Goal: Task Accomplishment & Management: Use online tool/utility

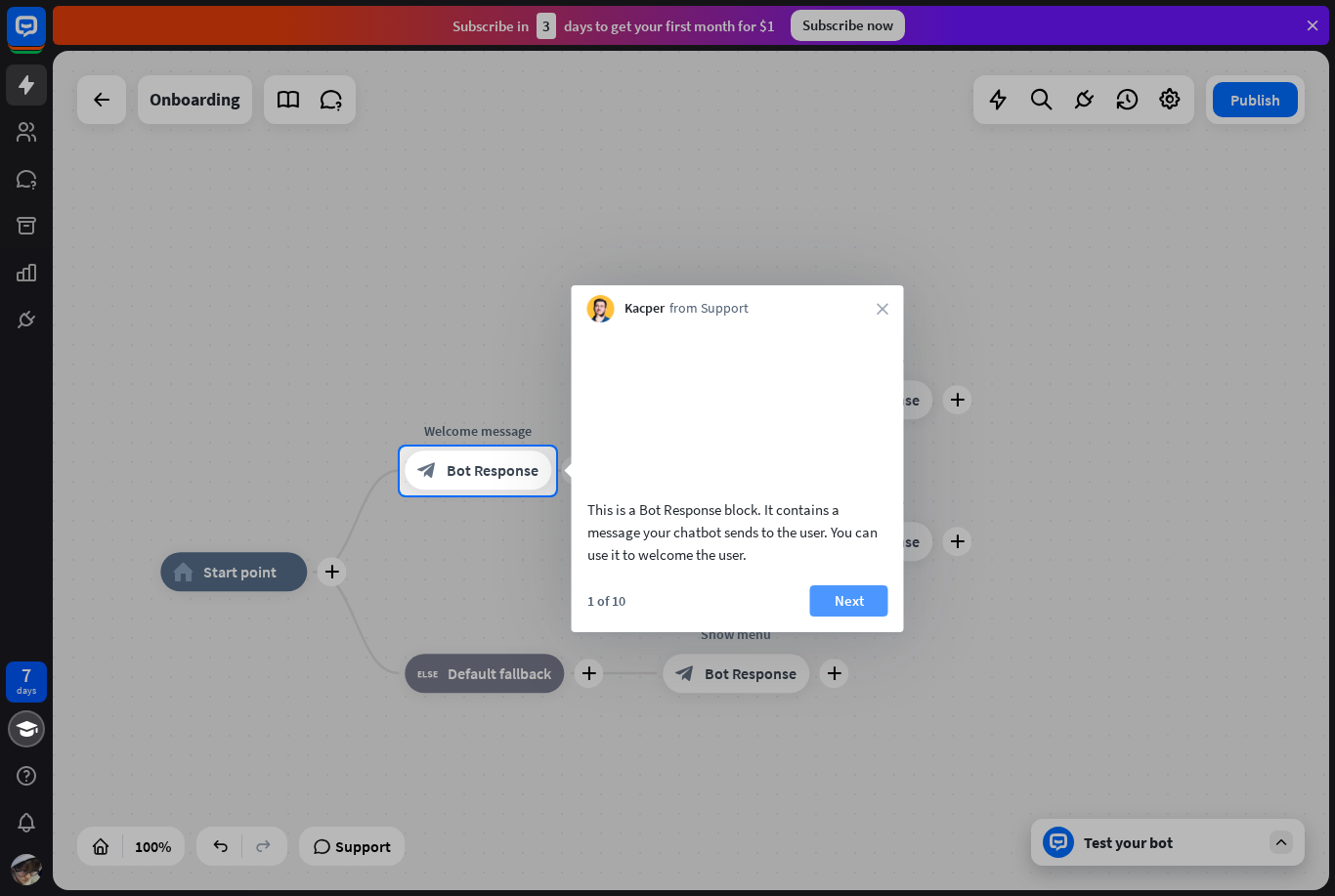
click at [864, 617] on button "Next" at bounding box center [849, 601] width 78 height 32
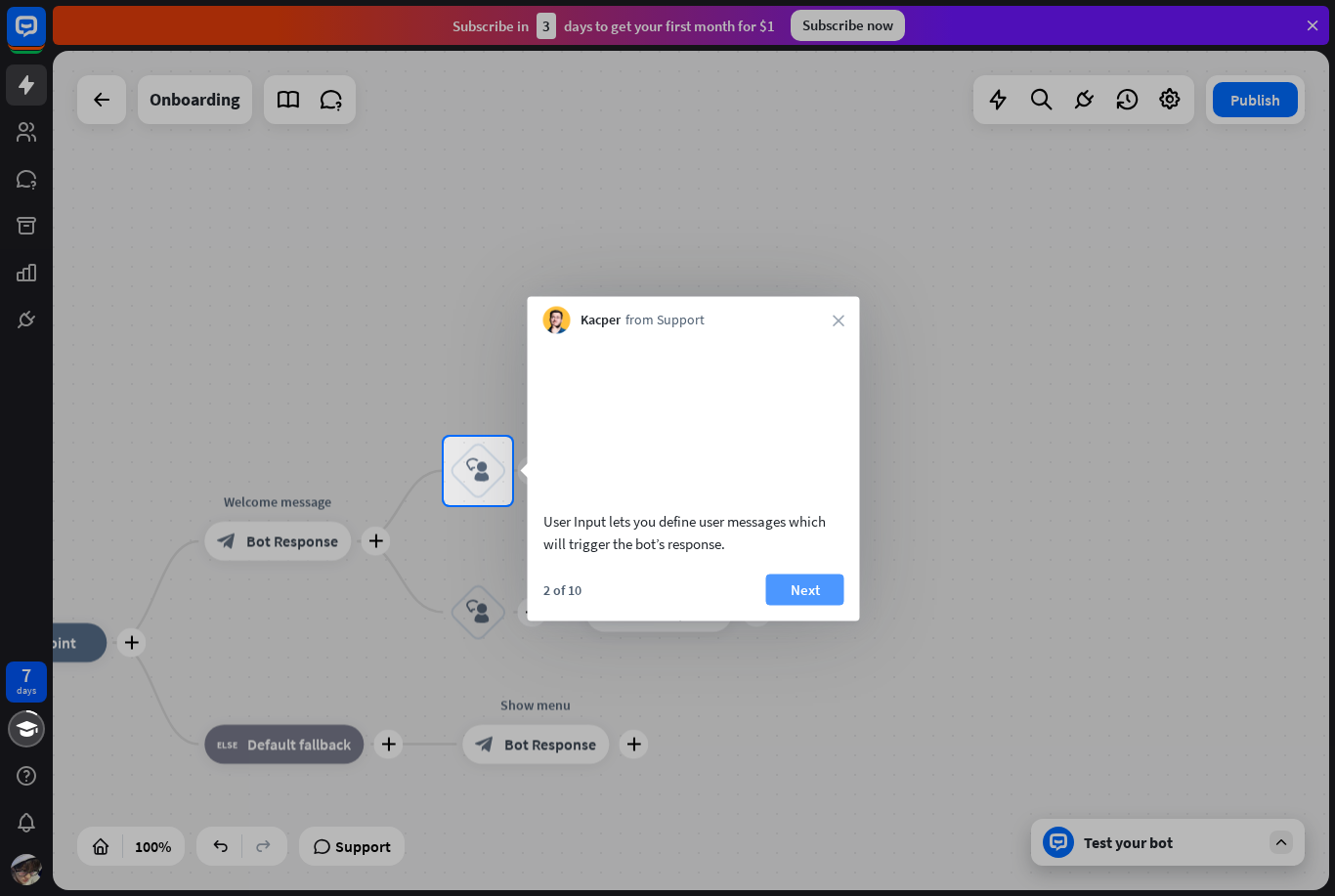
click at [824, 605] on button "Next" at bounding box center [805, 589] width 78 height 32
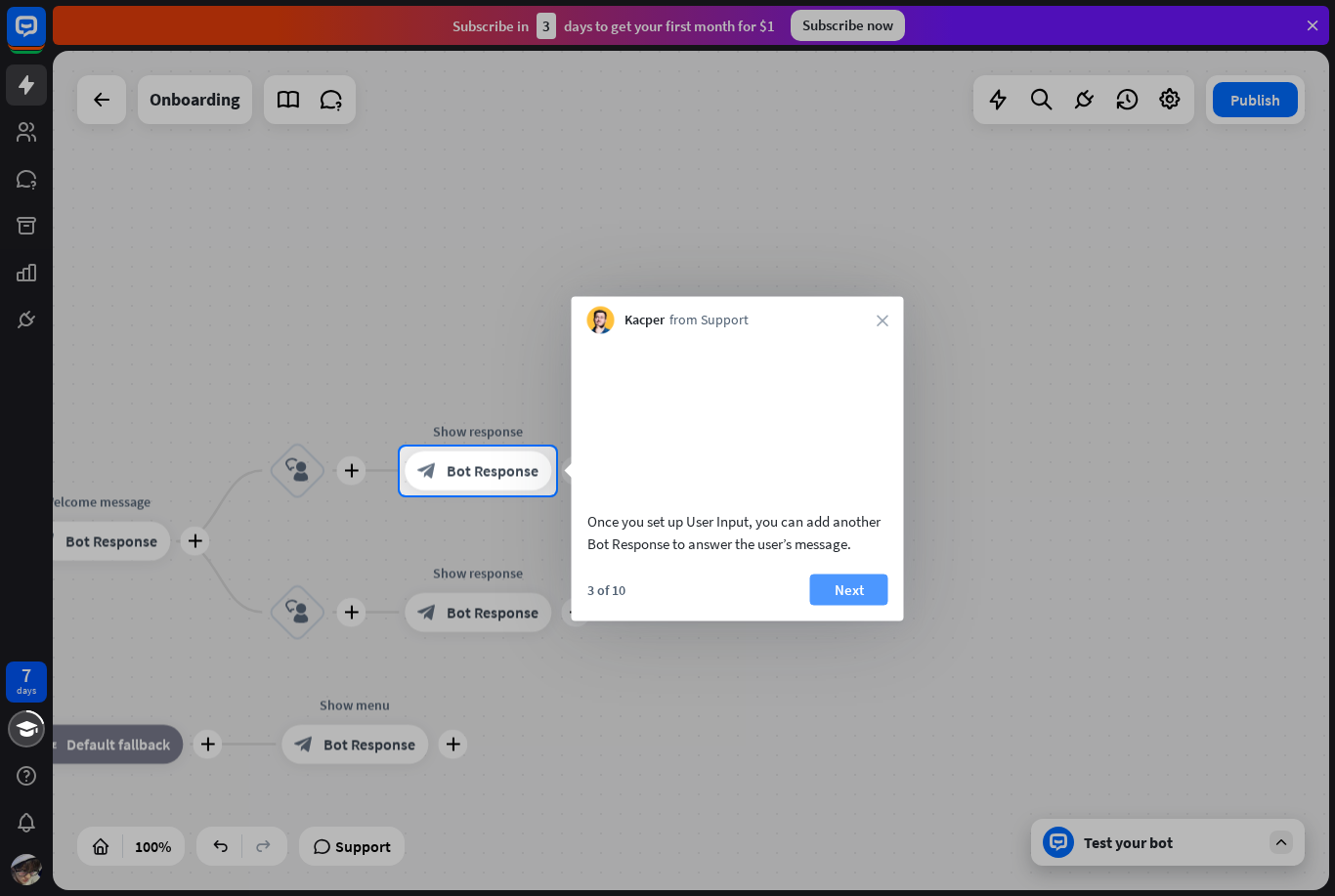
click at [868, 605] on button "Next" at bounding box center [849, 589] width 78 height 32
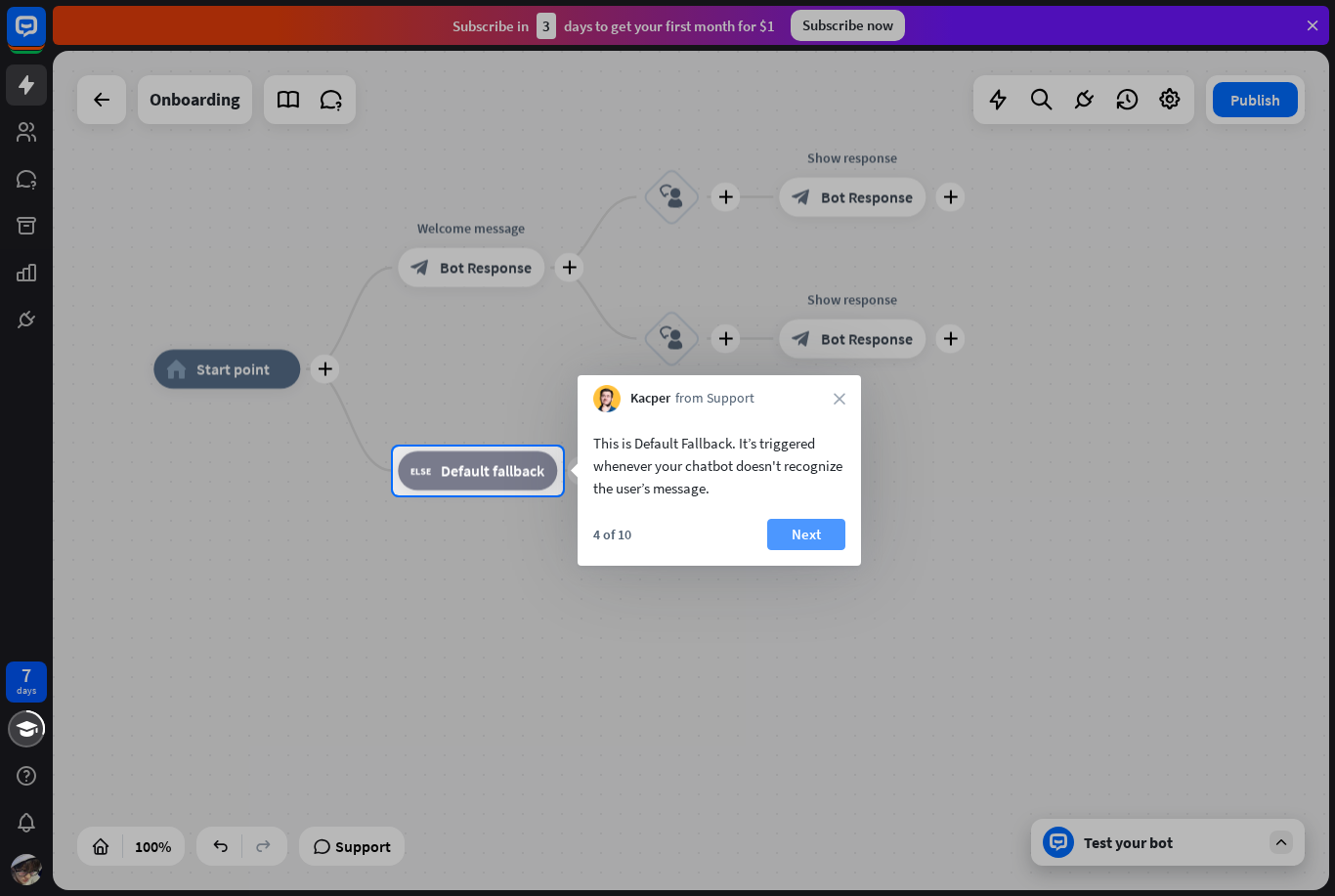
click at [837, 543] on button "Next" at bounding box center [806, 535] width 78 height 32
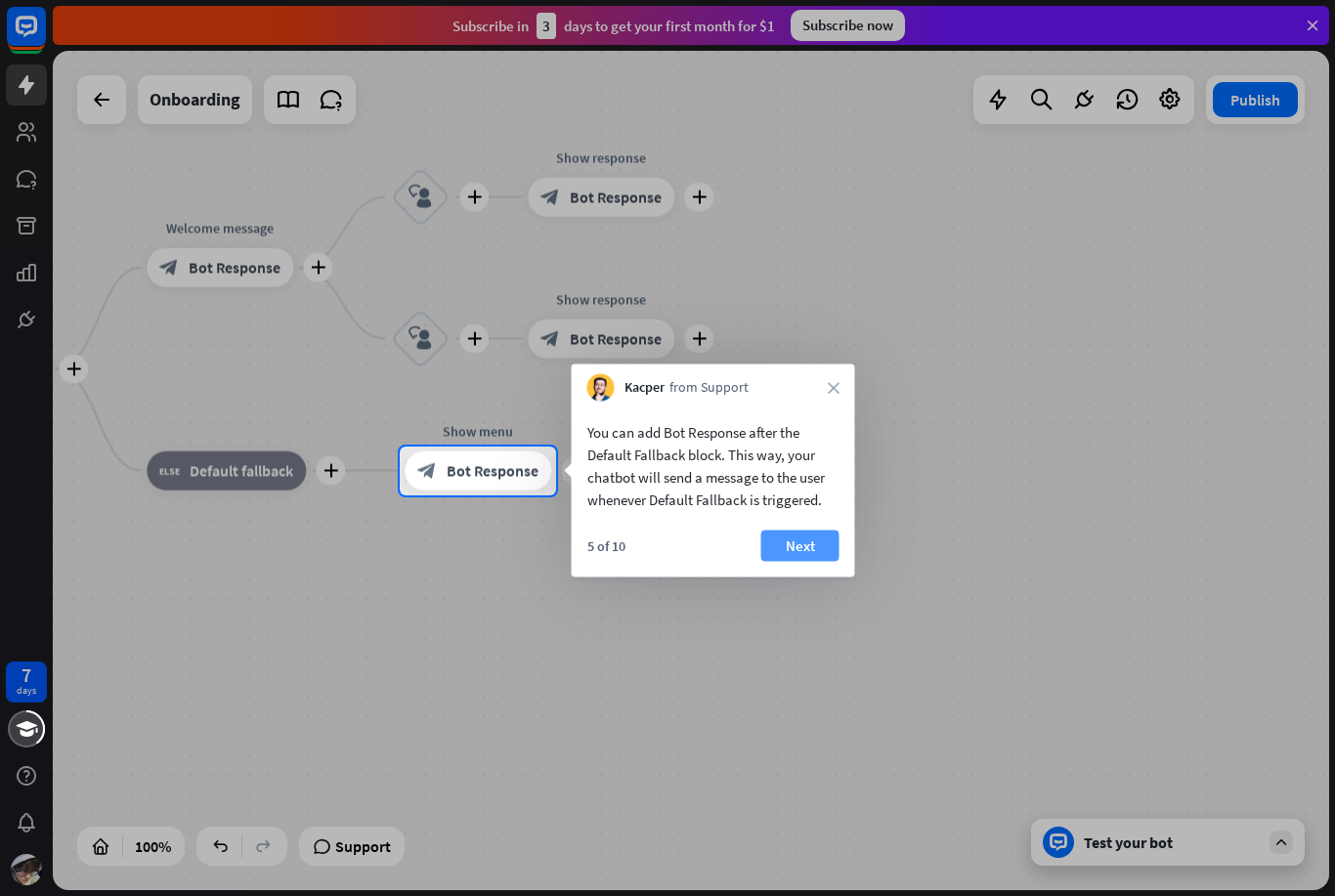
click at [815, 544] on button "Next" at bounding box center [800, 547] width 78 height 32
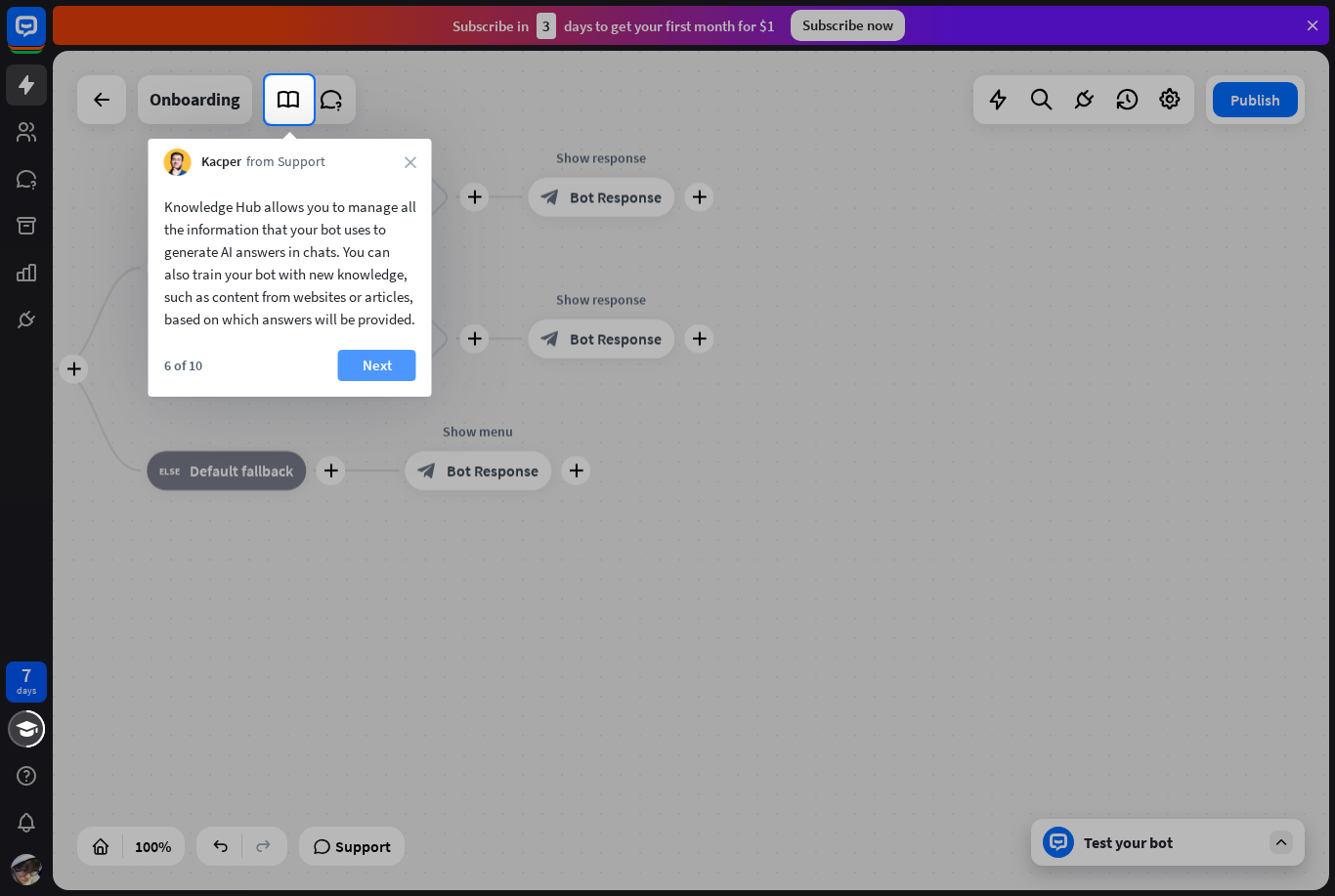
click at [382, 381] on button "Next" at bounding box center [377, 365] width 78 height 32
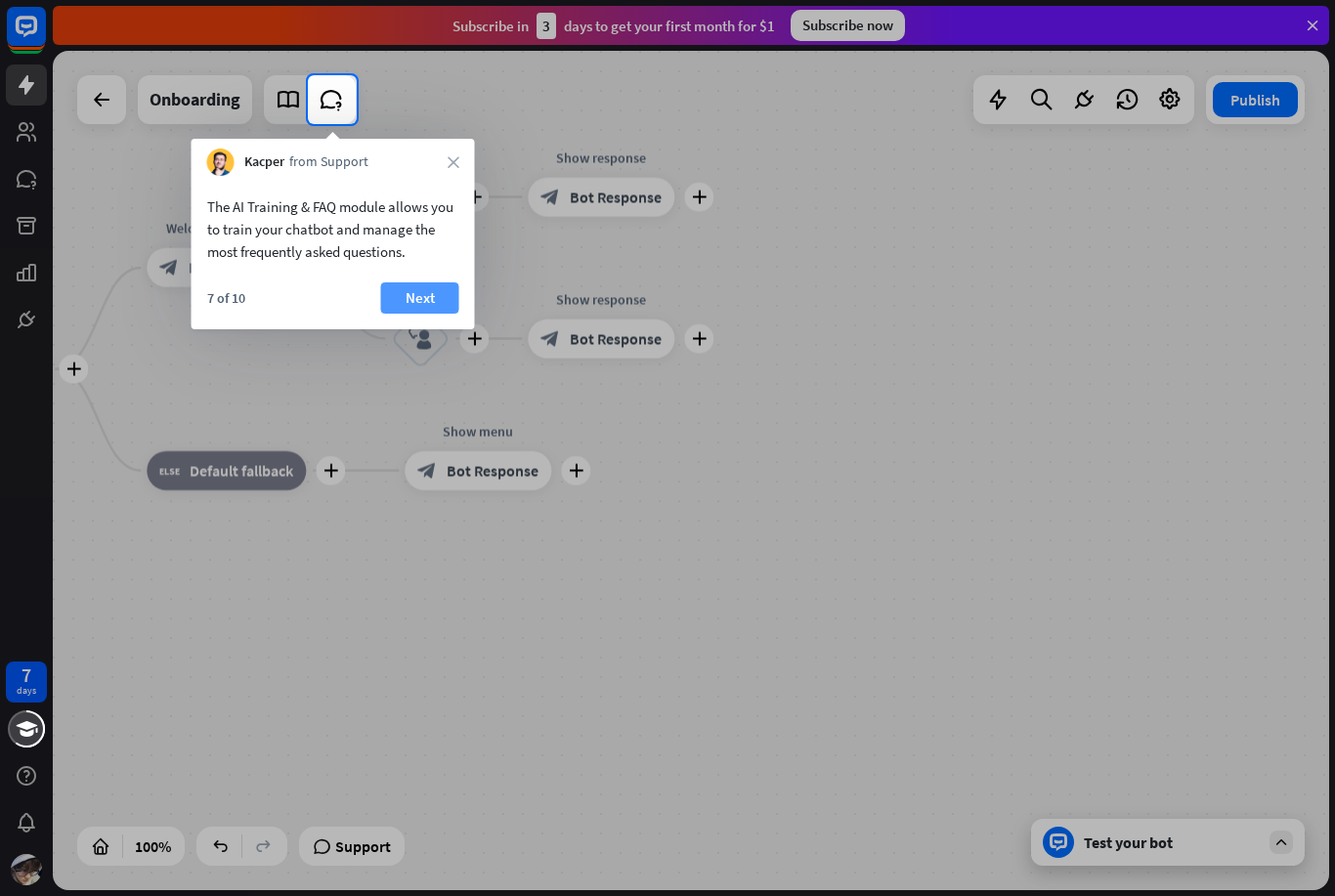
click at [441, 285] on button "Next" at bounding box center [420, 298] width 78 height 32
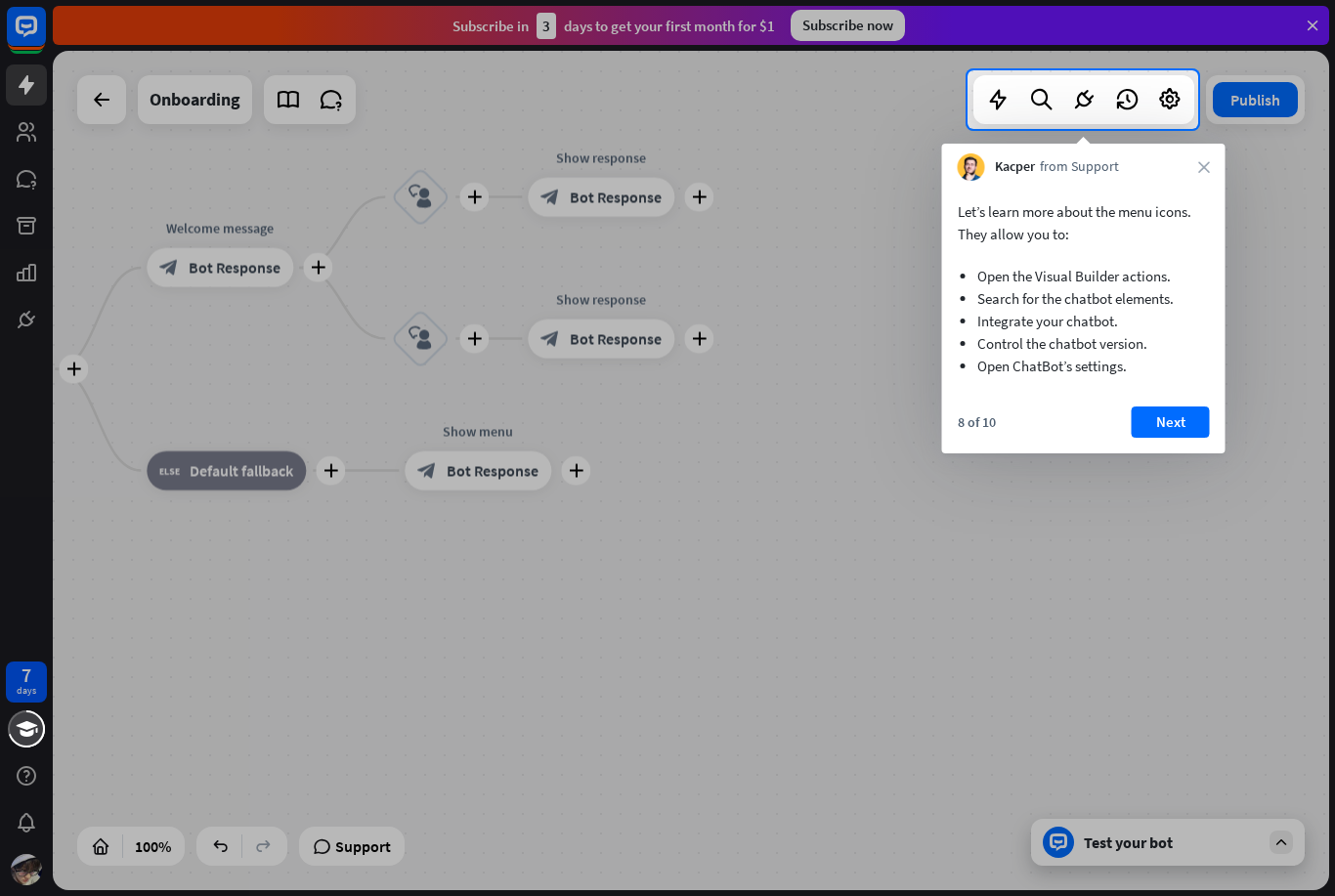
click at [1135, 425] on button "Next" at bounding box center [1171, 423] width 78 height 32
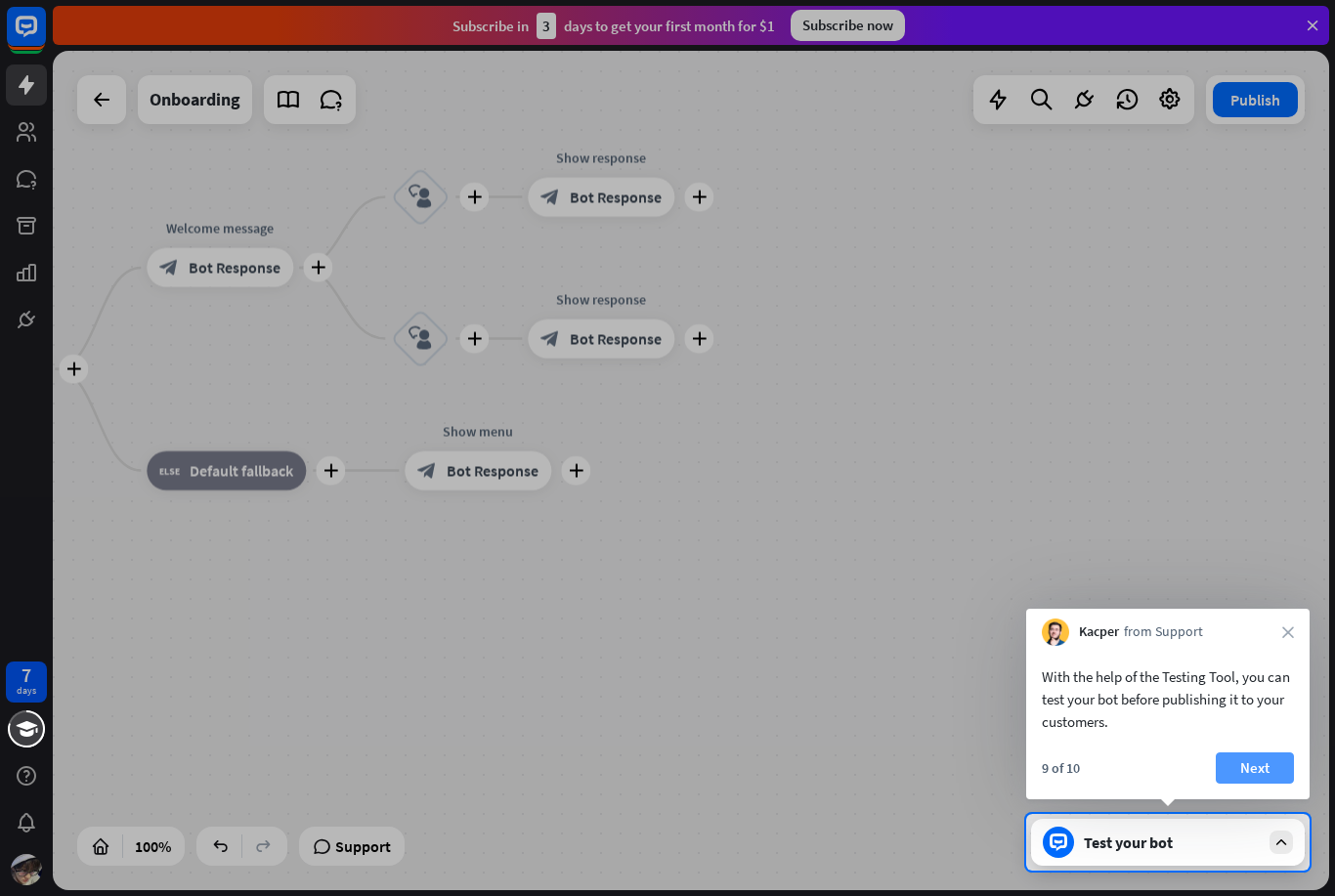
click at [1264, 783] on button "Next" at bounding box center [1255, 768] width 78 height 32
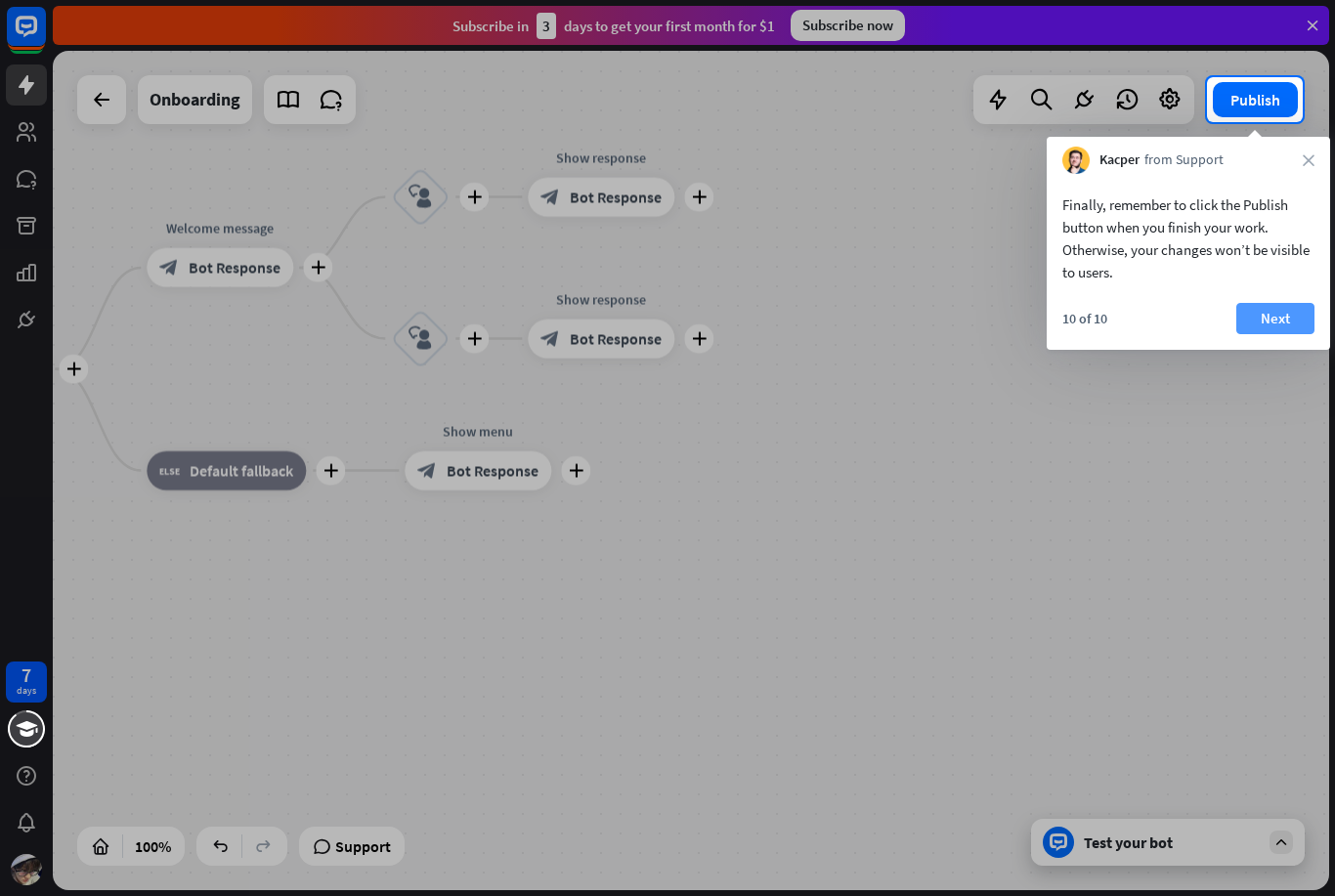
click at [1258, 328] on button "Next" at bounding box center [1276, 319] width 78 height 32
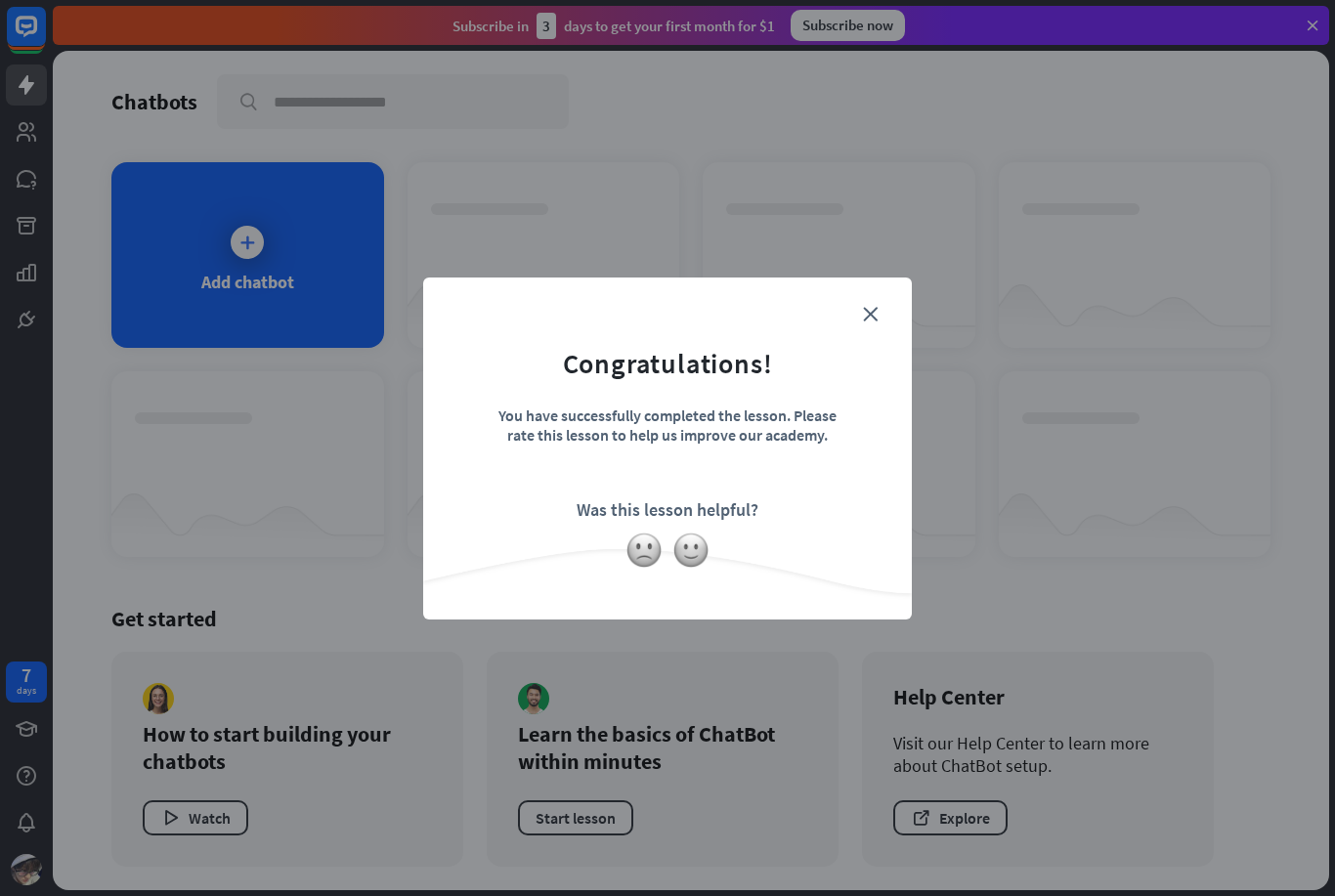
click at [857, 328] on form "Congratulations! You have successfully completed the lesson. Please rate this l…" at bounding box center [668, 419] width 440 height 234
click at [888, 321] on div "close Congratulations! You have successfully completed the lesson. Please rate …" at bounding box center [668, 448] width 489 height 342
click at [865, 307] on icon "close" at bounding box center [871, 314] width 15 height 15
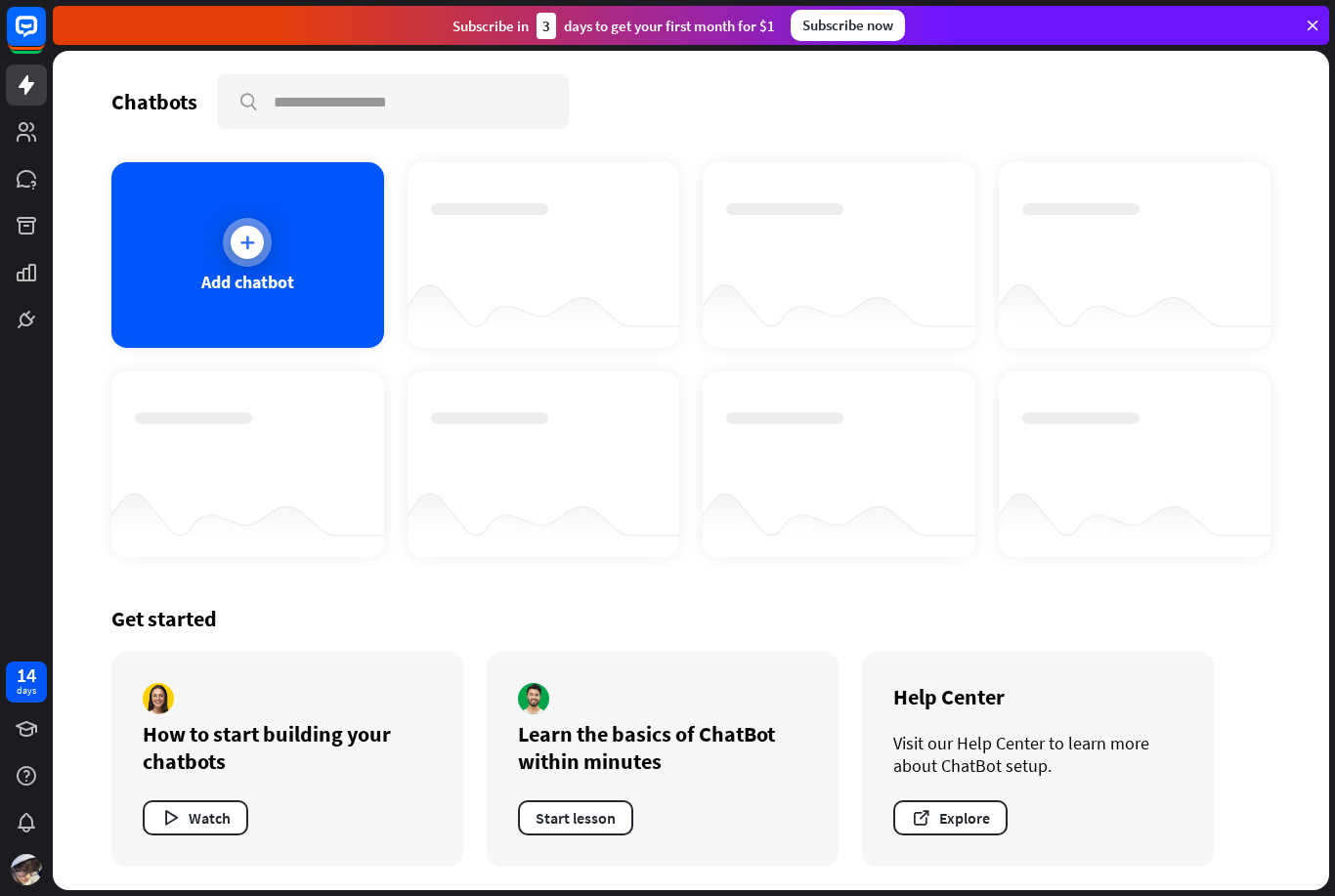
click at [265, 257] on div at bounding box center [247, 242] width 49 height 49
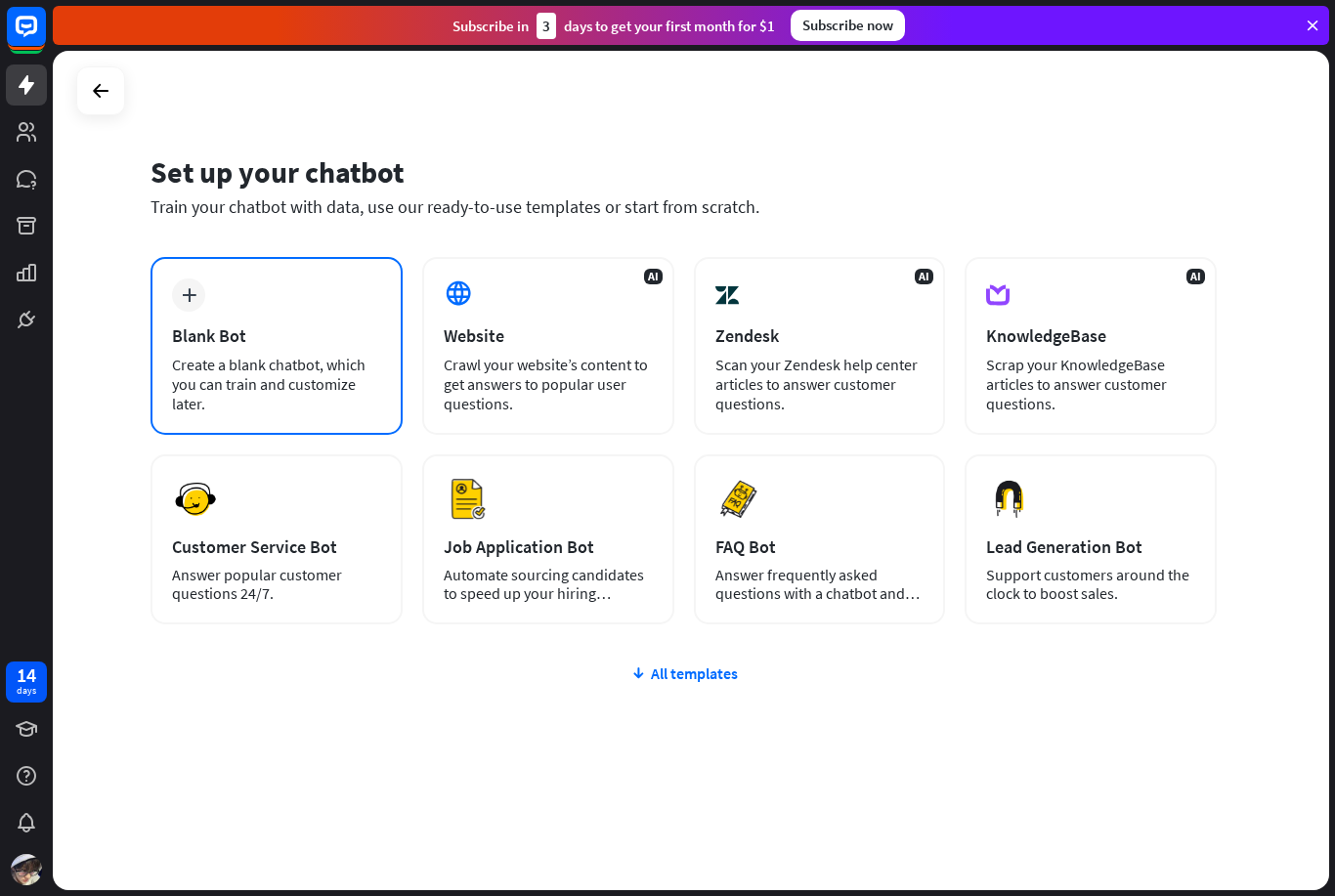
click at [203, 366] on div "Create a blank chatbot, which you can train and customize later." at bounding box center [276, 383] width 209 height 58
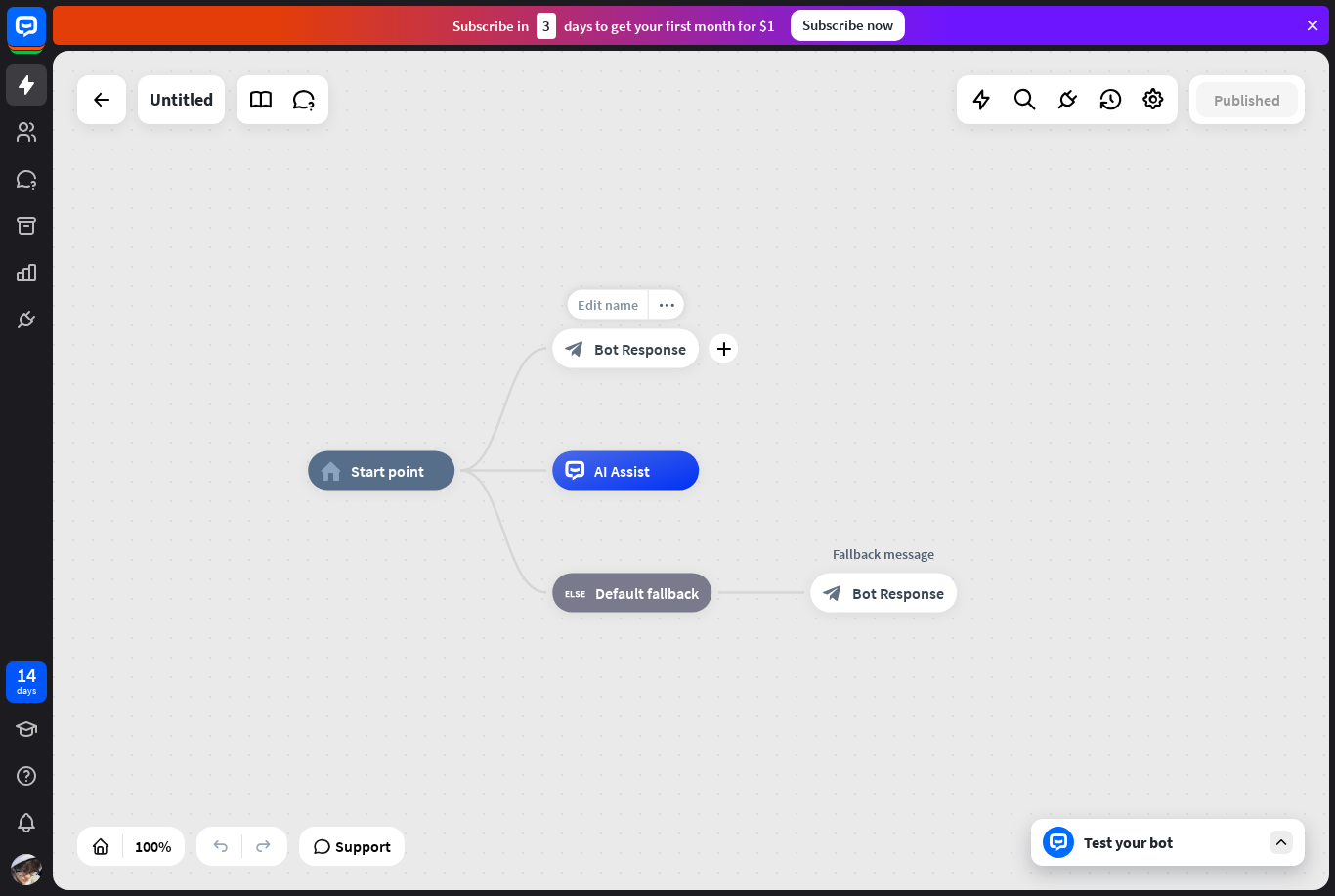
click at [624, 305] on span "Edit name" at bounding box center [607, 305] width 60 height 18
click at [1213, 424] on div "**********" at bounding box center [690, 470] width 1277 height 840
click at [643, 302] on div "Edit name" at bounding box center [607, 305] width 80 height 30
click at [623, 317] on div "Edit name" at bounding box center [607, 305] width 80 height 30
type input "**********"
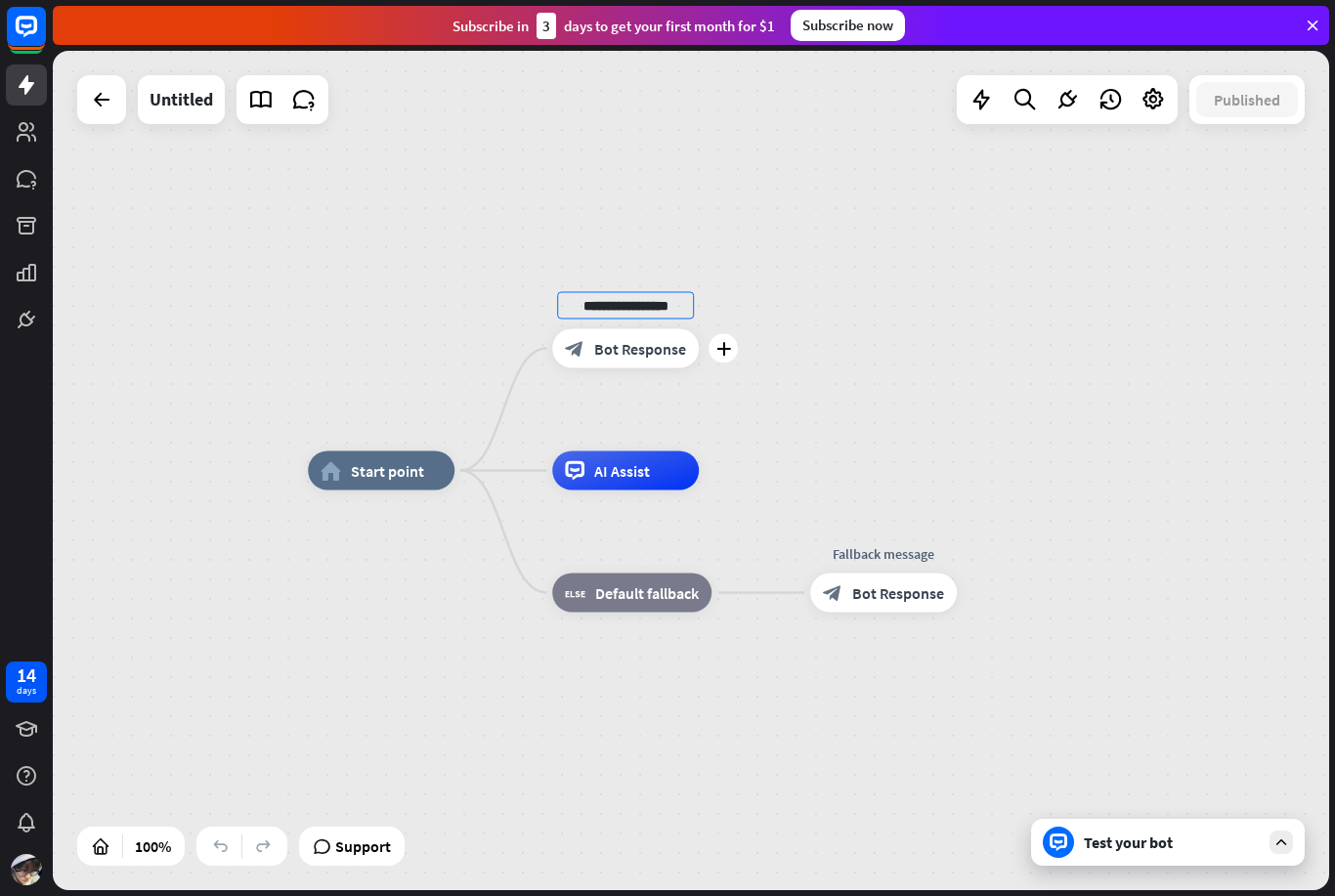
click at [1095, 515] on div "**********" at bounding box center [690, 470] width 1277 height 840
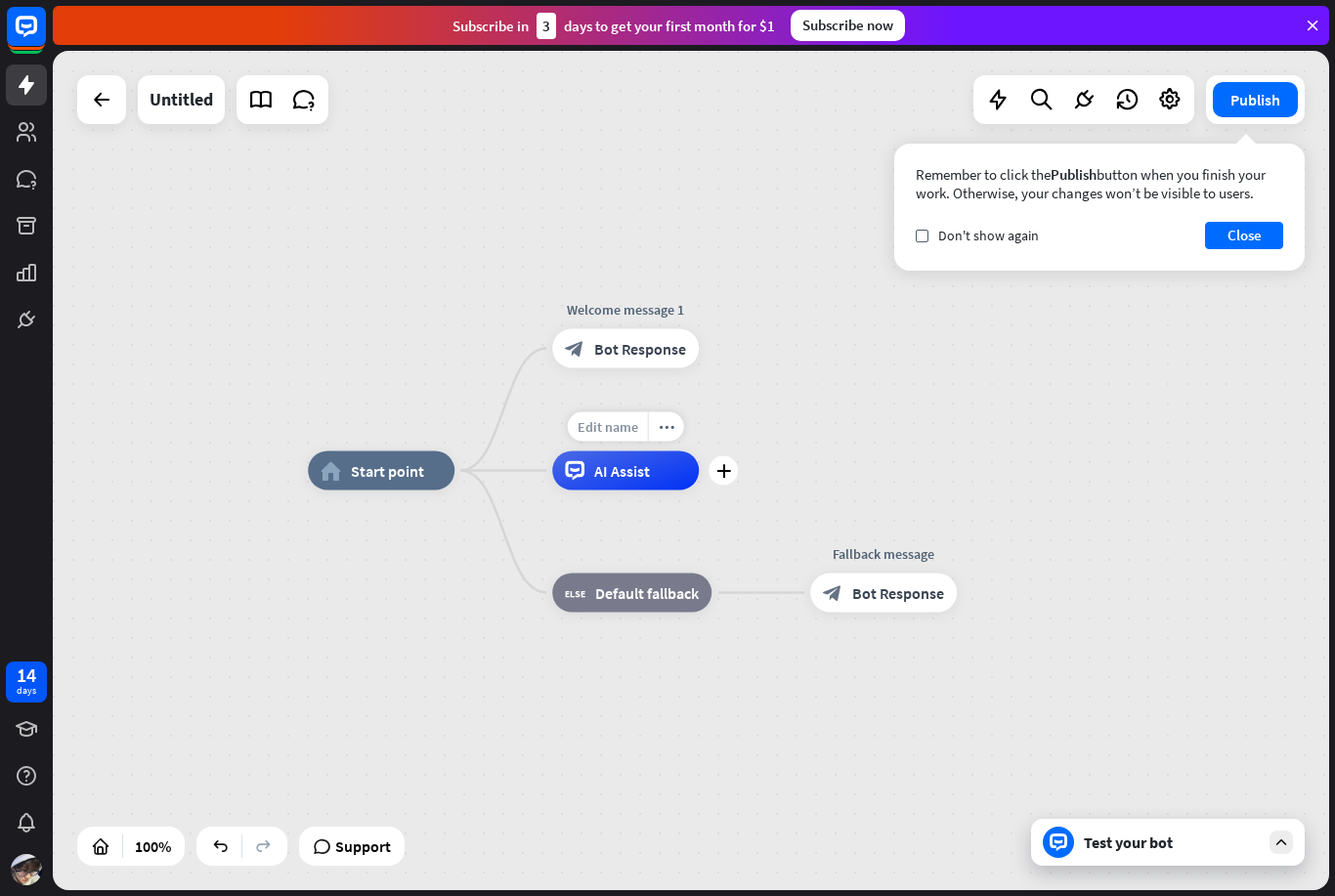
click at [619, 422] on span "Edit name" at bounding box center [607, 427] width 60 height 18
click at [623, 474] on span "AI Assist" at bounding box center [622, 471] width 55 height 20
click at [685, 345] on span "Bot Response" at bounding box center [640, 349] width 92 height 20
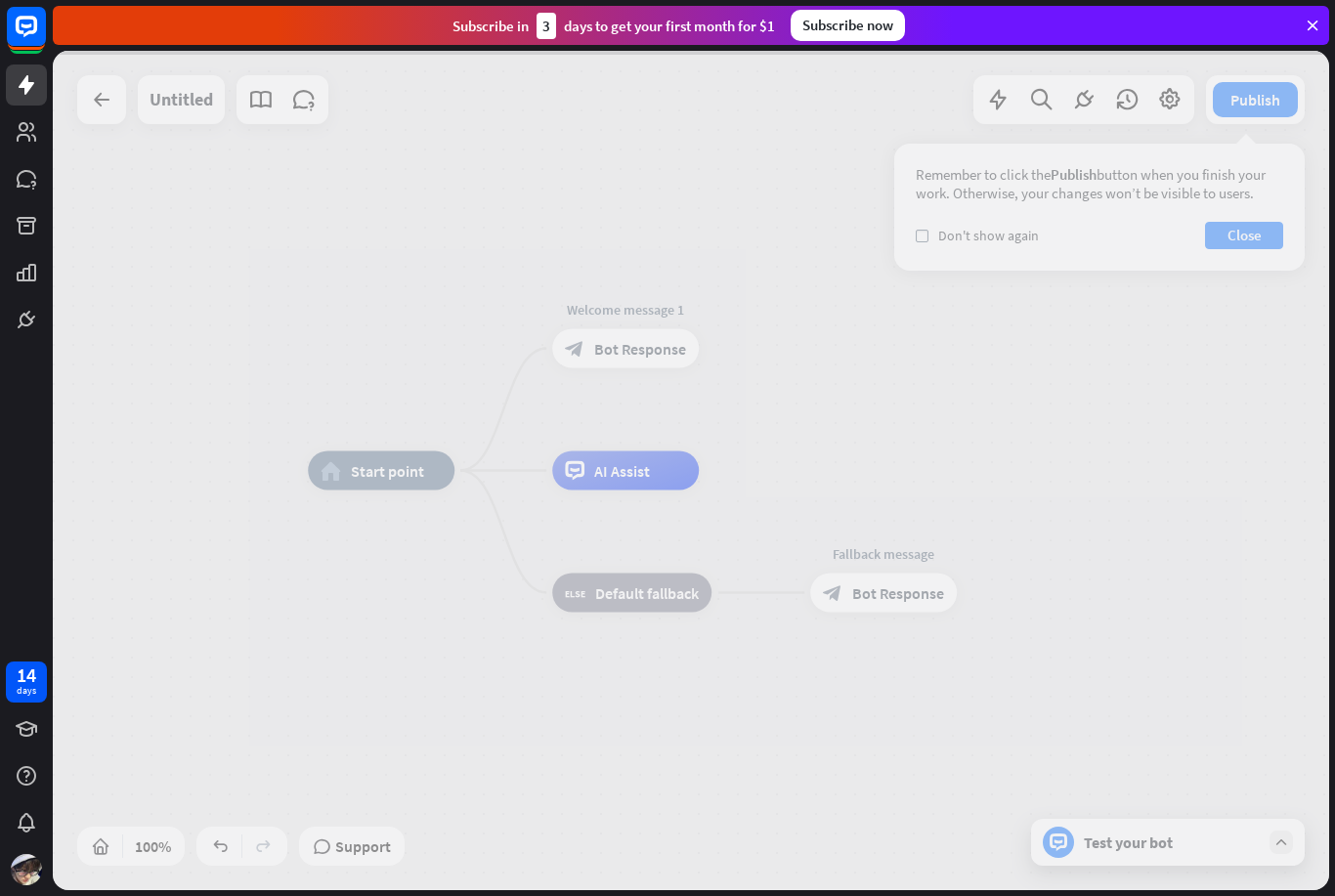
click at [664, 355] on div at bounding box center [690, 470] width 1277 height 840
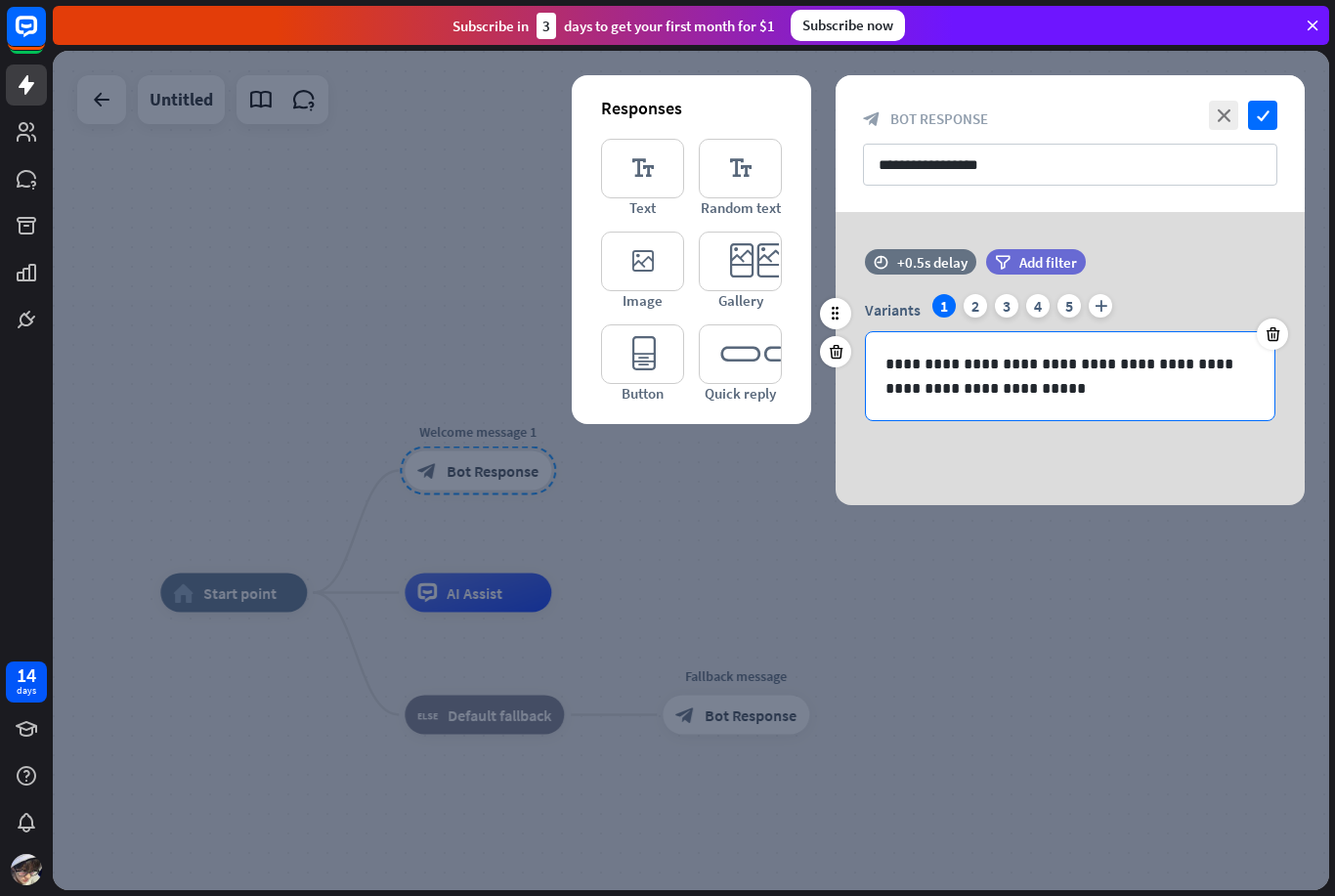
click at [1225, 386] on p "**********" at bounding box center [1070, 375] width 369 height 49
click at [647, 184] on icon "editor_text" at bounding box center [643, 168] width 83 height 59
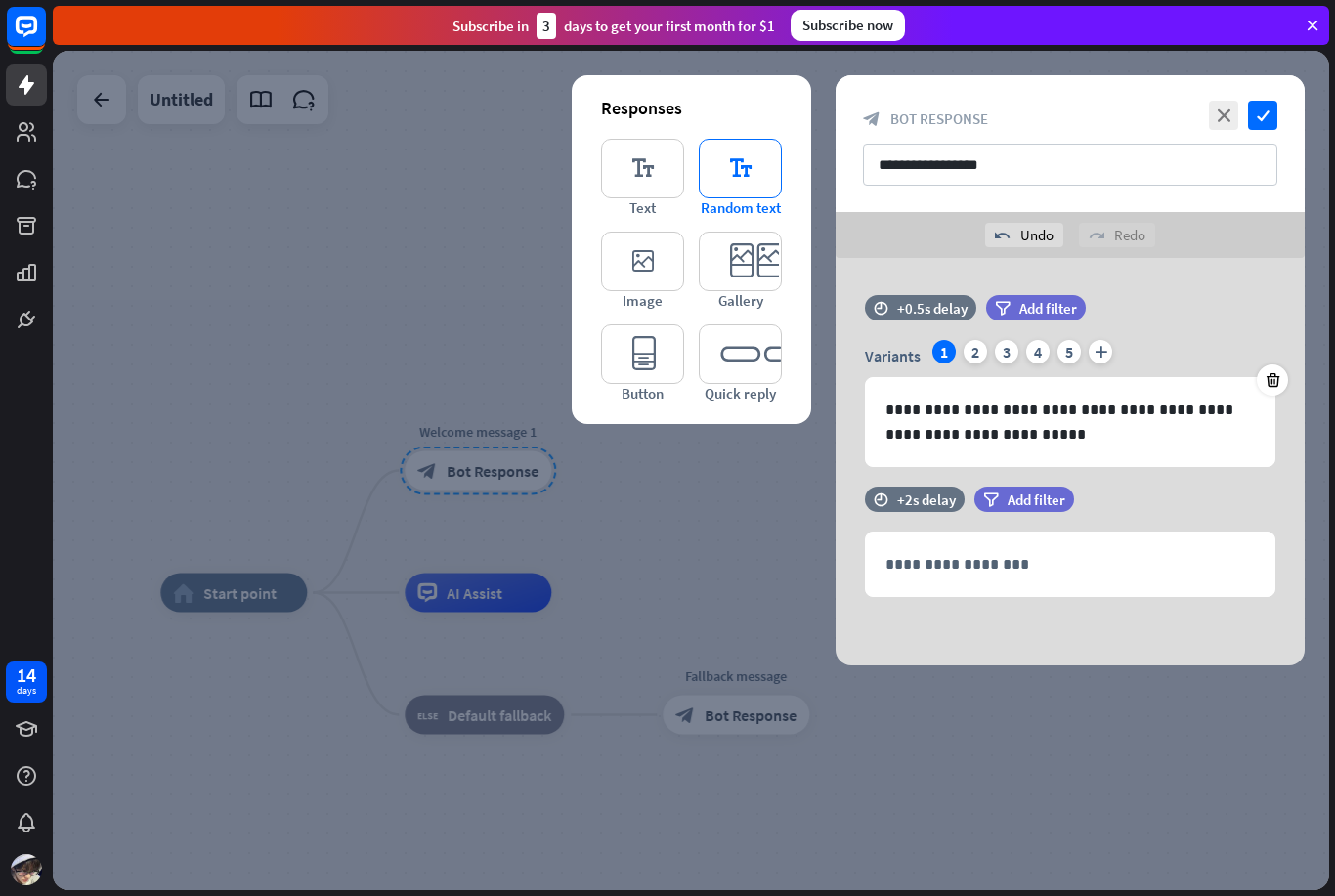
click at [761, 155] on icon "editor_text" at bounding box center [741, 168] width 83 height 59
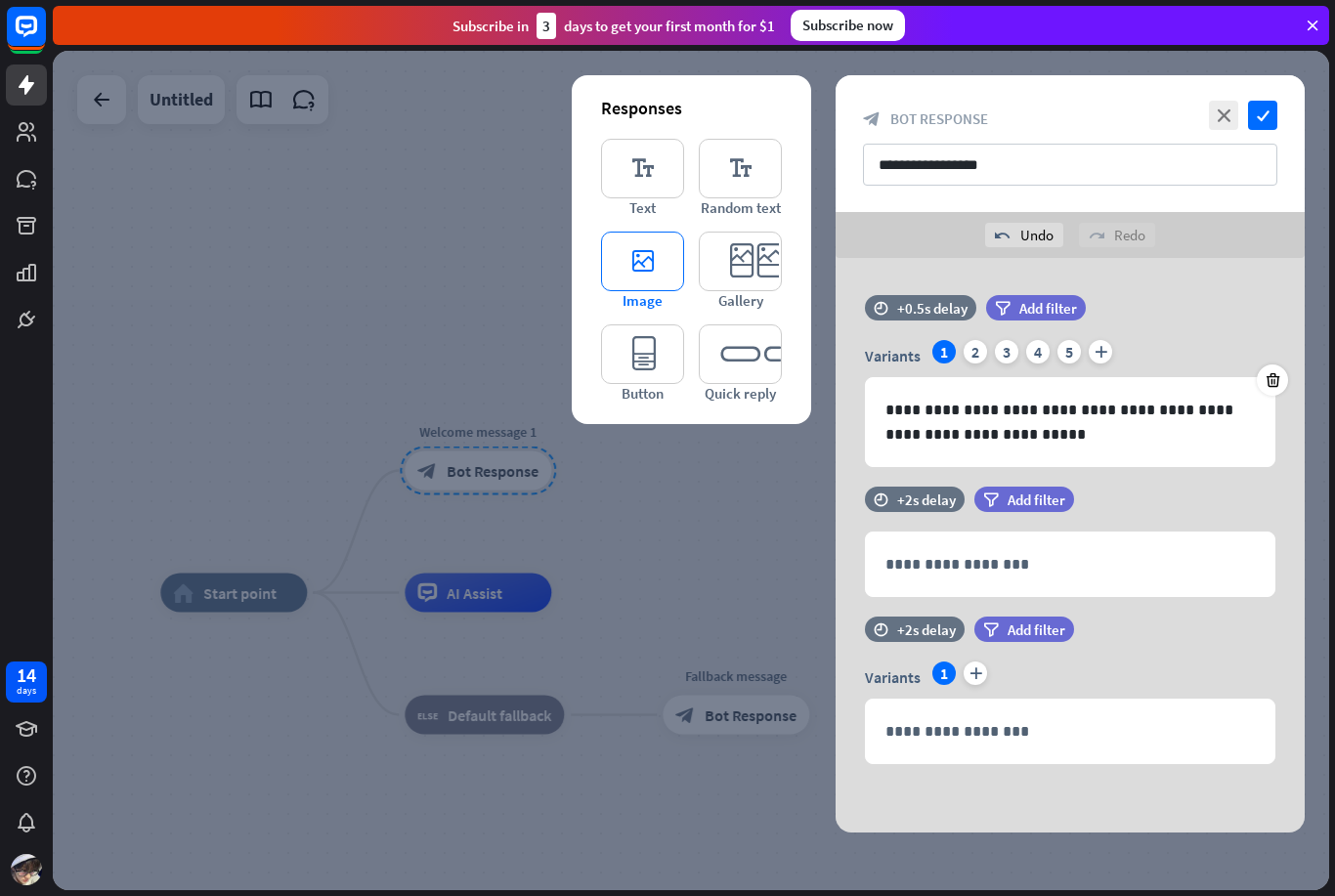
click at [658, 261] on icon "editor_image" at bounding box center [643, 261] width 83 height 59
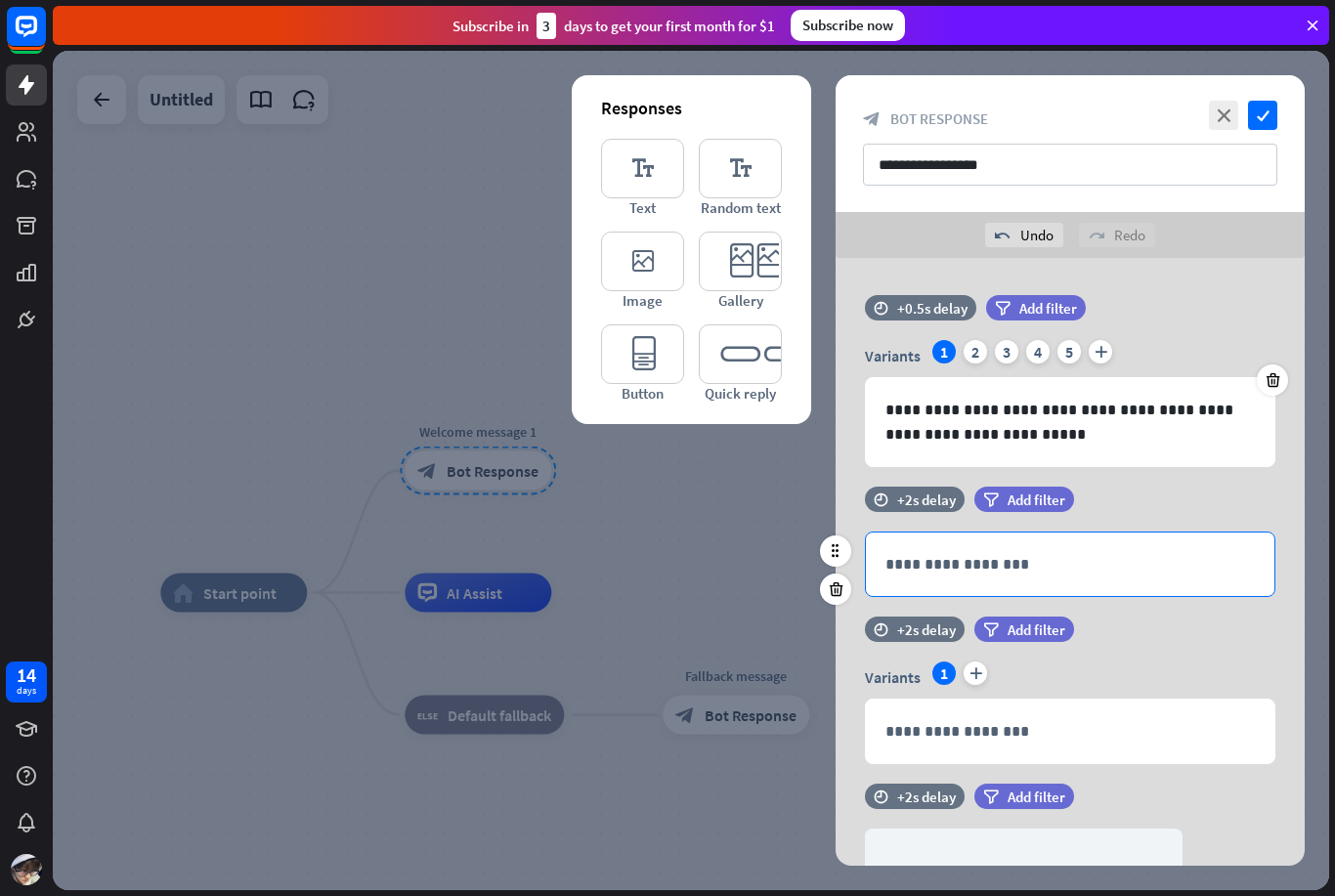
click at [1231, 577] on div "**********" at bounding box center [1071, 564] width 409 height 63
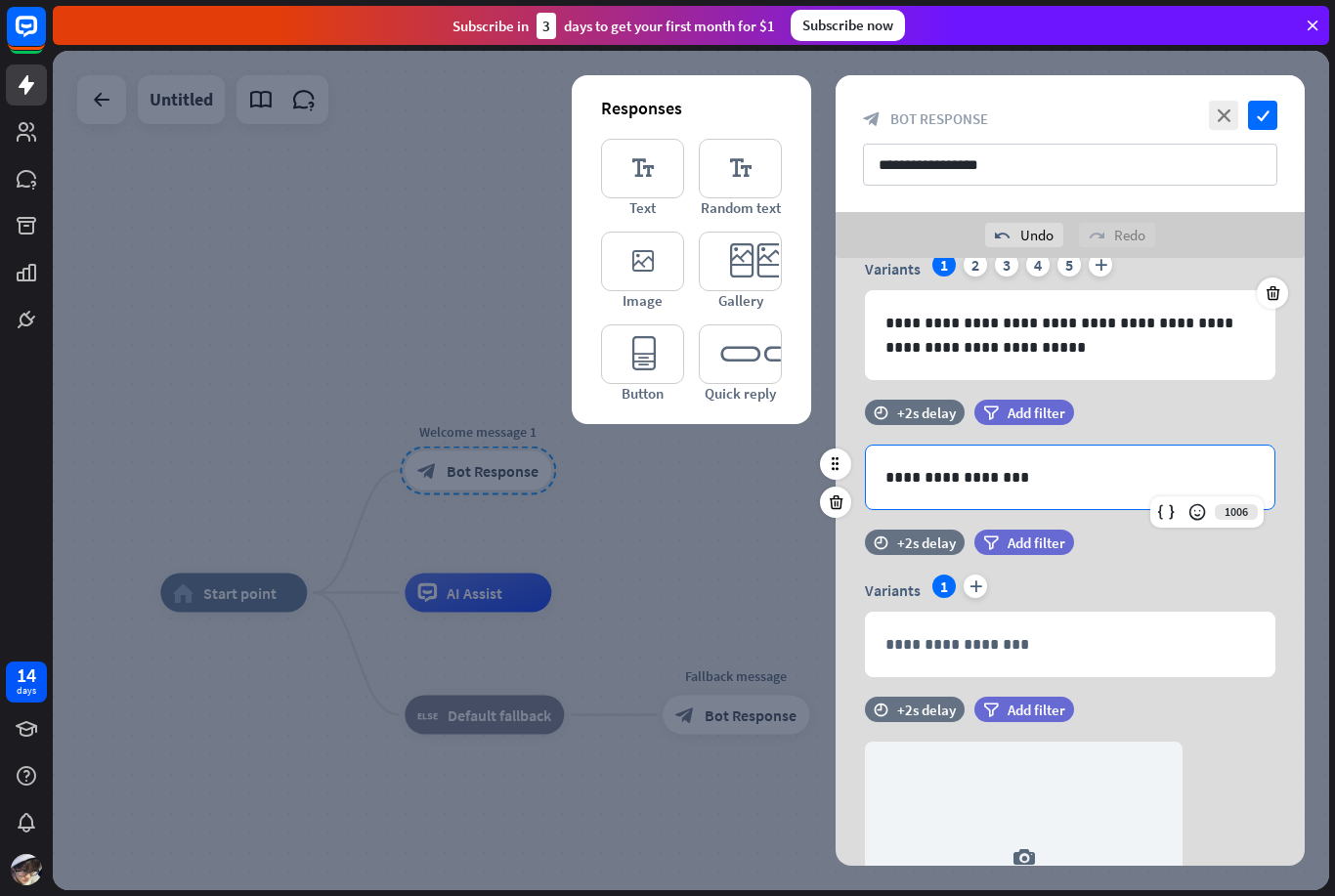
scroll to position [89, 0]
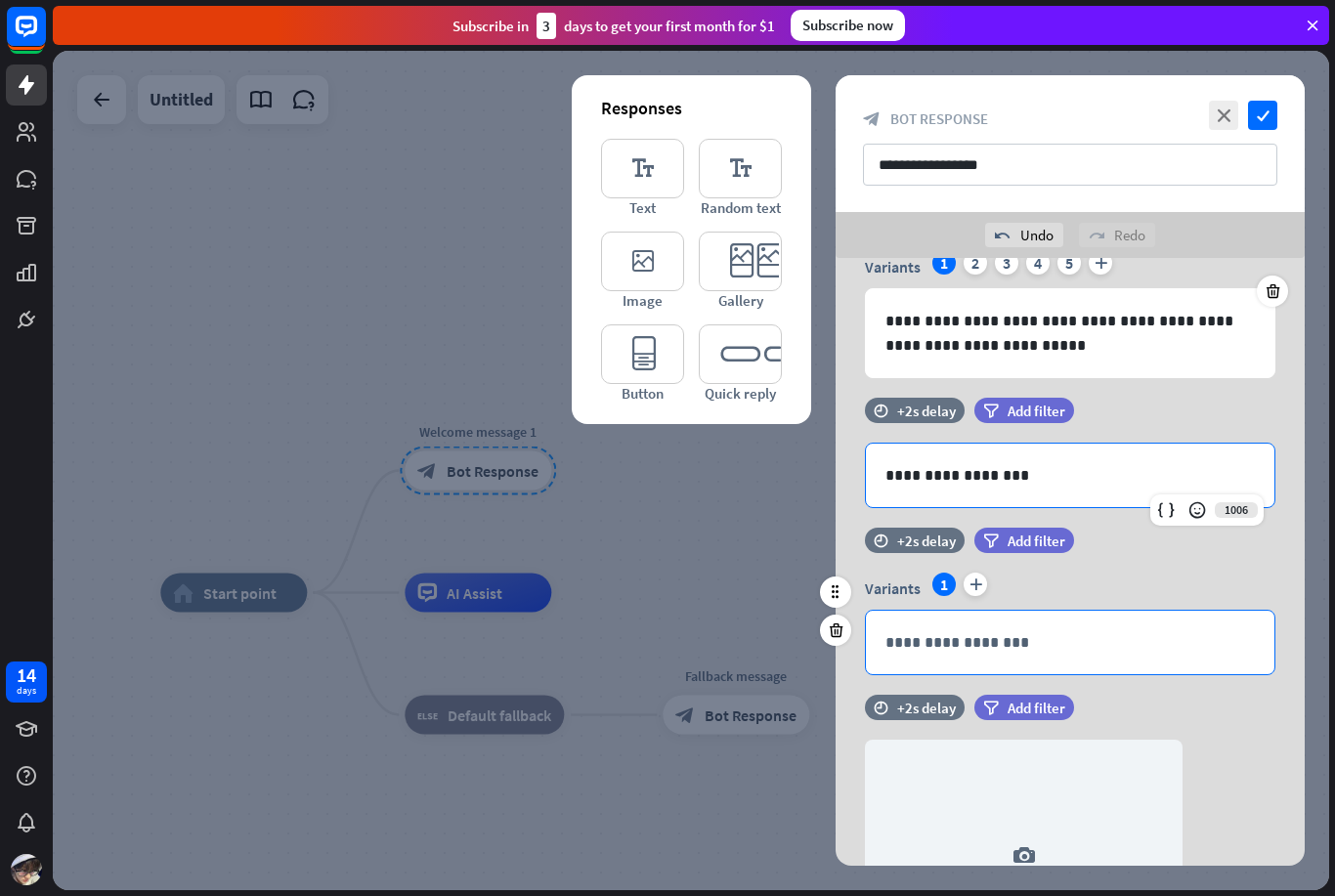
click at [1199, 652] on p "**********" at bounding box center [1070, 643] width 369 height 25
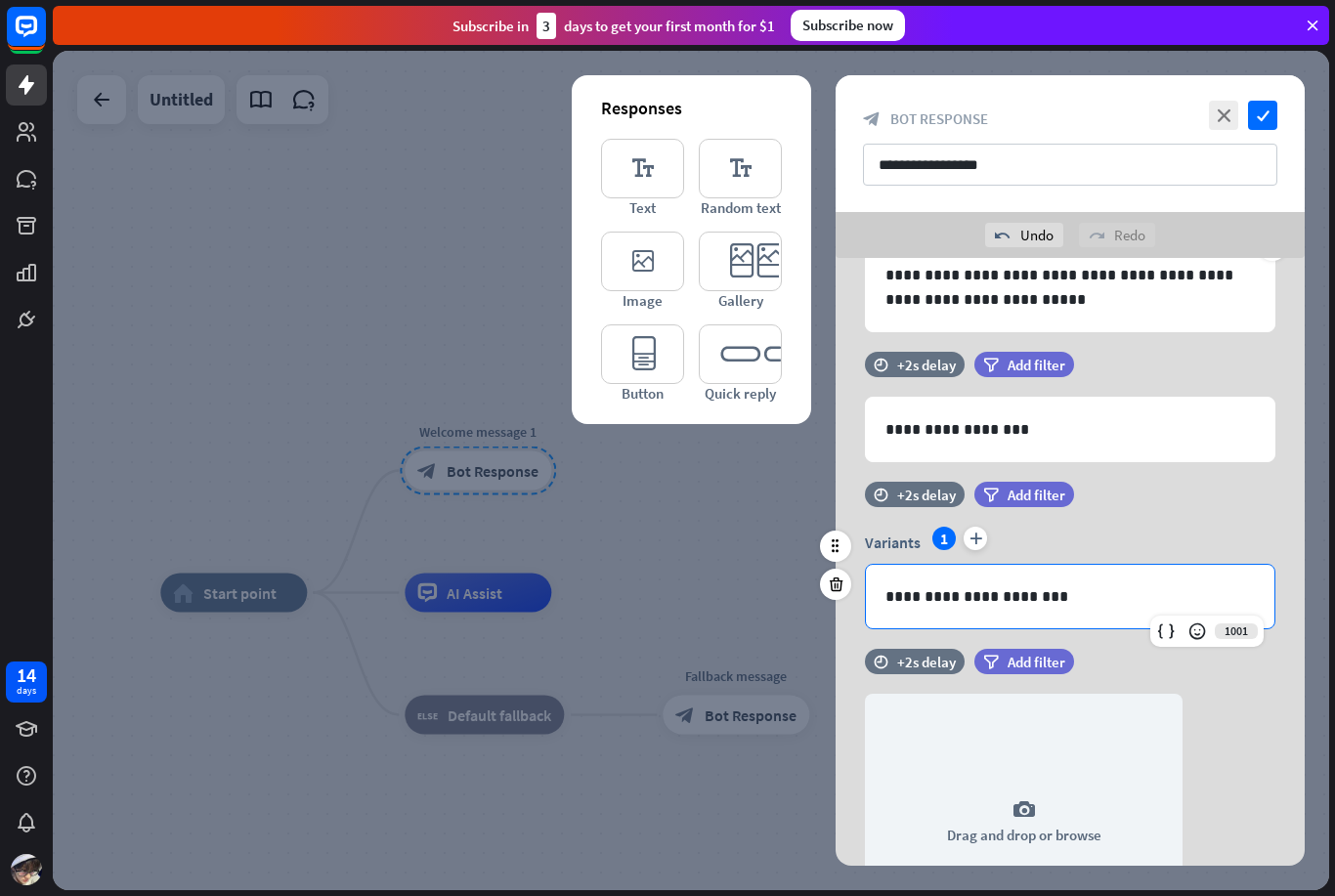
scroll to position [140, 0]
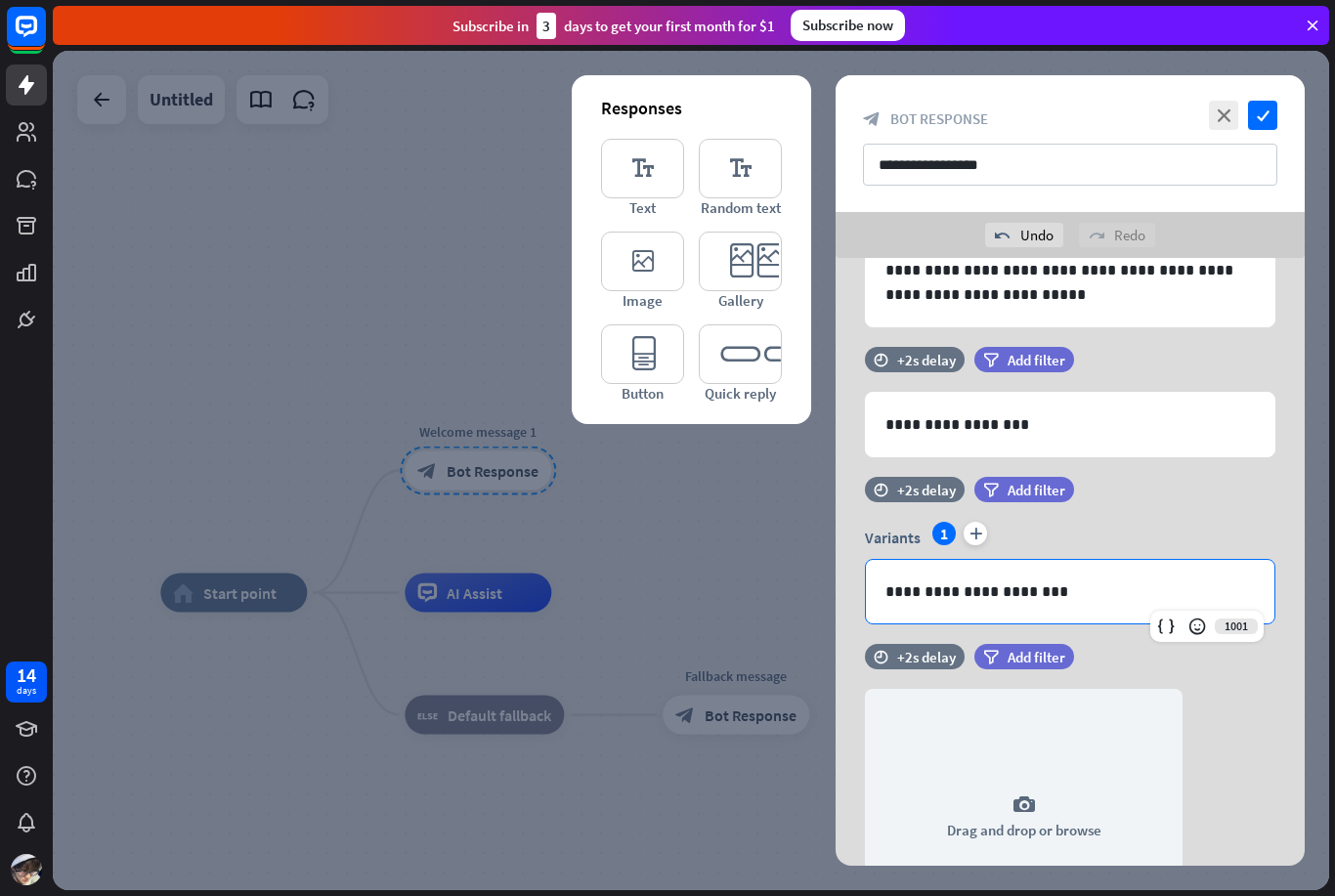
click at [1314, 29] on icon at bounding box center [1313, 26] width 18 height 18
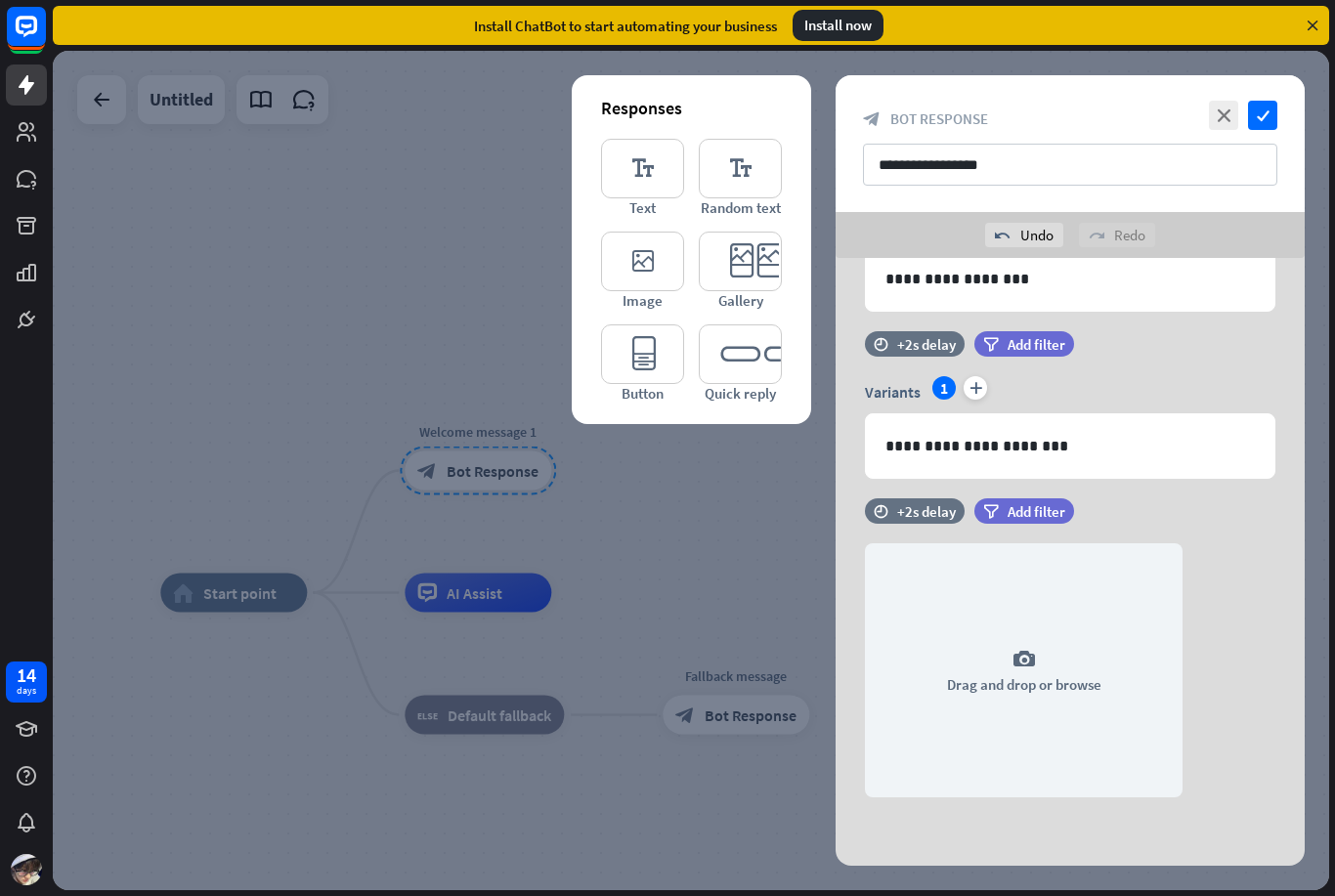
scroll to position [285, 0]
click at [837, 593] on icon at bounding box center [836, 601] width 19 height 18
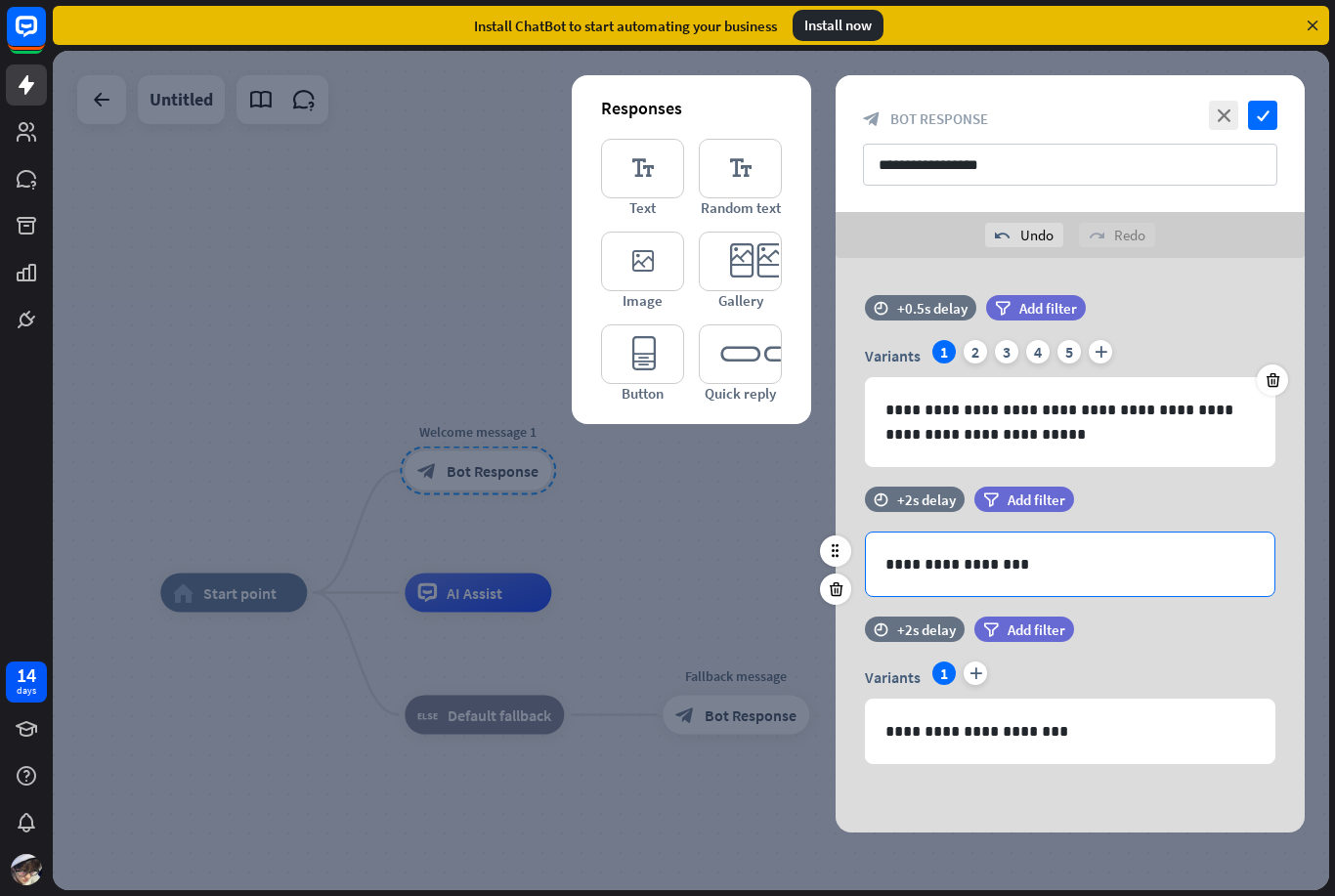
click at [969, 570] on p "**********" at bounding box center [1070, 564] width 369 height 25
click at [1262, 68] on div at bounding box center [690, 470] width 1277 height 840
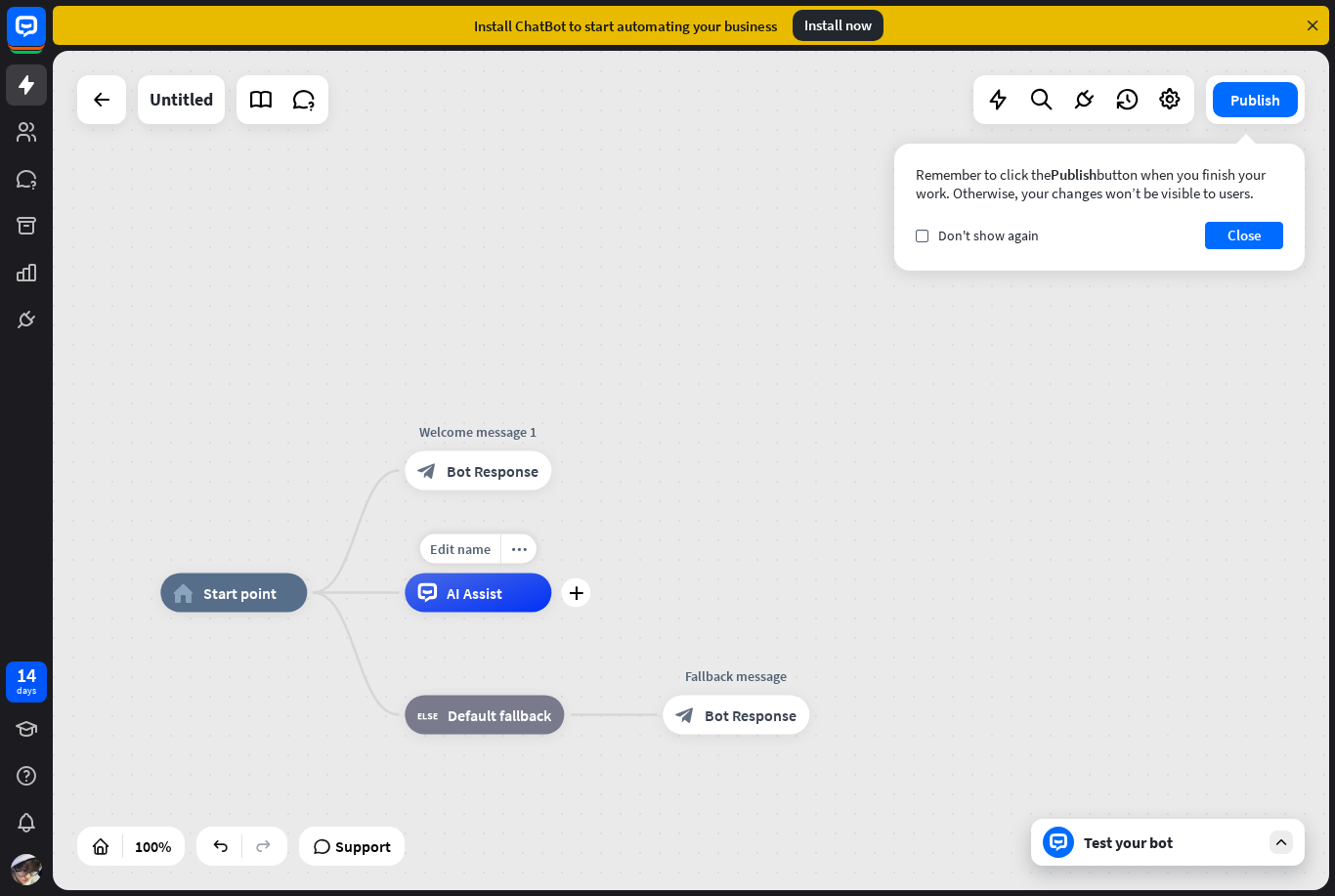
click at [450, 600] on span "AI Assist" at bounding box center [474, 593] width 55 height 20
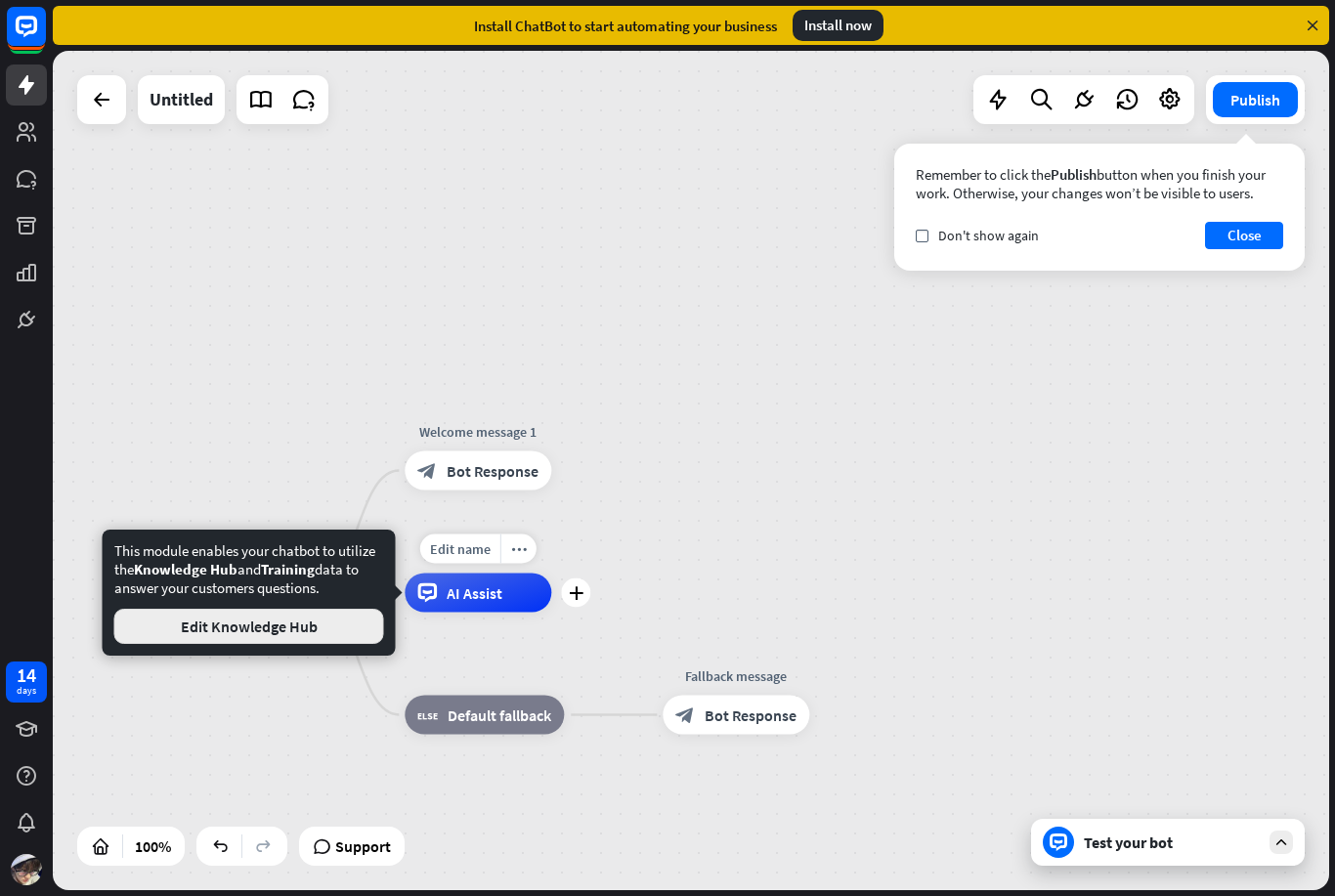
click at [246, 617] on button "Edit Knowledge Hub" at bounding box center [249, 627] width 269 height 36
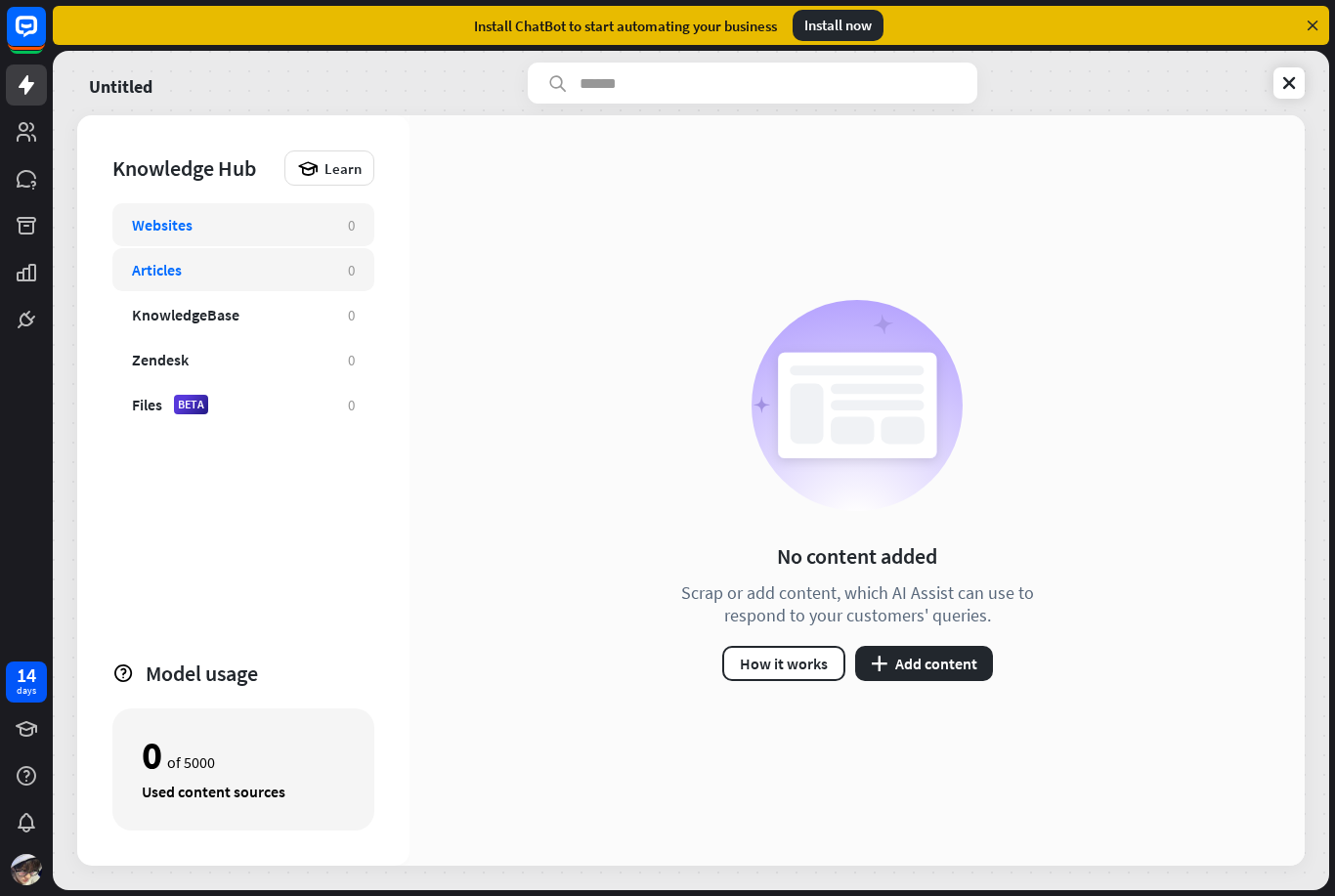
click at [165, 265] on div "Articles" at bounding box center [156, 270] width 50 height 20
click at [132, 329] on div "KnowledgeBase 0" at bounding box center [244, 314] width 262 height 43
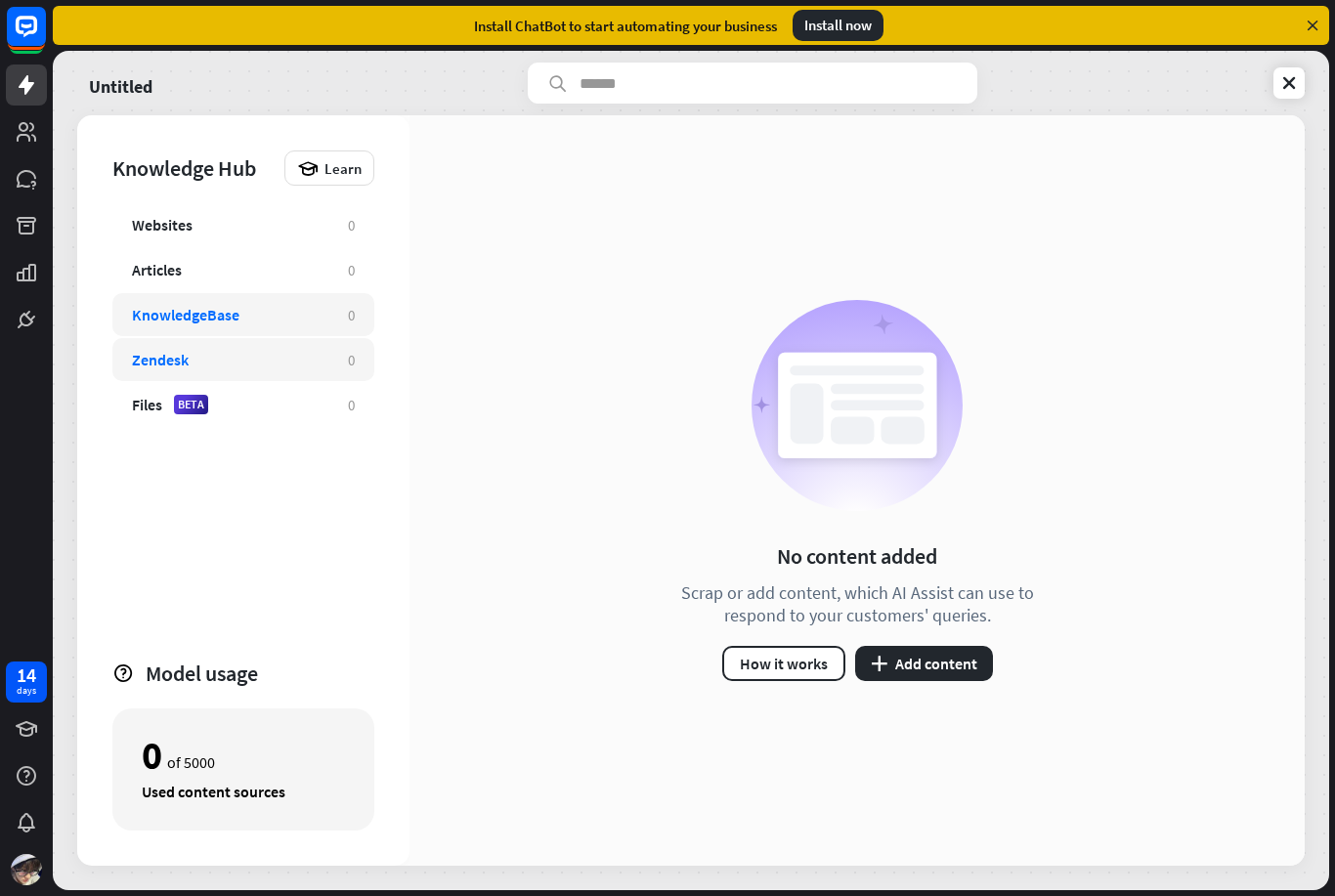
click at [137, 341] on div "Zendesk 0" at bounding box center [244, 359] width 262 height 43
click at [113, 354] on div "Zendesk 0" at bounding box center [244, 359] width 262 height 43
click at [135, 419] on div "Files BETA 0" at bounding box center [244, 404] width 262 height 43
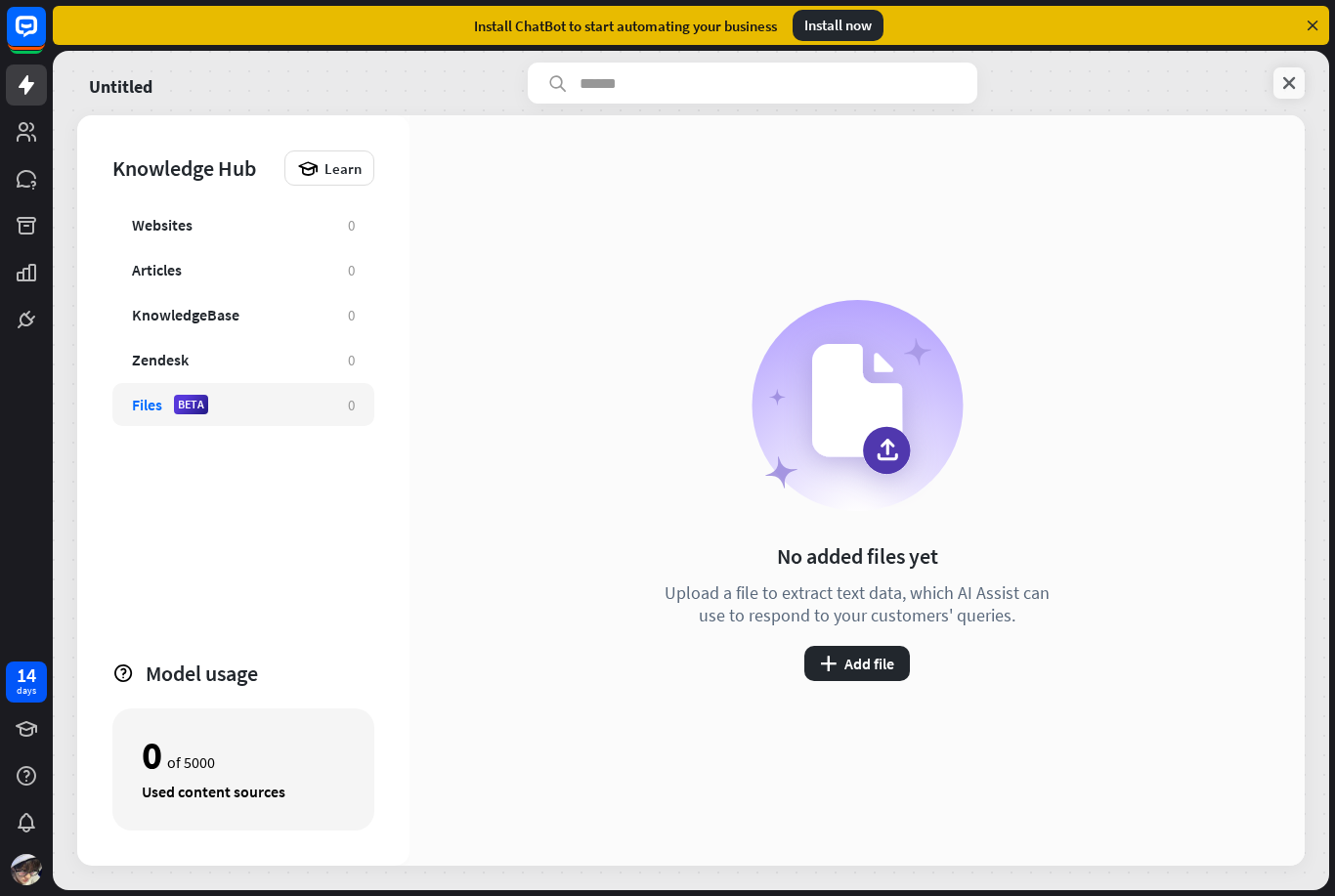
click at [1295, 69] on link at bounding box center [1289, 83] width 32 height 32
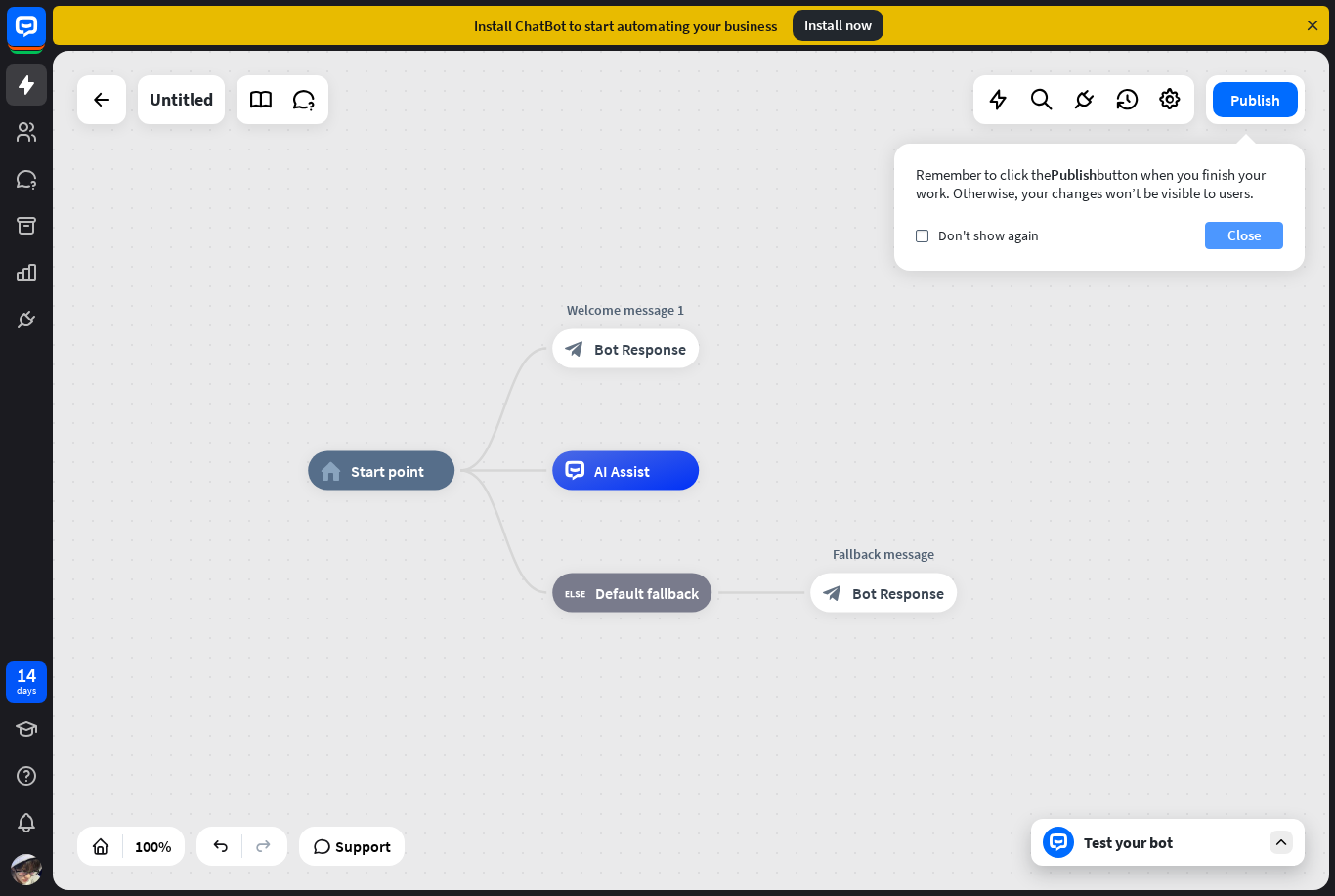
click at [1226, 245] on button "Close" at bounding box center [1244, 236] width 78 height 28
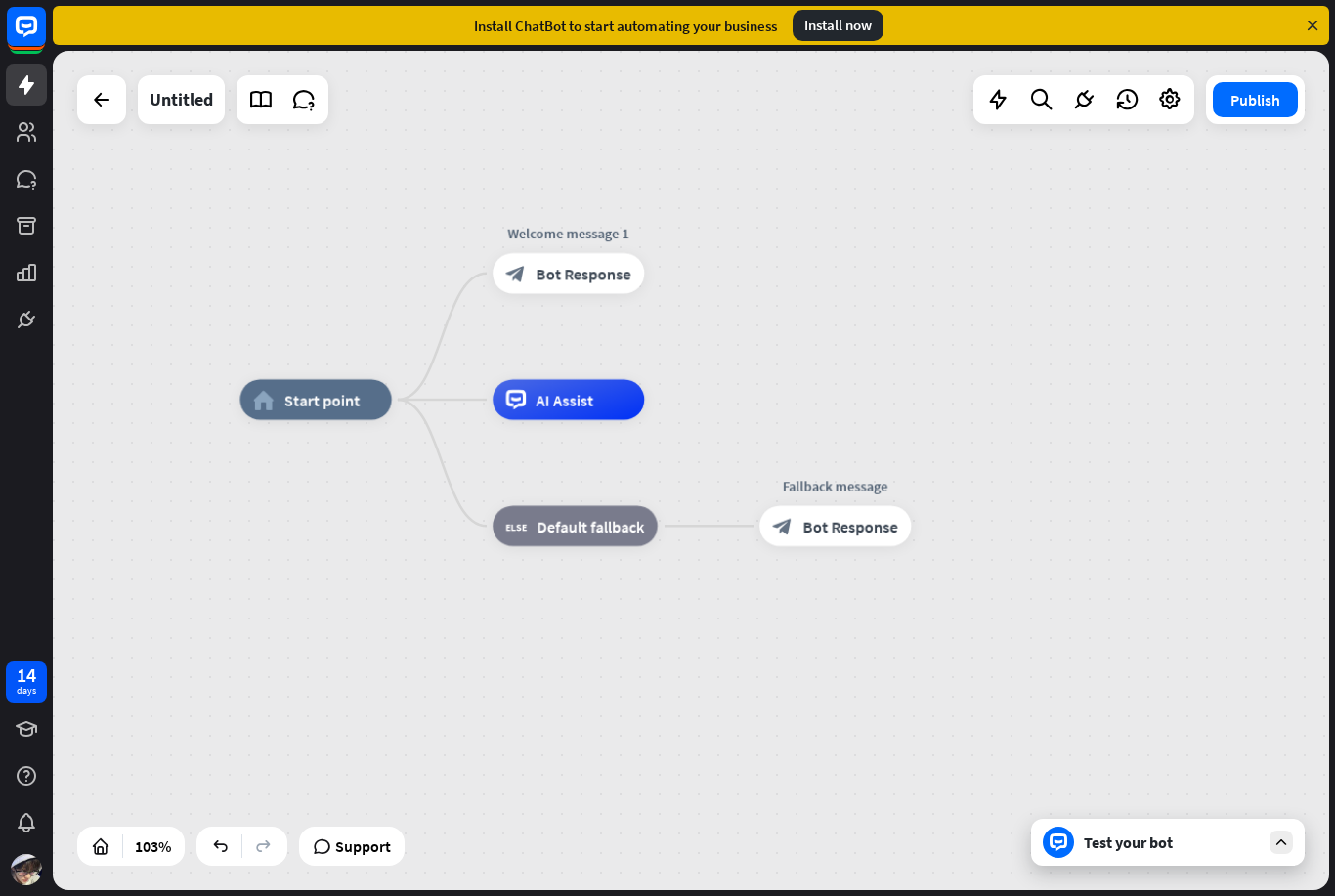
click at [1219, 832] on div "Test your bot" at bounding box center [1168, 842] width 273 height 47
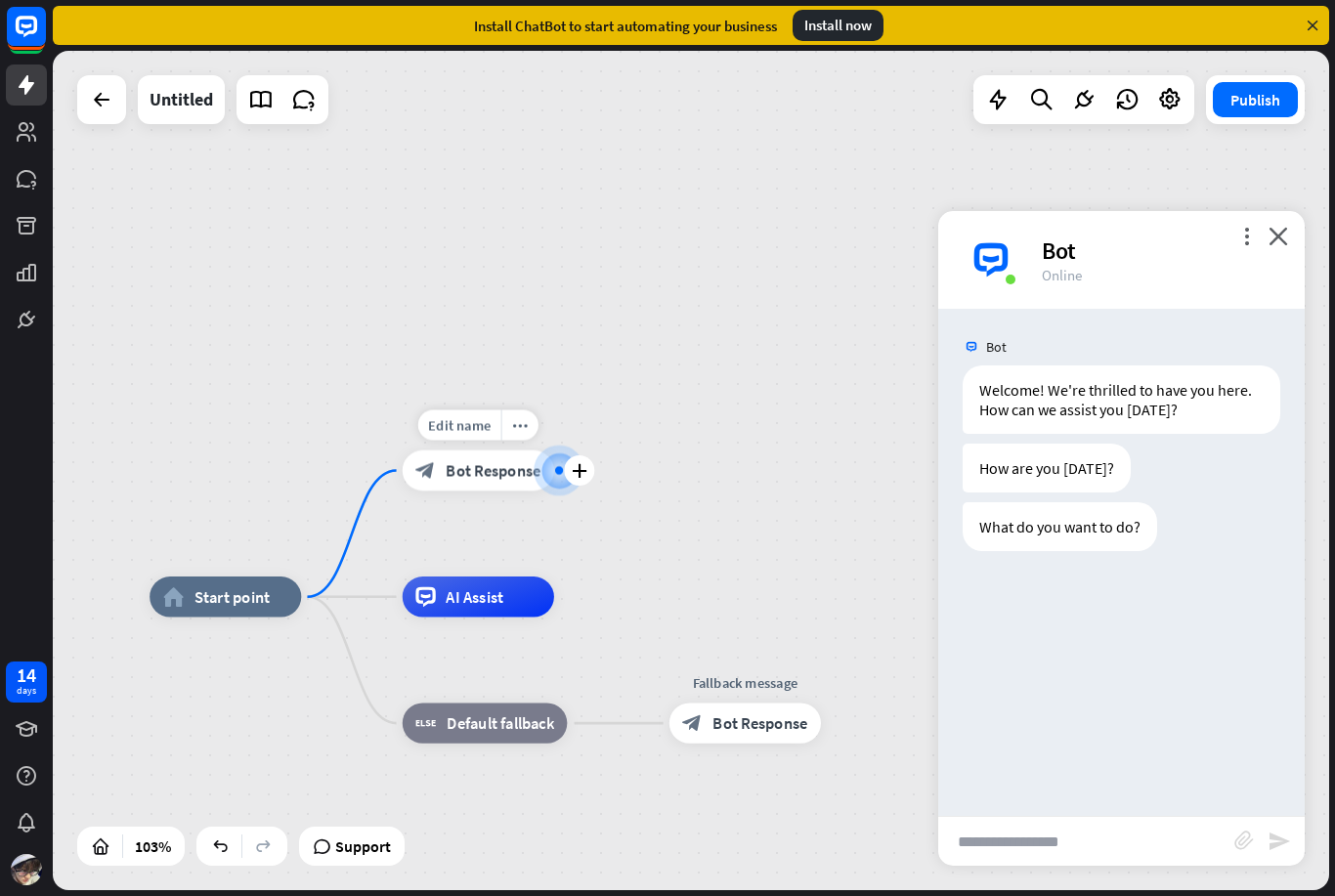
click at [483, 407] on div "home_2 Start point Edit name more_horiz plus block_bot_response Bot Response AI…" at bounding box center [690, 470] width 1277 height 840
click at [493, 459] on div "block_bot_response Bot Response" at bounding box center [478, 470] width 152 height 40
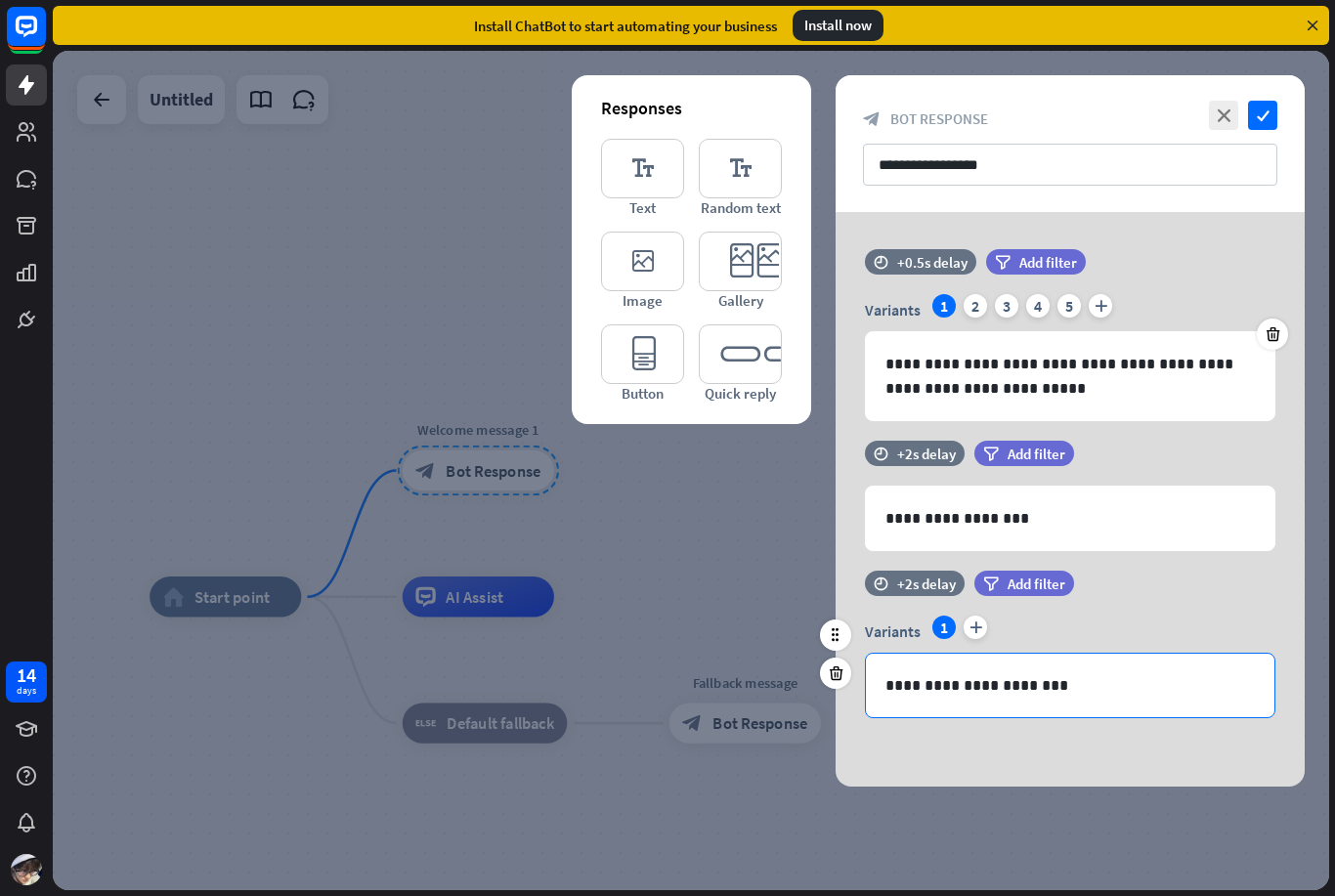
click at [1126, 684] on p "**********" at bounding box center [1070, 685] width 369 height 25
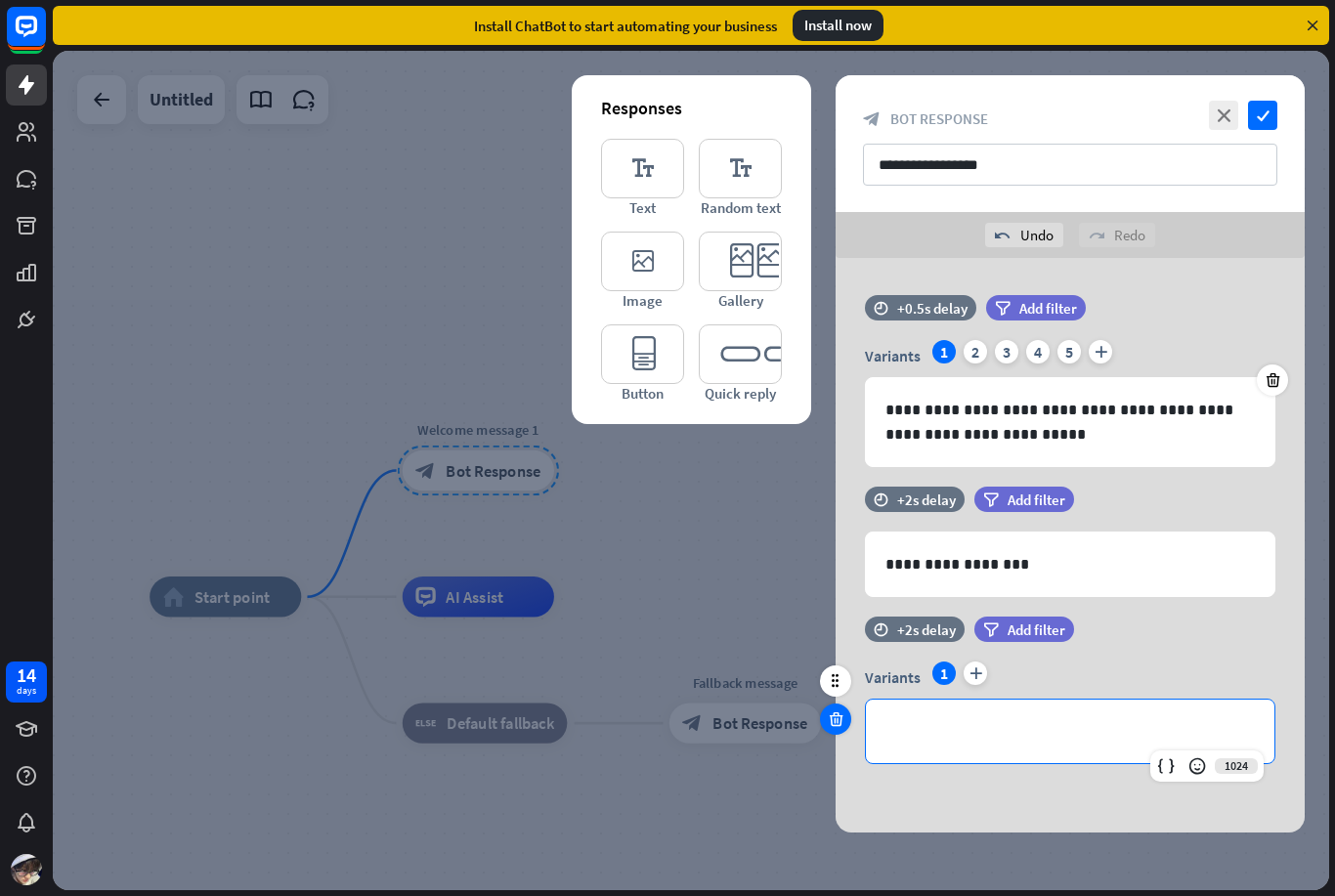
click at [841, 712] on icon at bounding box center [836, 720] width 19 height 18
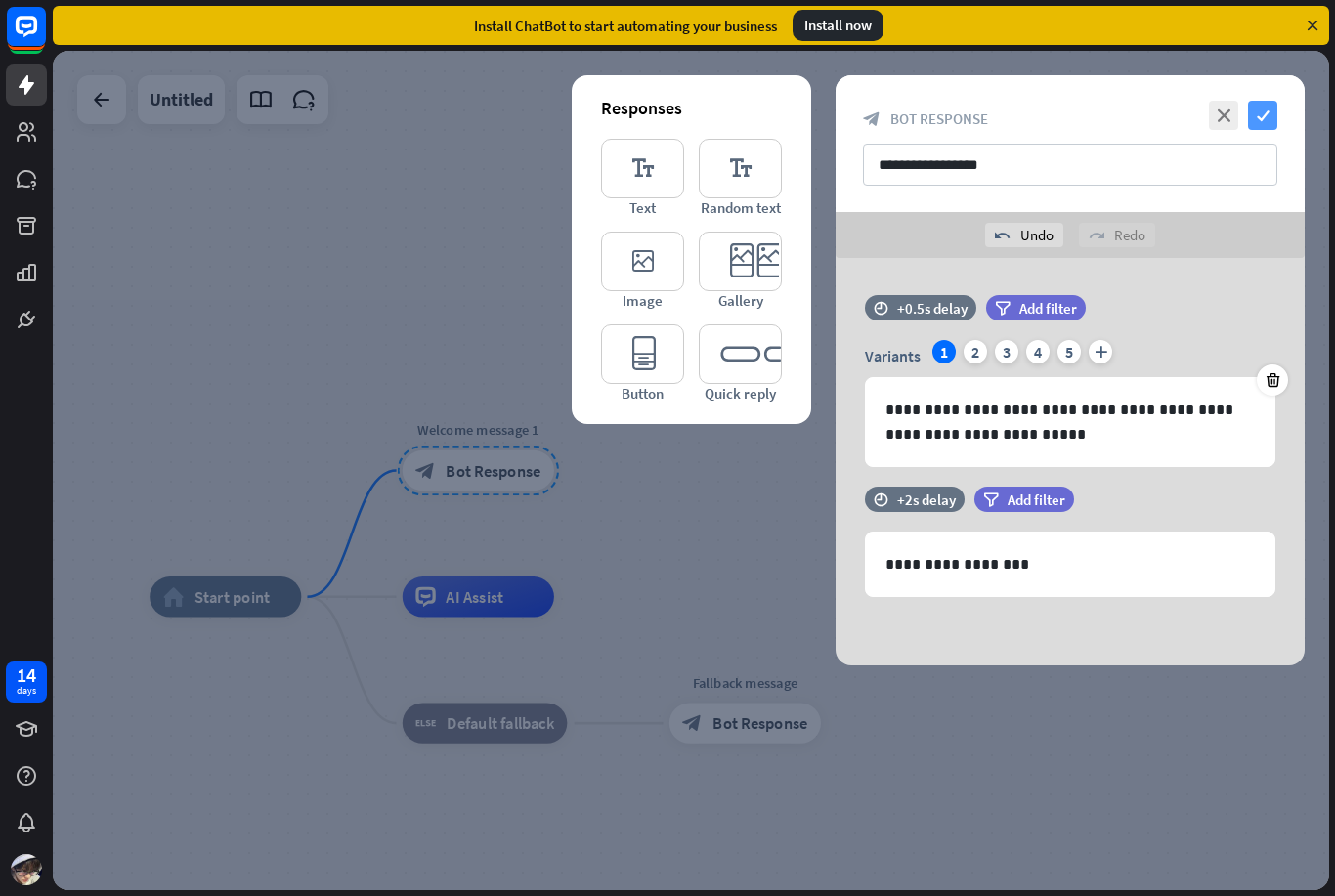
click at [1261, 112] on icon "check" at bounding box center [1264, 116] width 30 height 30
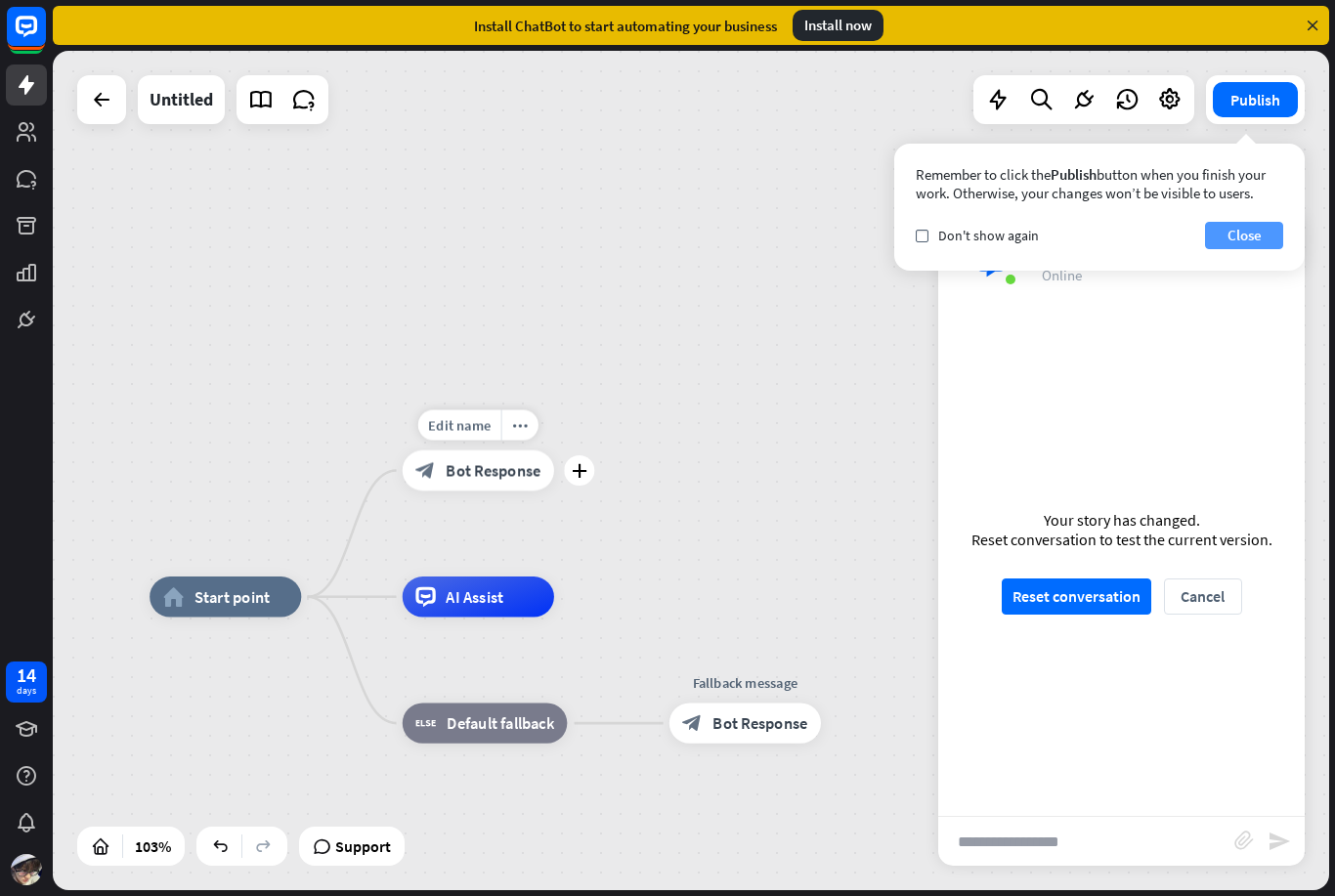
click at [1251, 229] on button "Close" at bounding box center [1244, 236] width 78 height 28
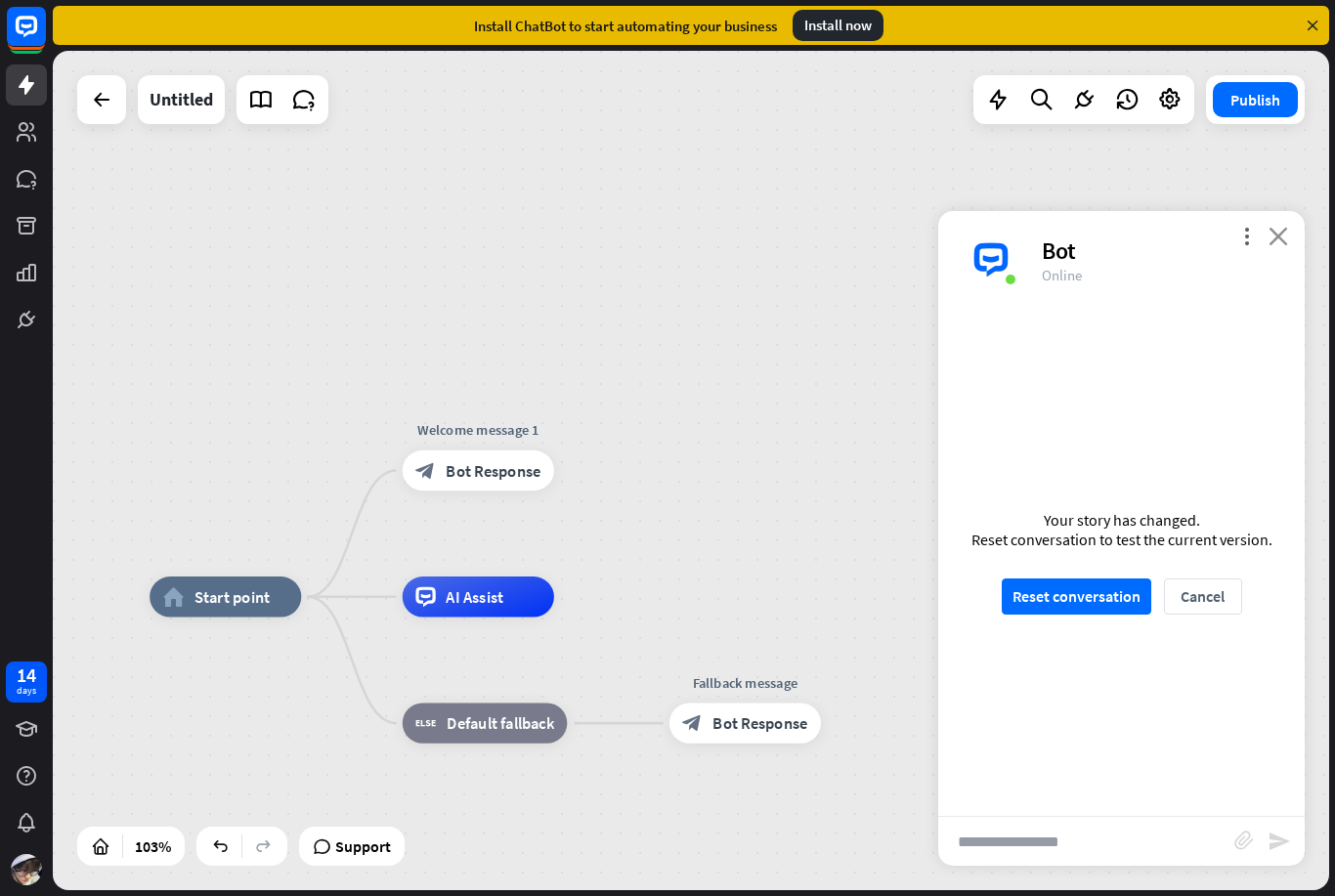
click at [1286, 228] on icon "close" at bounding box center [1279, 236] width 20 height 19
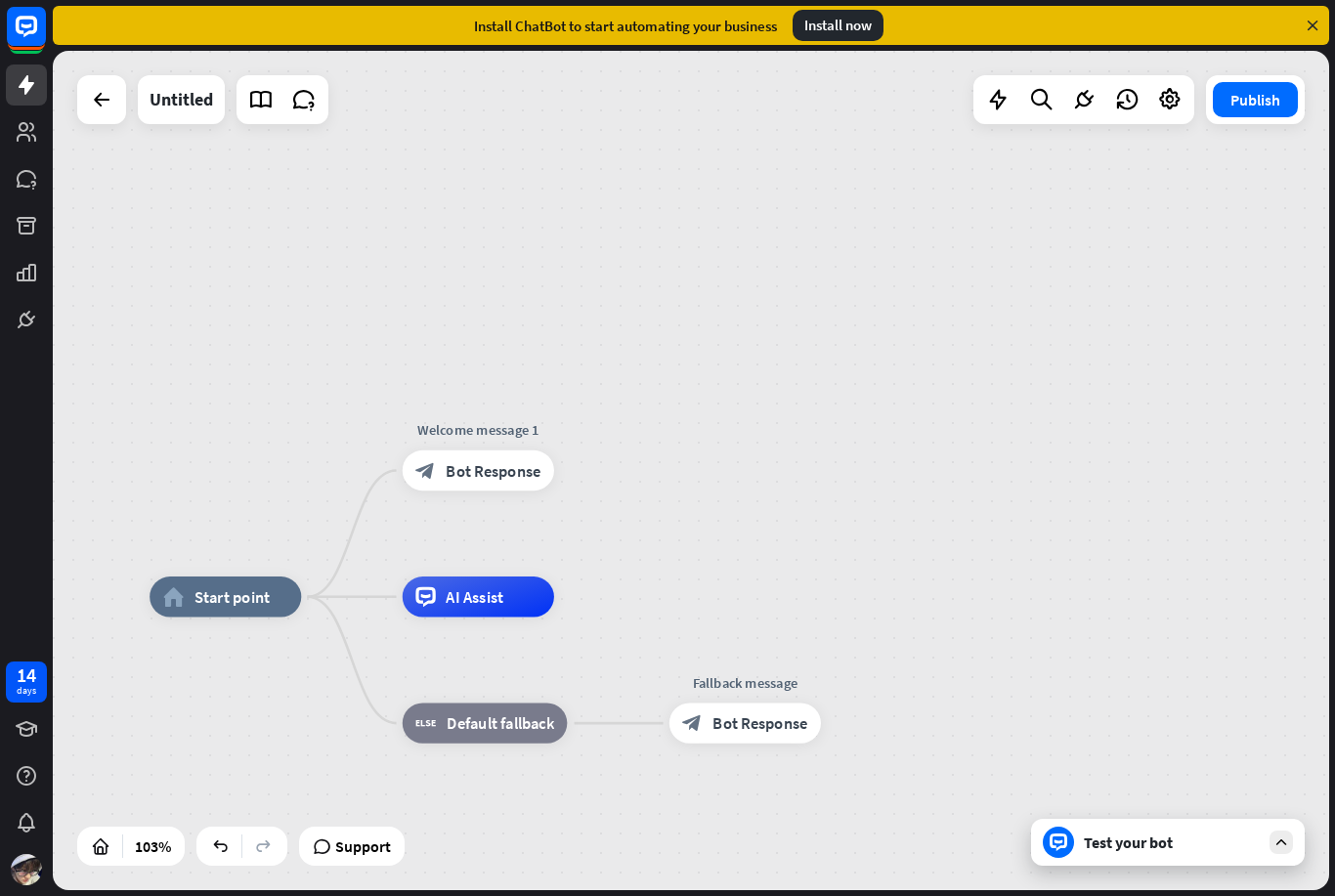
click at [1234, 840] on div "Test your bot" at bounding box center [1173, 843] width 176 height 20
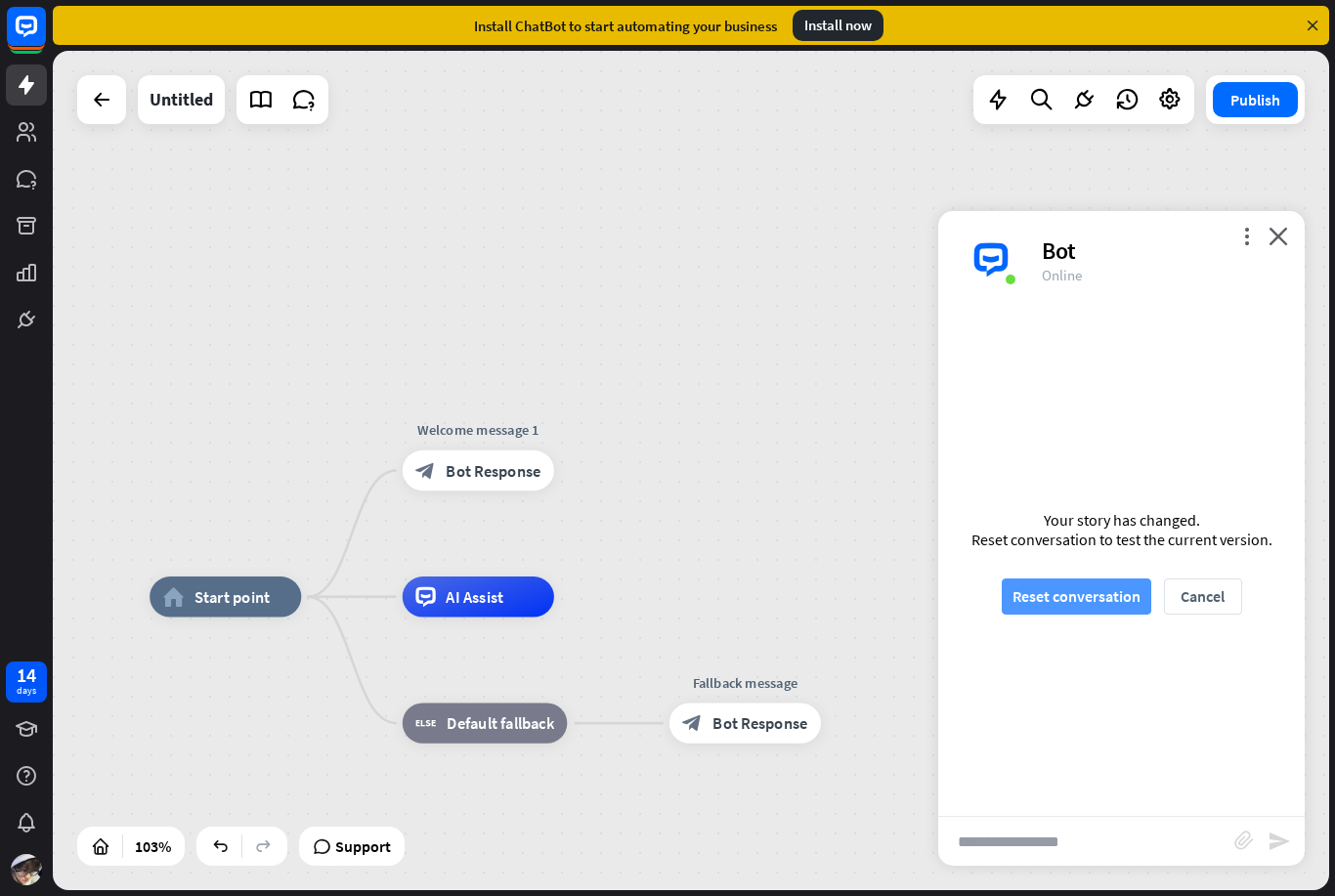
click at [1125, 603] on button "Reset conversation" at bounding box center [1077, 596] width 150 height 37
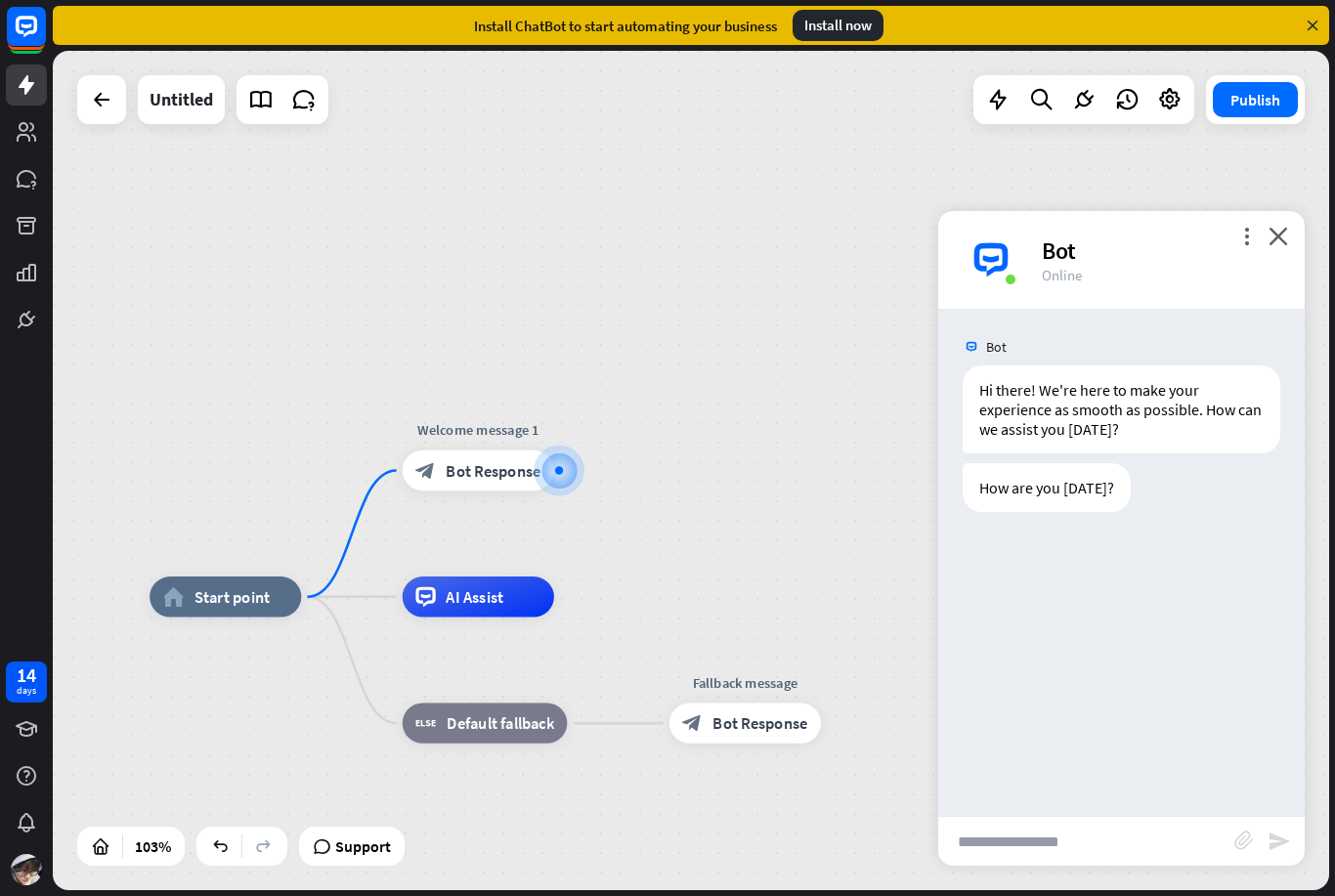
click at [1129, 850] on input "text" at bounding box center [1086, 841] width 296 height 49
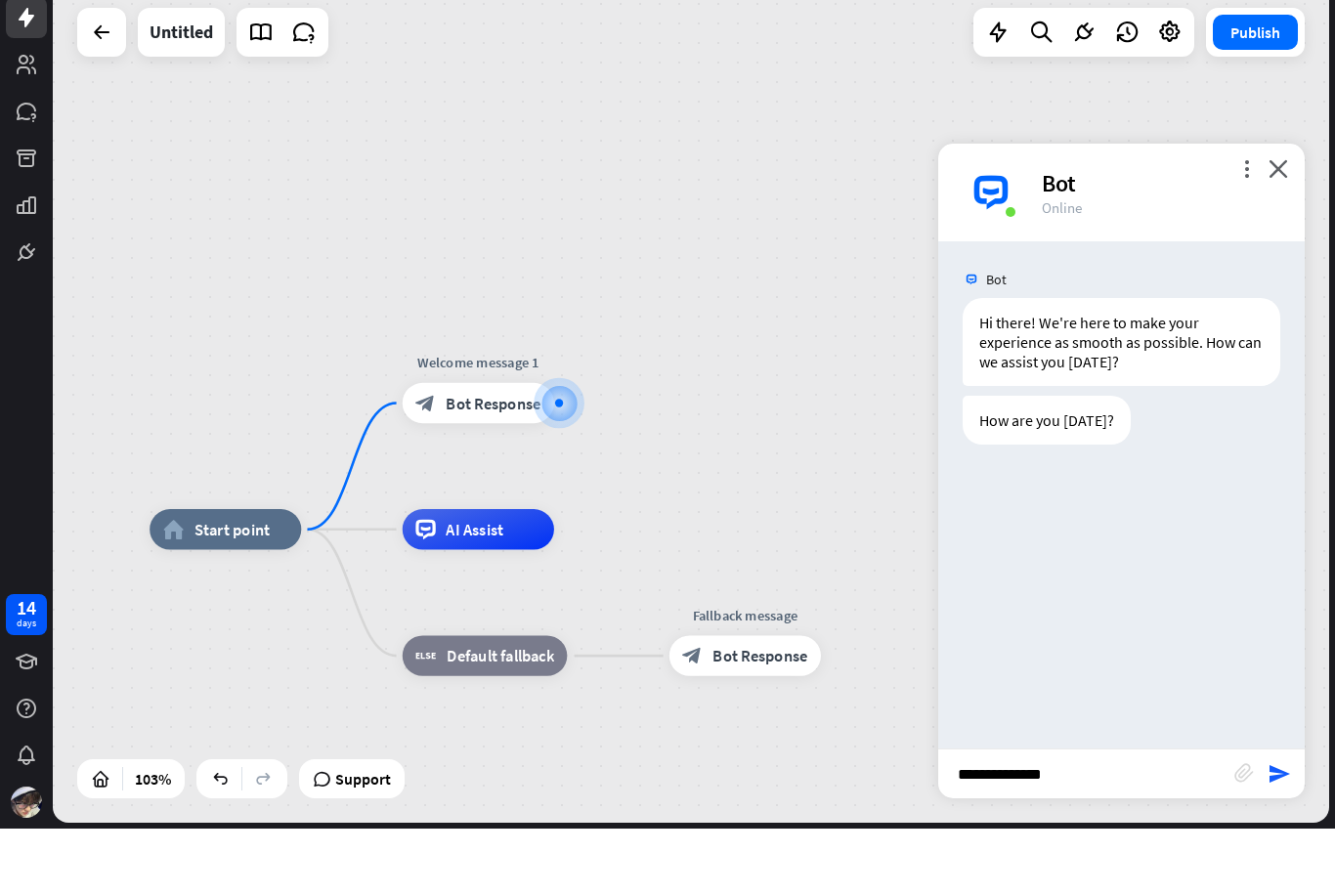
type input "**********"
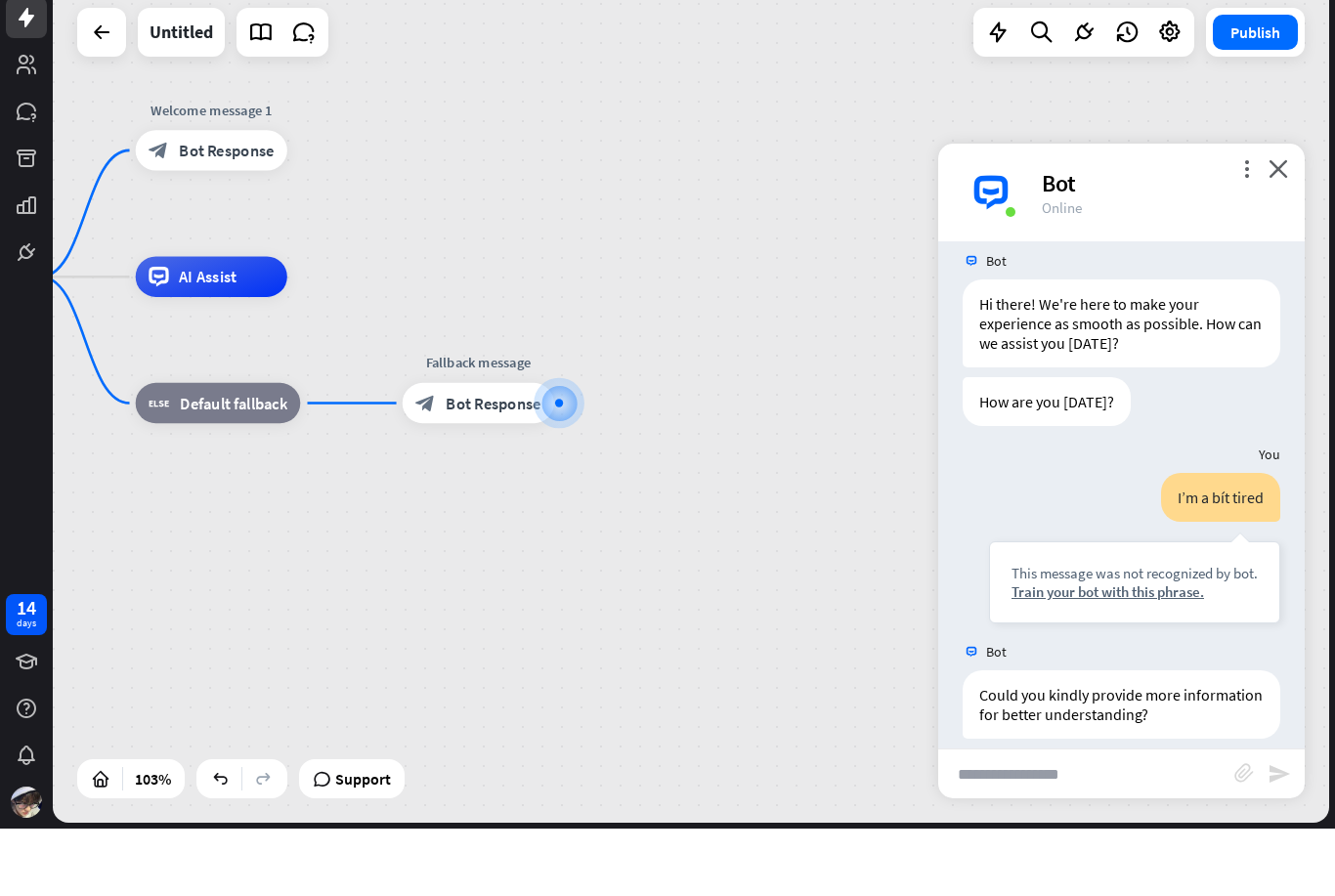
scroll to position [38, 0]
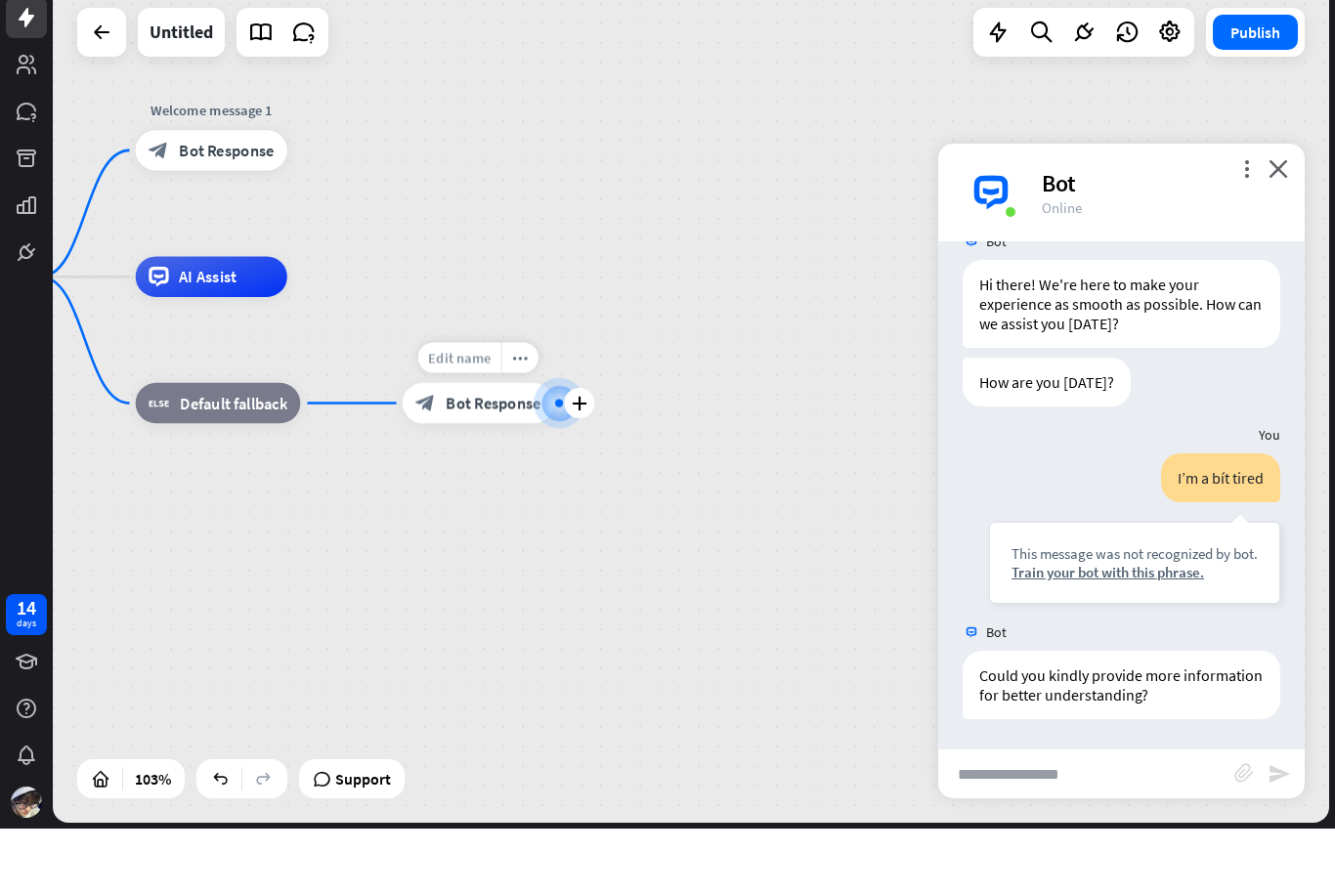
click at [460, 417] on span "Edit name" at bounding box center [459, 426] width 62 height 19
click at [495, 460] on span "Bot Response" at bounding box center [493, 470] width 95 height 21
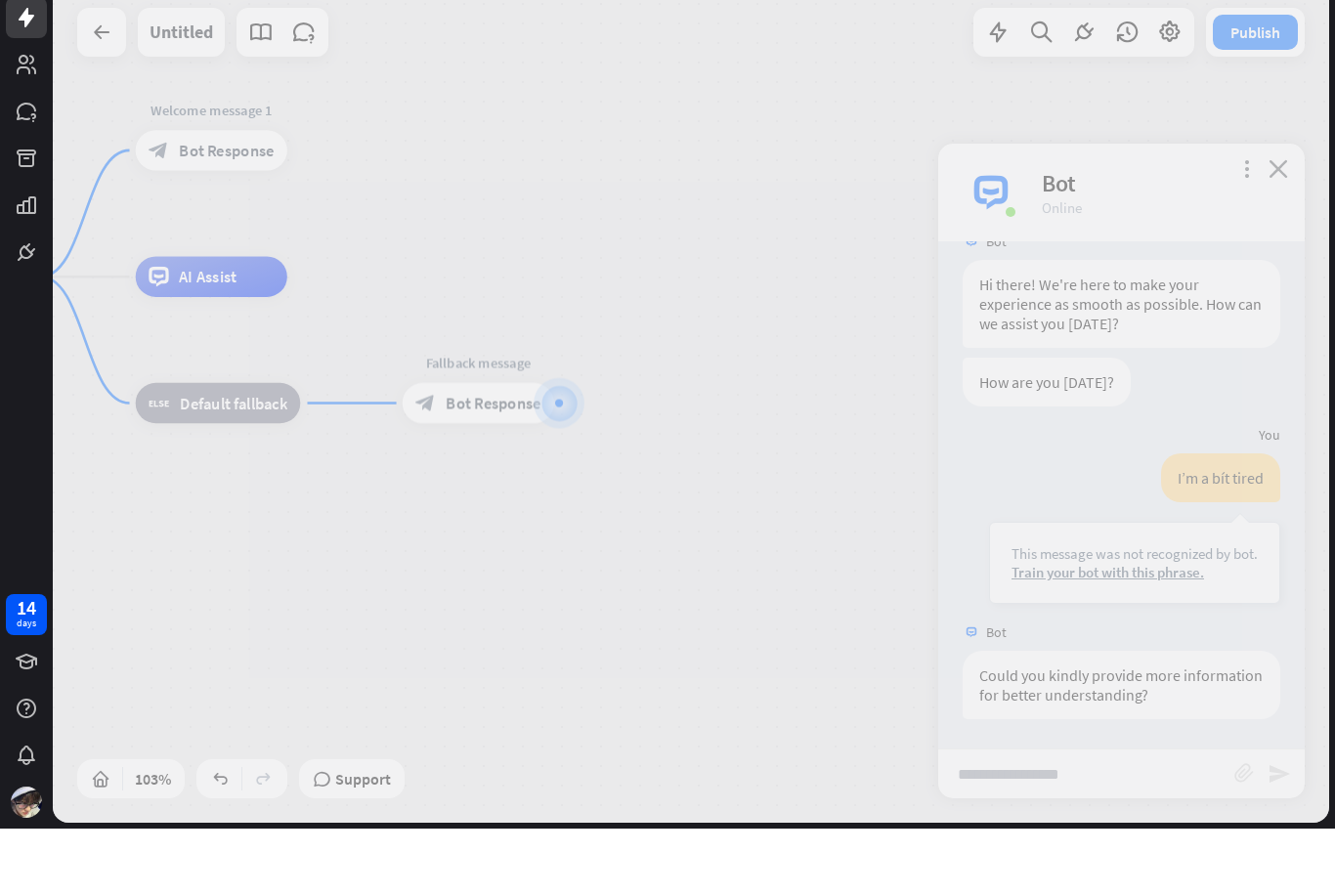
click at [474, 471] on div at bounding box center [690, 470] width 1277 height 840
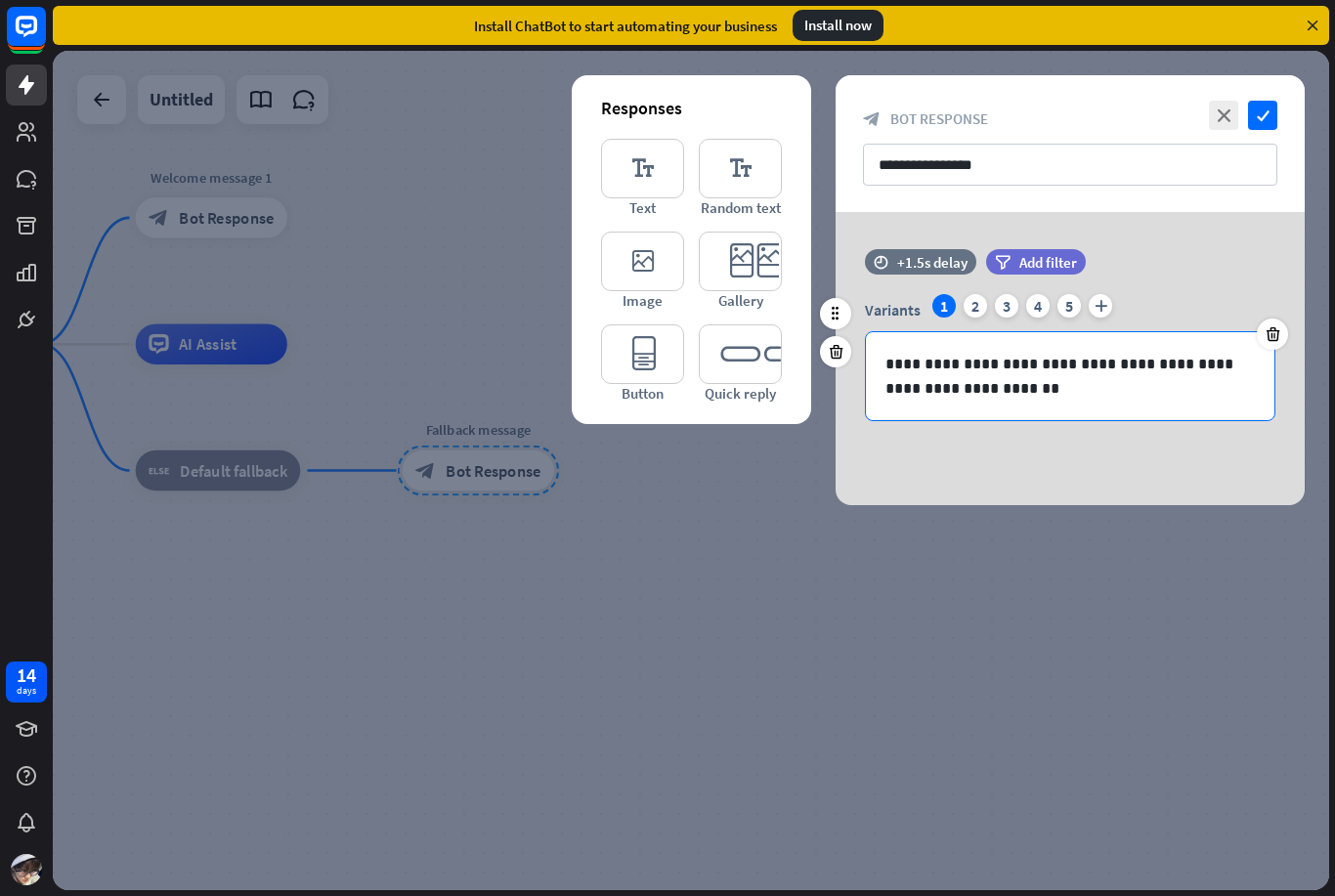
click at [952, 388] on p "**********" at bounding box center [1070, 375] width 369 height 49
click at [915, 375] on p "**********" at bounding box center [1070, 375] width 369 height 49
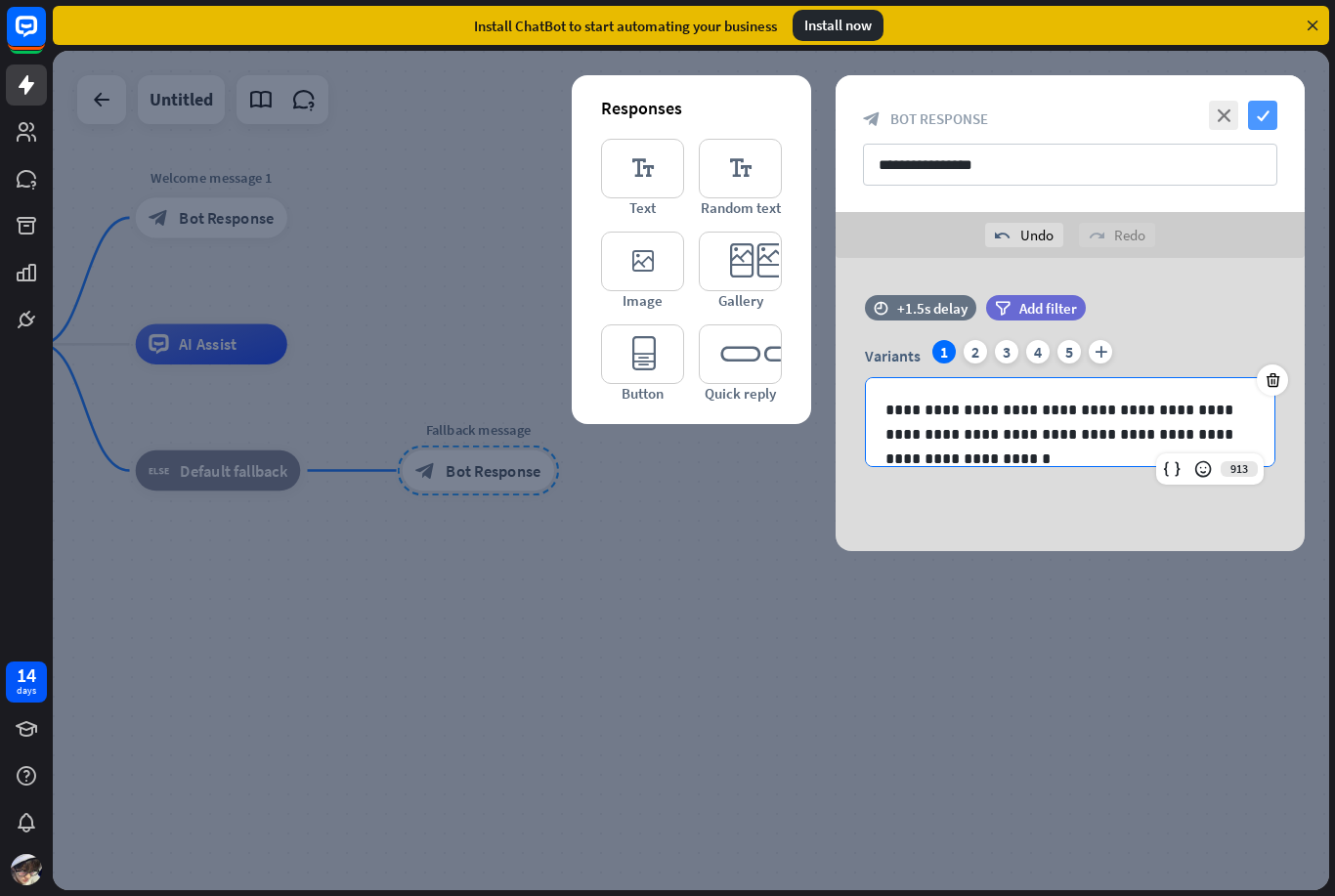
click at [1266, 105] on icon "check" at bounding box center [1264, 116] width 30 height 30
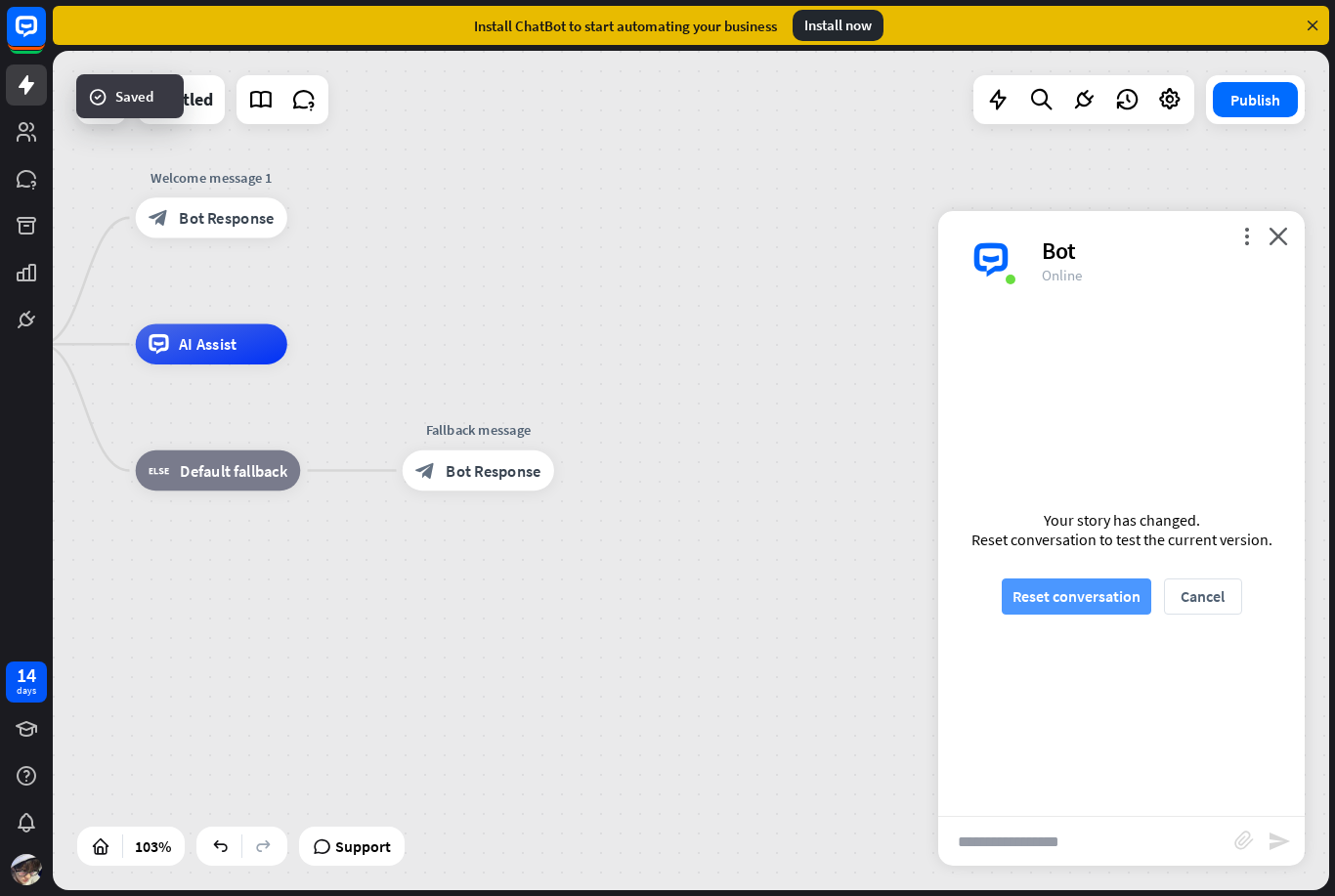
click at [1083, 583] on button "Reset conversation" at bounding box center [1077, 596] width 150 height 37
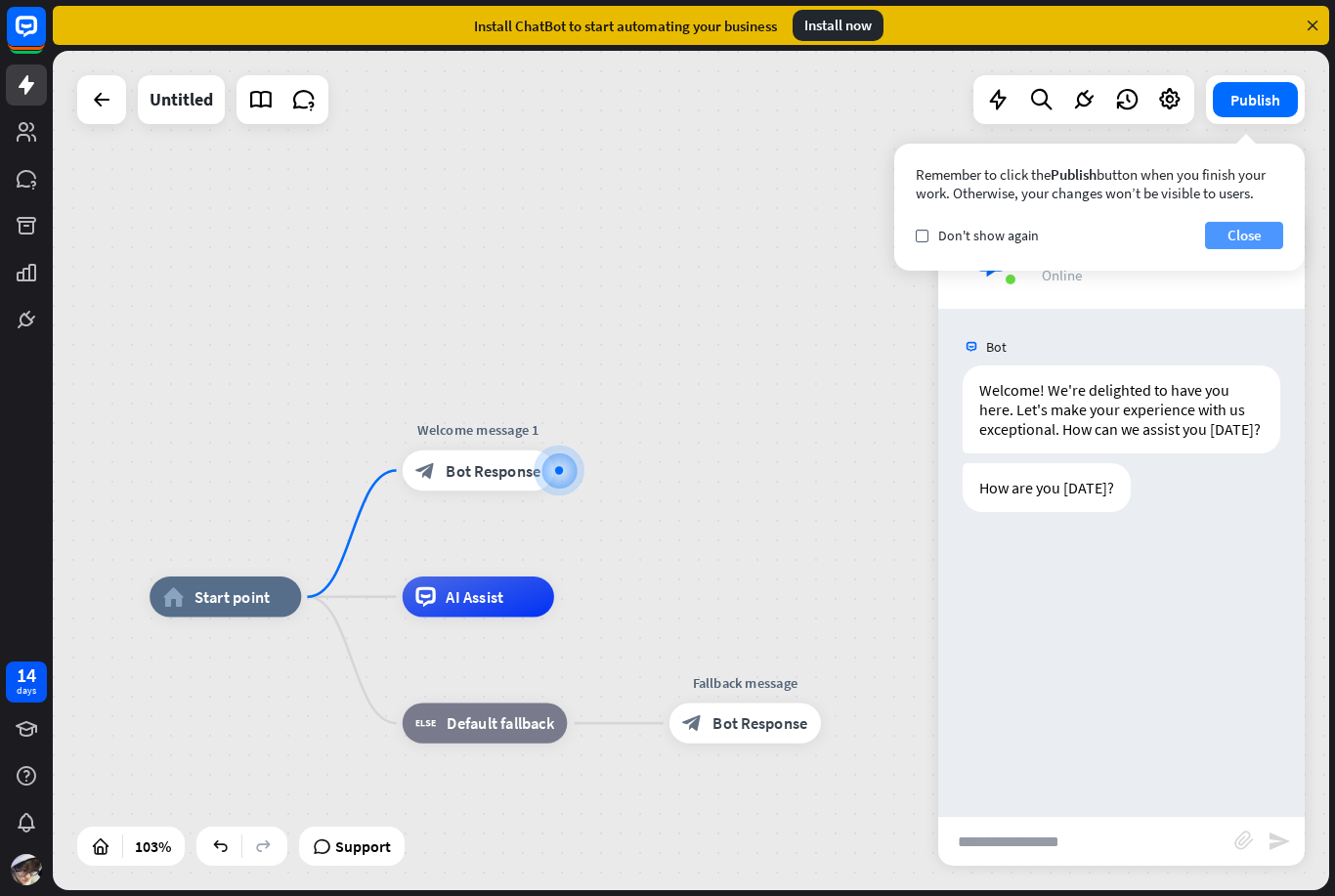
click at [1268, 235] on button "Close" at bounding box center [1244, 236] width 78 height 28
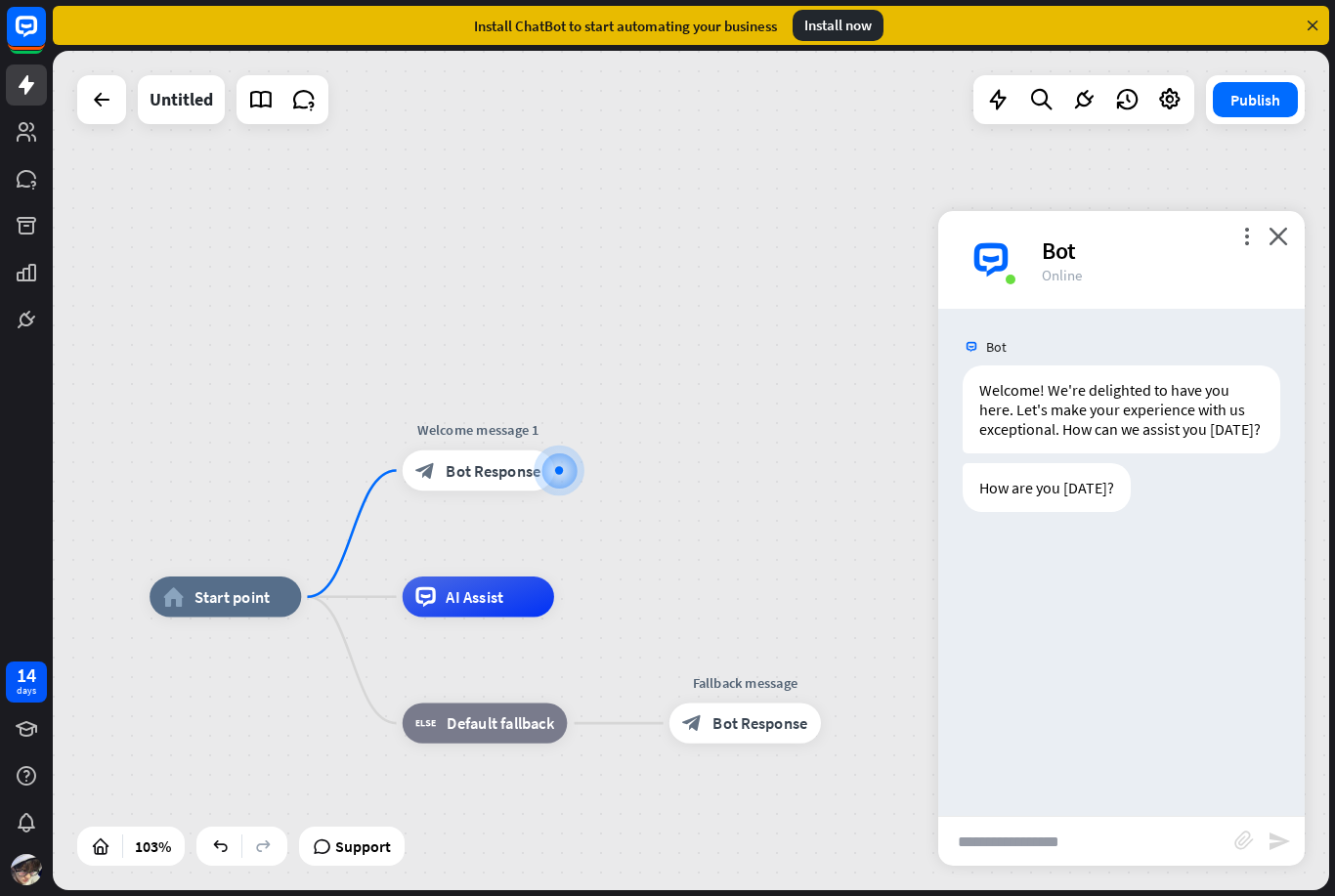
click at [1078, 818] on input "text" at bounding box center [1086, 841] width 296 height 49
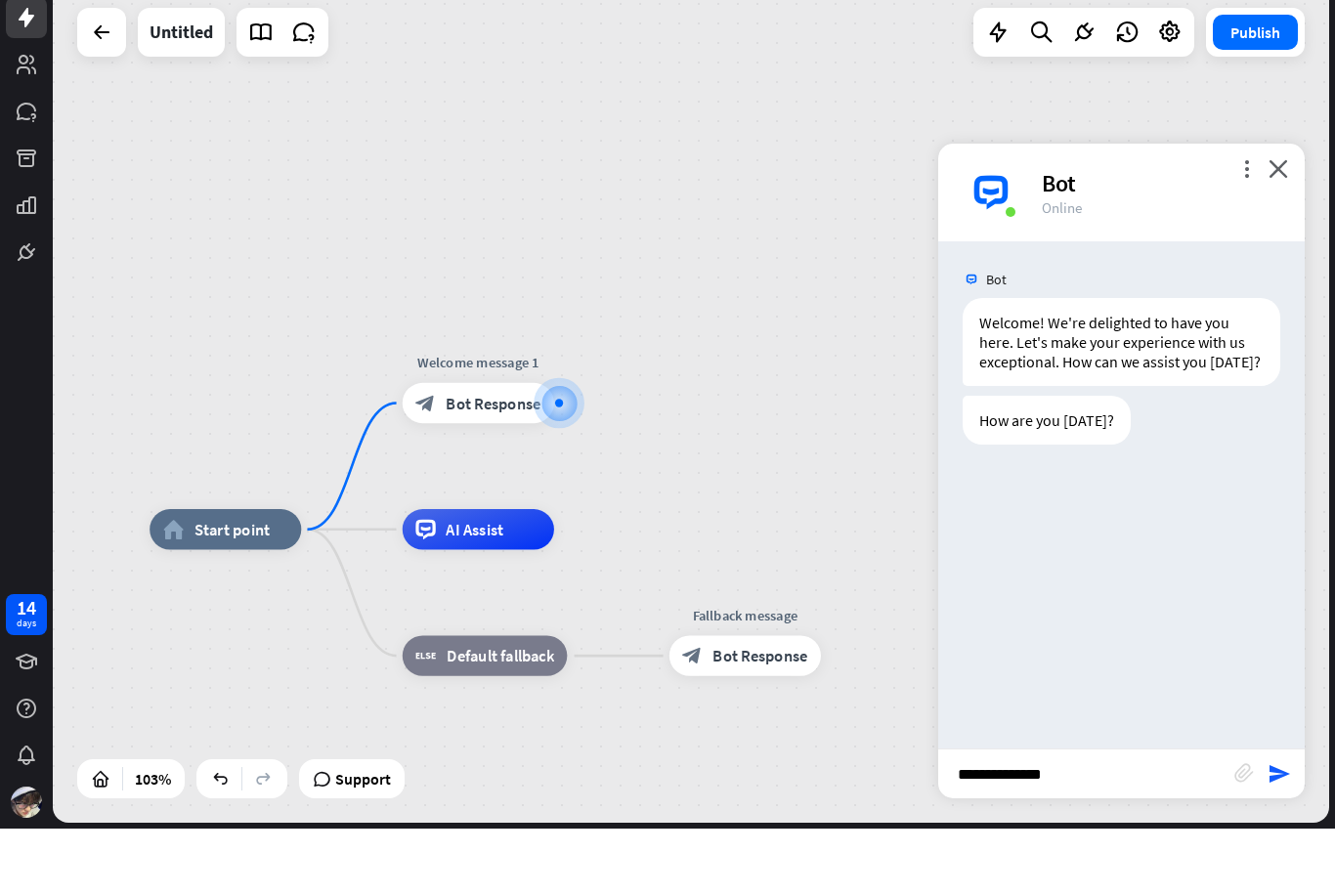
type input "**********"
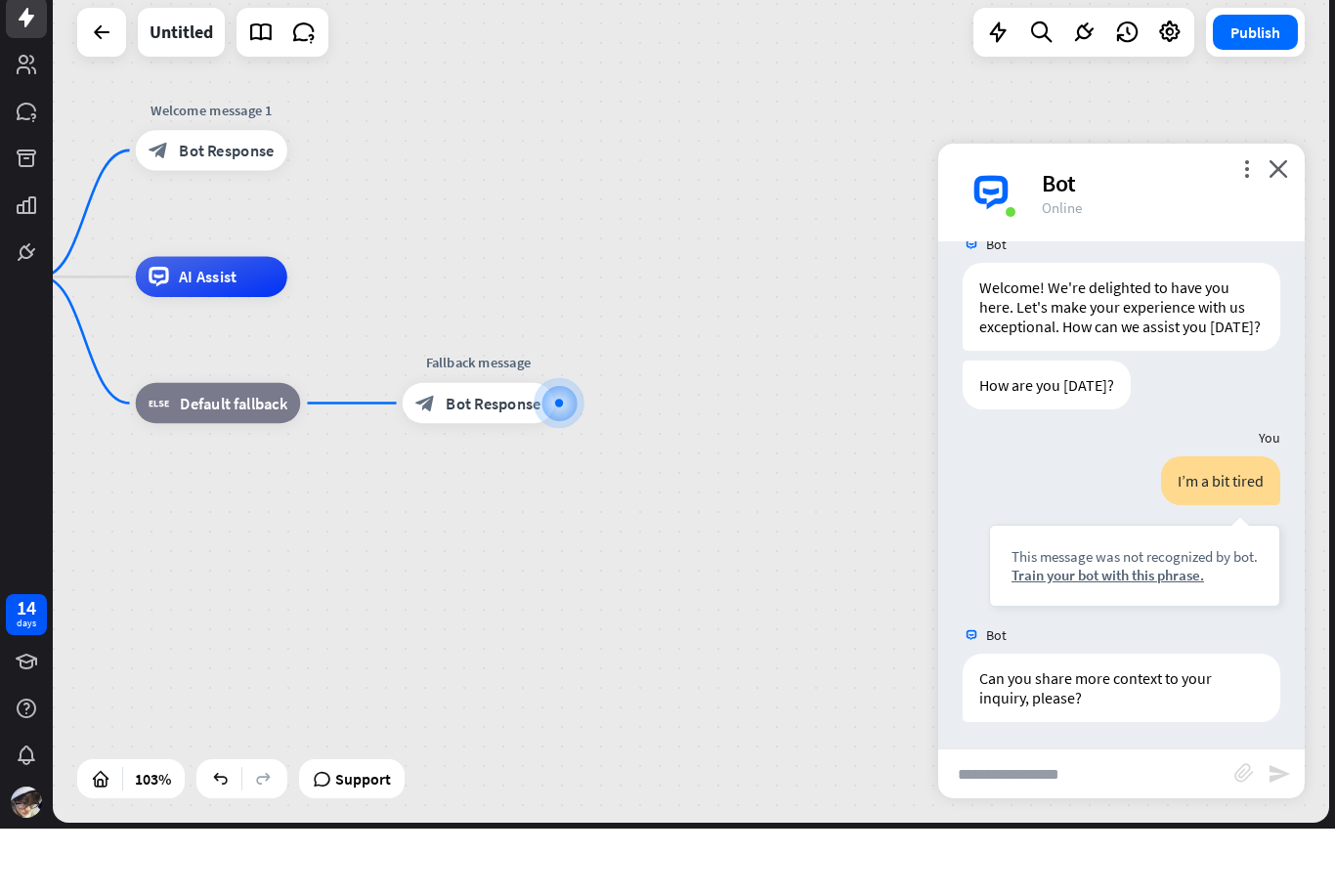
scroll to position [38, 0]
click at [186, 460] on span "Default fallback" at bounding box center [234, 470] width 108 height 21
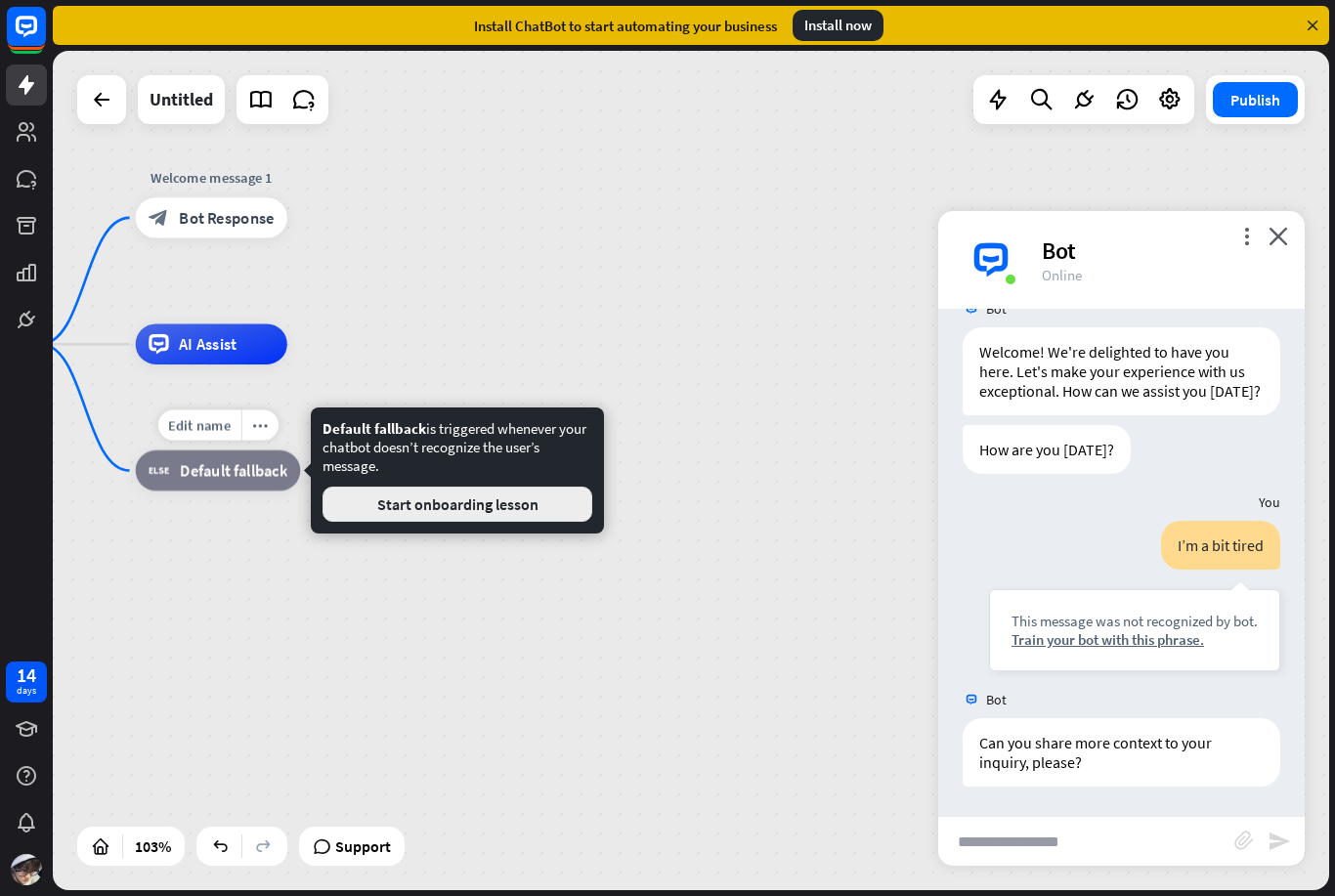
click at [377, 502] on button "Start onboarding lesson" at bounding box center [458, 505] width 269 height 36
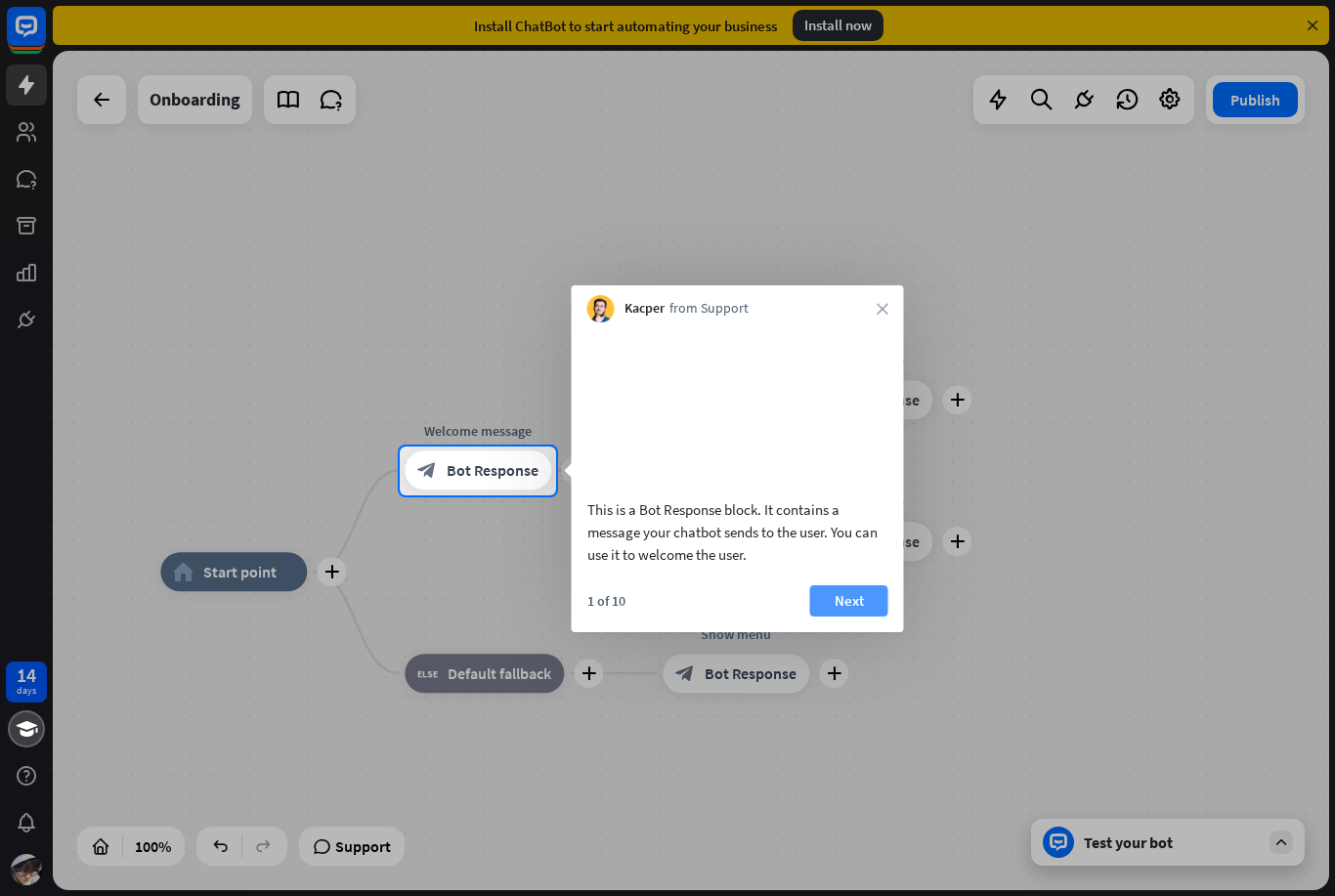
click at [858, 615] on button "Next" at bounding box center [849, 601] width 78 height 32
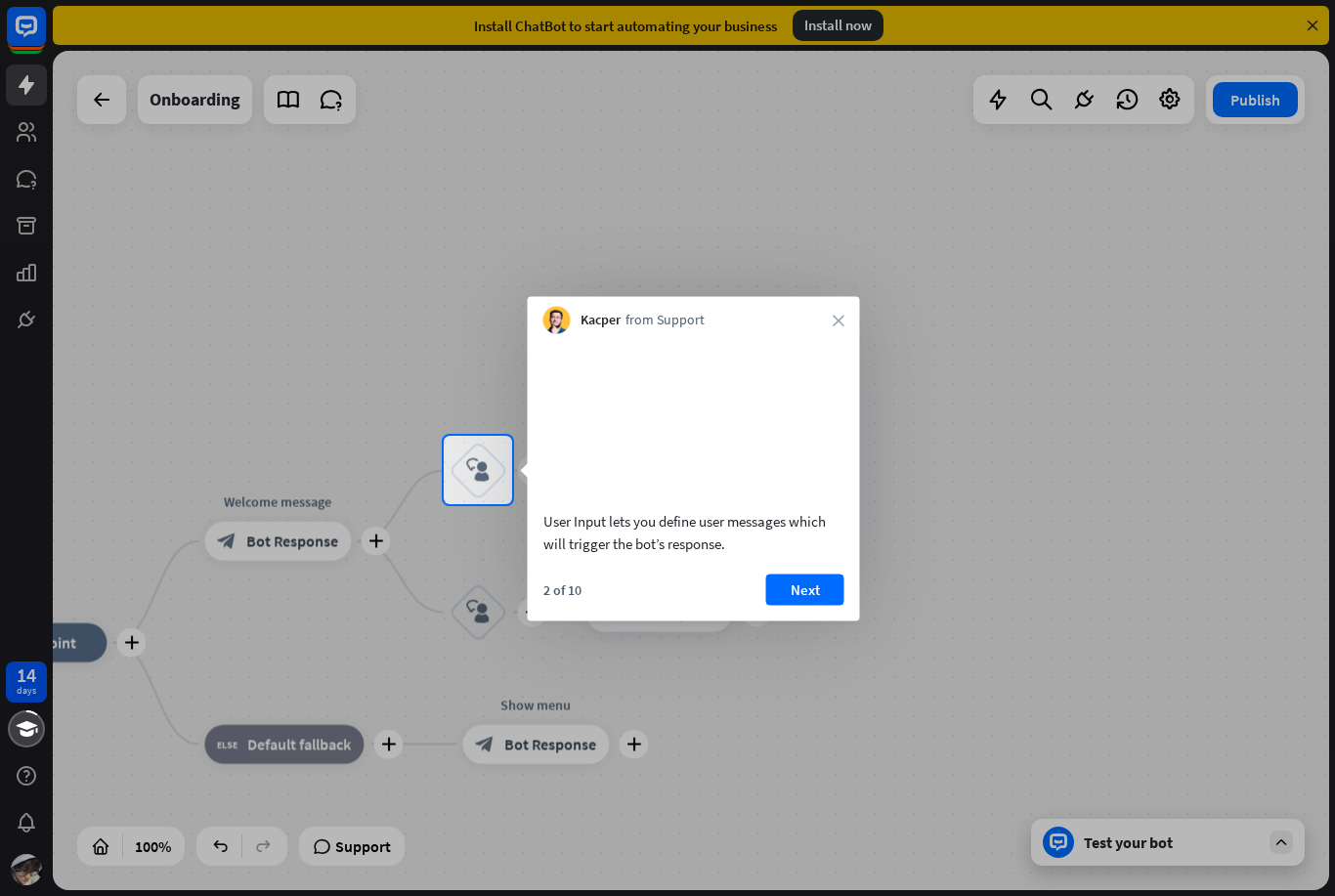
click at [1044, 590] on div at bounding box center [668, 700] width 1335 height 392
click at [829, 605] on button "Next" at bounding box center [805, 589] width 78 height 32
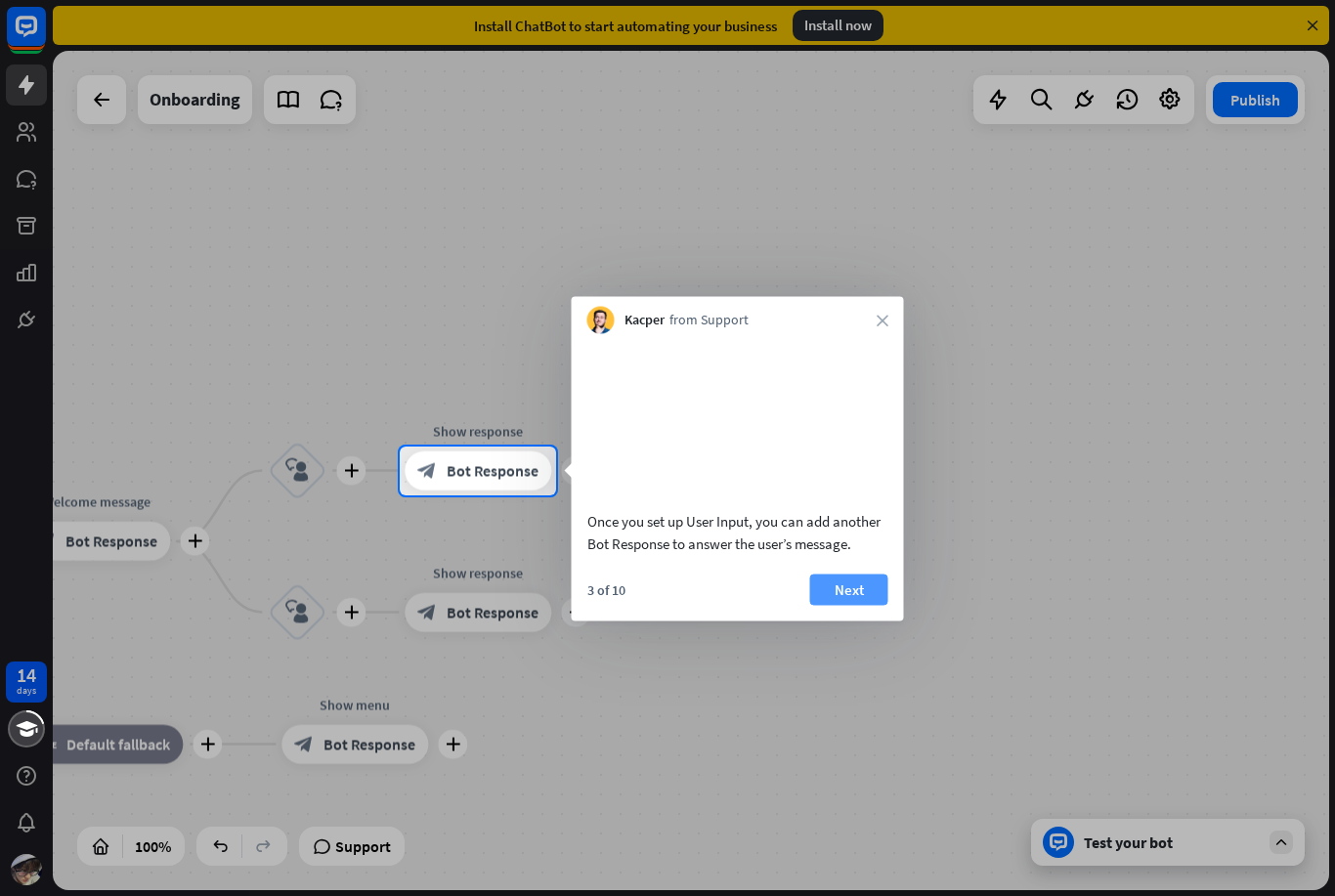
click at [861, 605] on button "Next" at bounding box center [849, 589] width 78 height 32
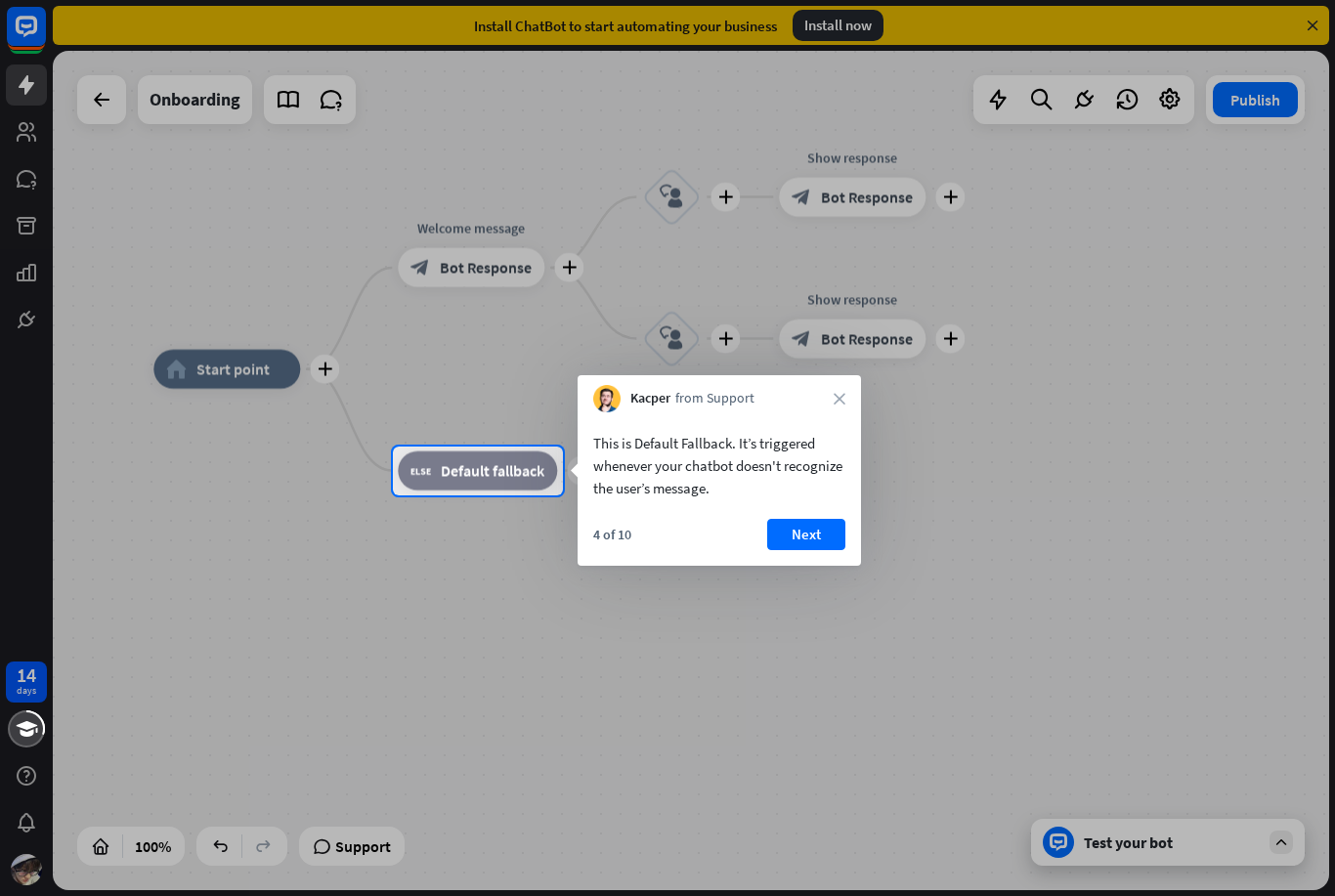
click at [841, 515] on div "This is Default Fallback. It’s triggered whenever your chatbot doesn't recogniz…" at bounding box center [719, 489] width 283 height 153
click at [816, 521] on button "Next" at bounding box center [806, 535] width 78 height 32
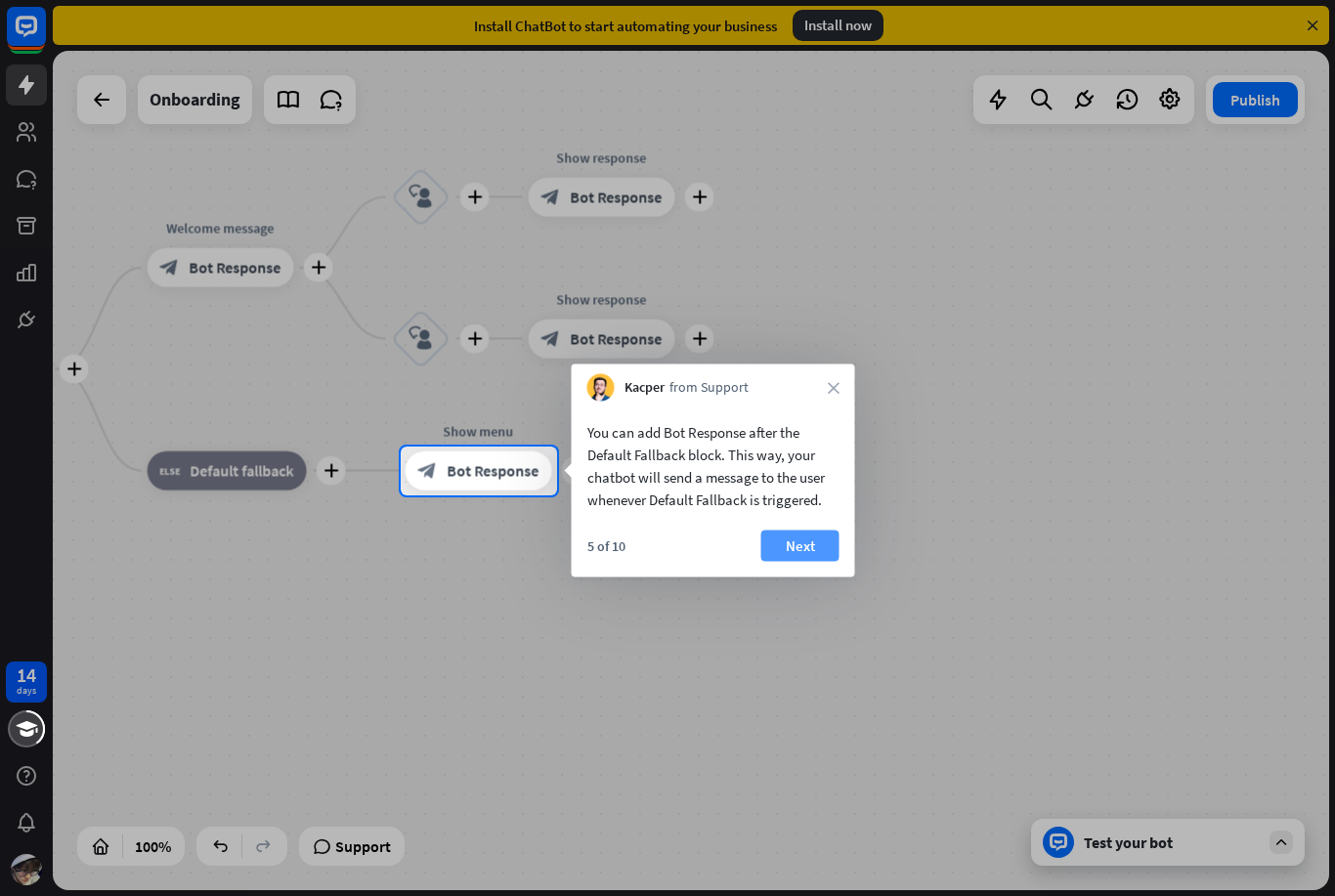
click at [806, 545] on button "Next" at bounding box center [800, 547] width 78 height 32
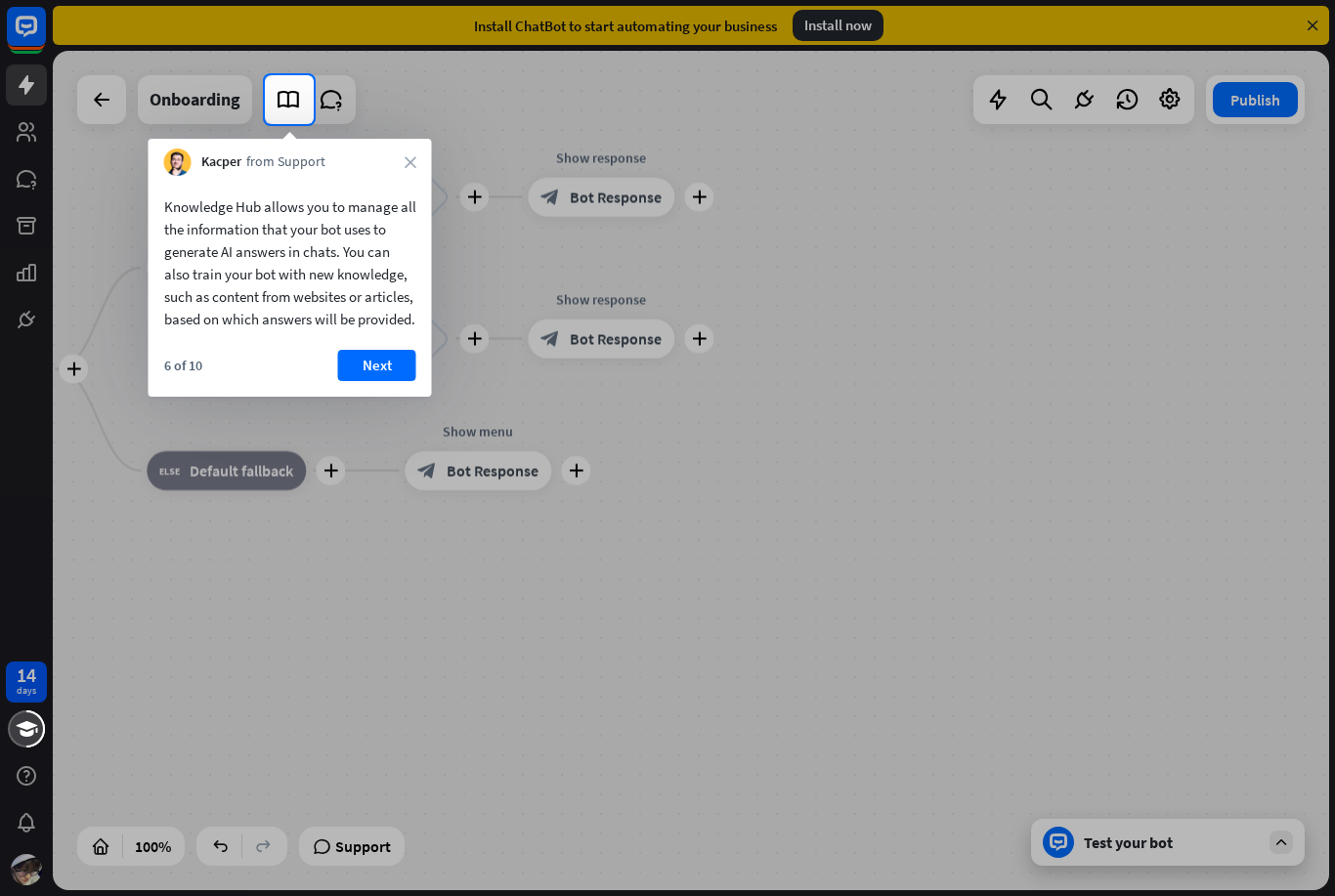
click at [398, 397] on div "6 of 10 Next" at bounding box center [290, 372] width 283 height 47
click at [360, 381] on button "Next" at bounding box center [377, 365] width 78 height 32
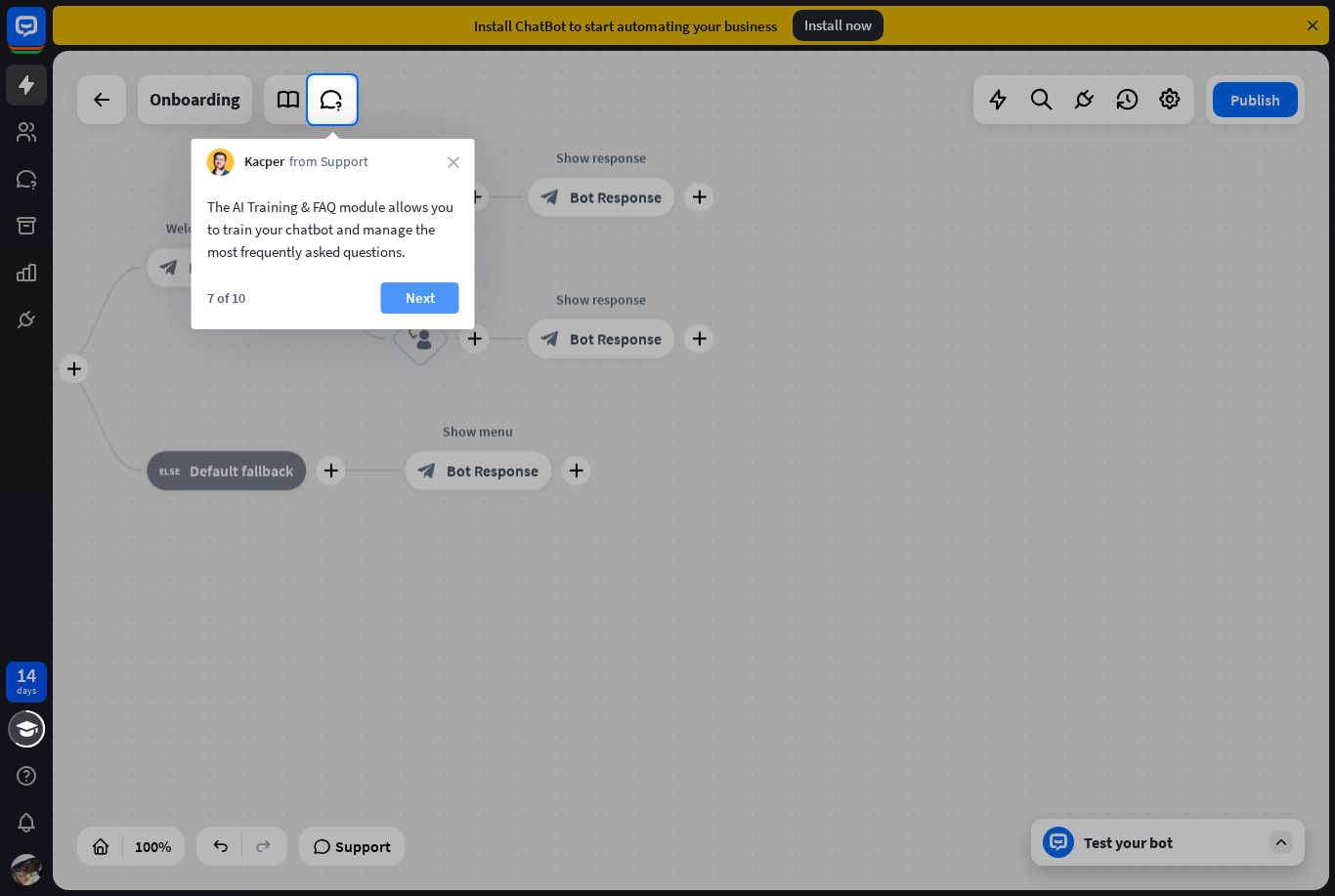
click at [393, 283] on button "Next" at bounding box center [420, 298] width 78 height 32
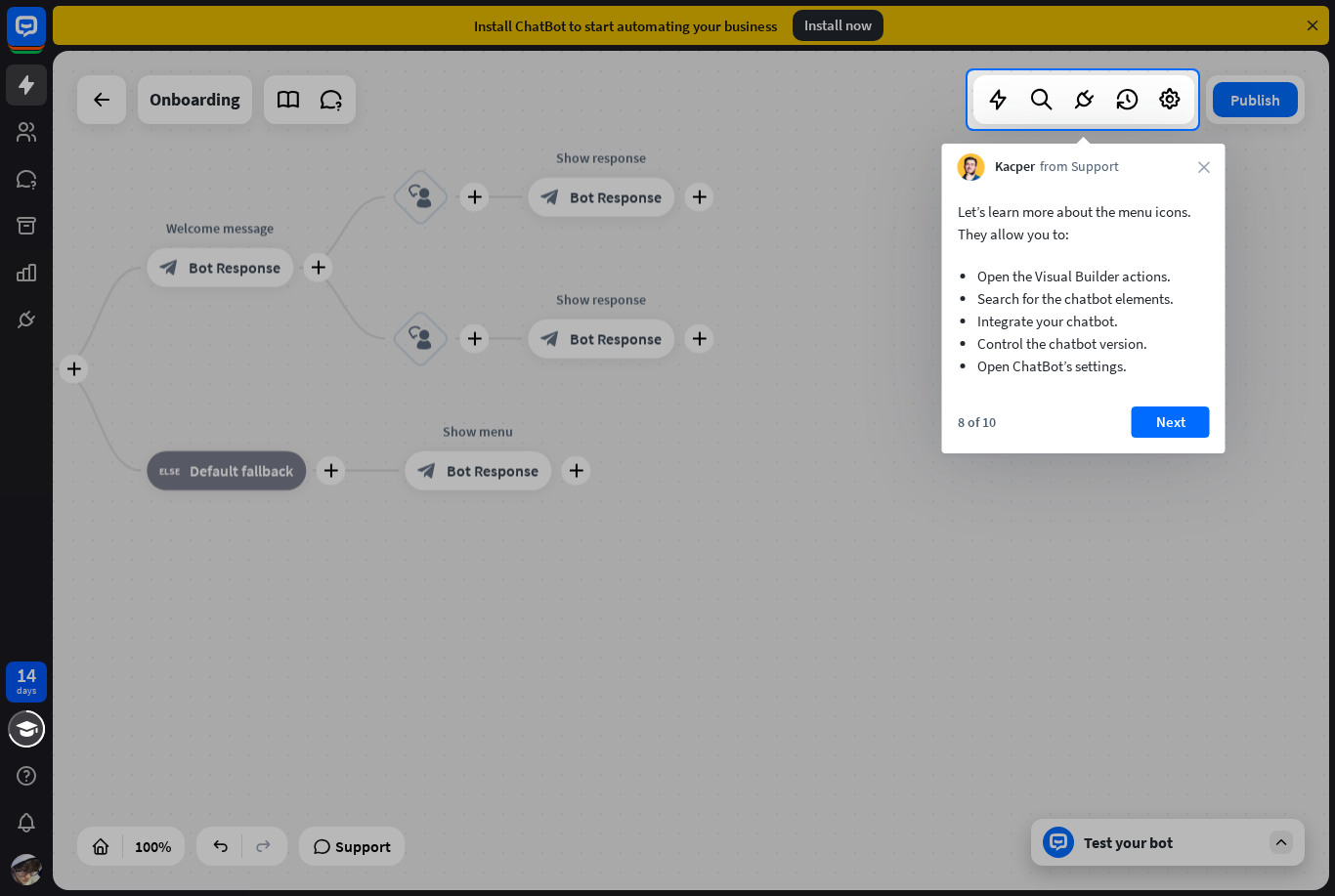
click at [1180, 410] on button "Next" at bounding box center [1171, 423] width 78 height 32
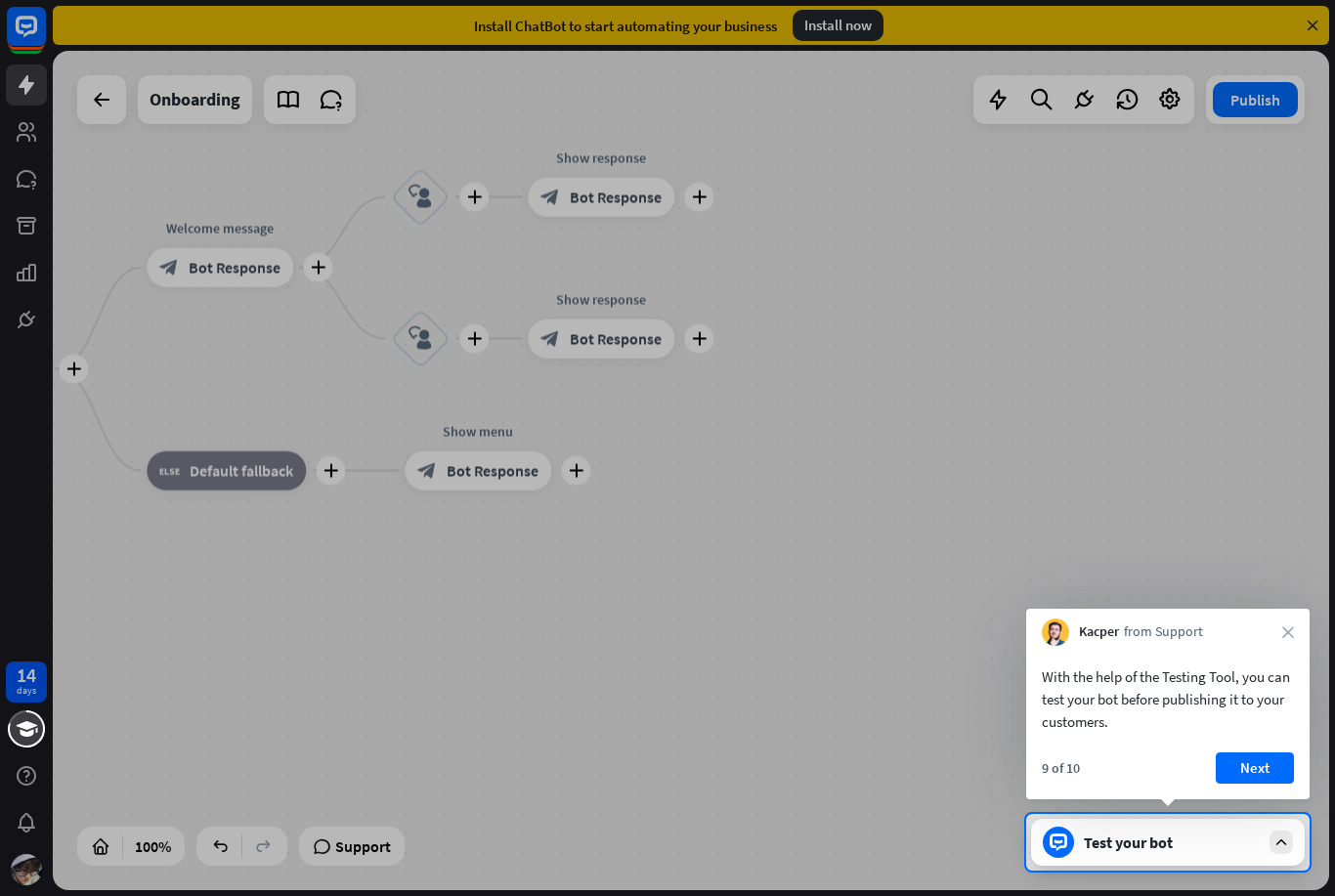
click at [1213, 838] on div "Test your bot" at bounding box center [1173, 843] width 176 height 20
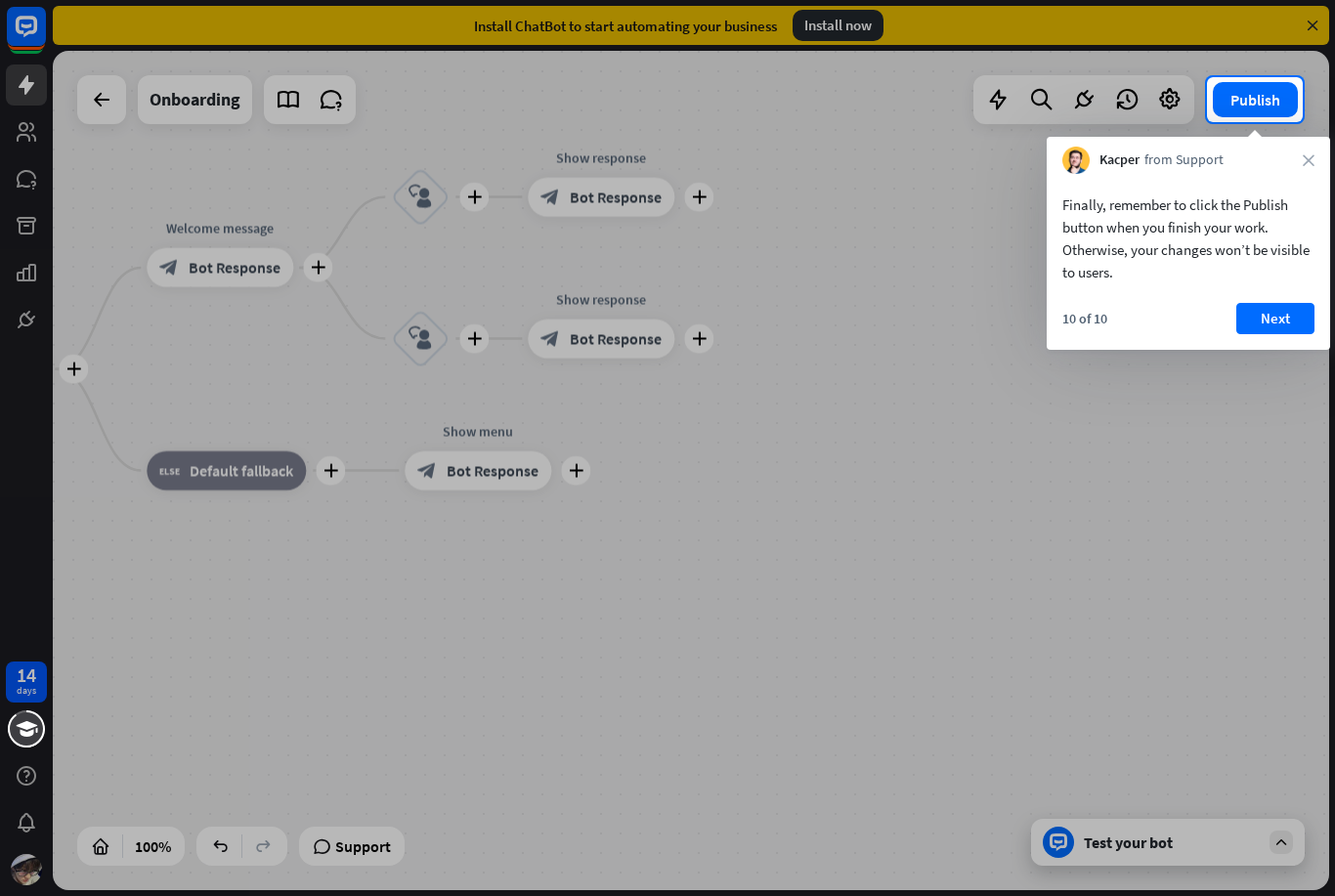
click at [1253, 829] on div at bounding box center [668, 509] width 1335 height 774
click at [1277, 313] on button "Next" at bounding box center [1276, 319] width 78 height 32
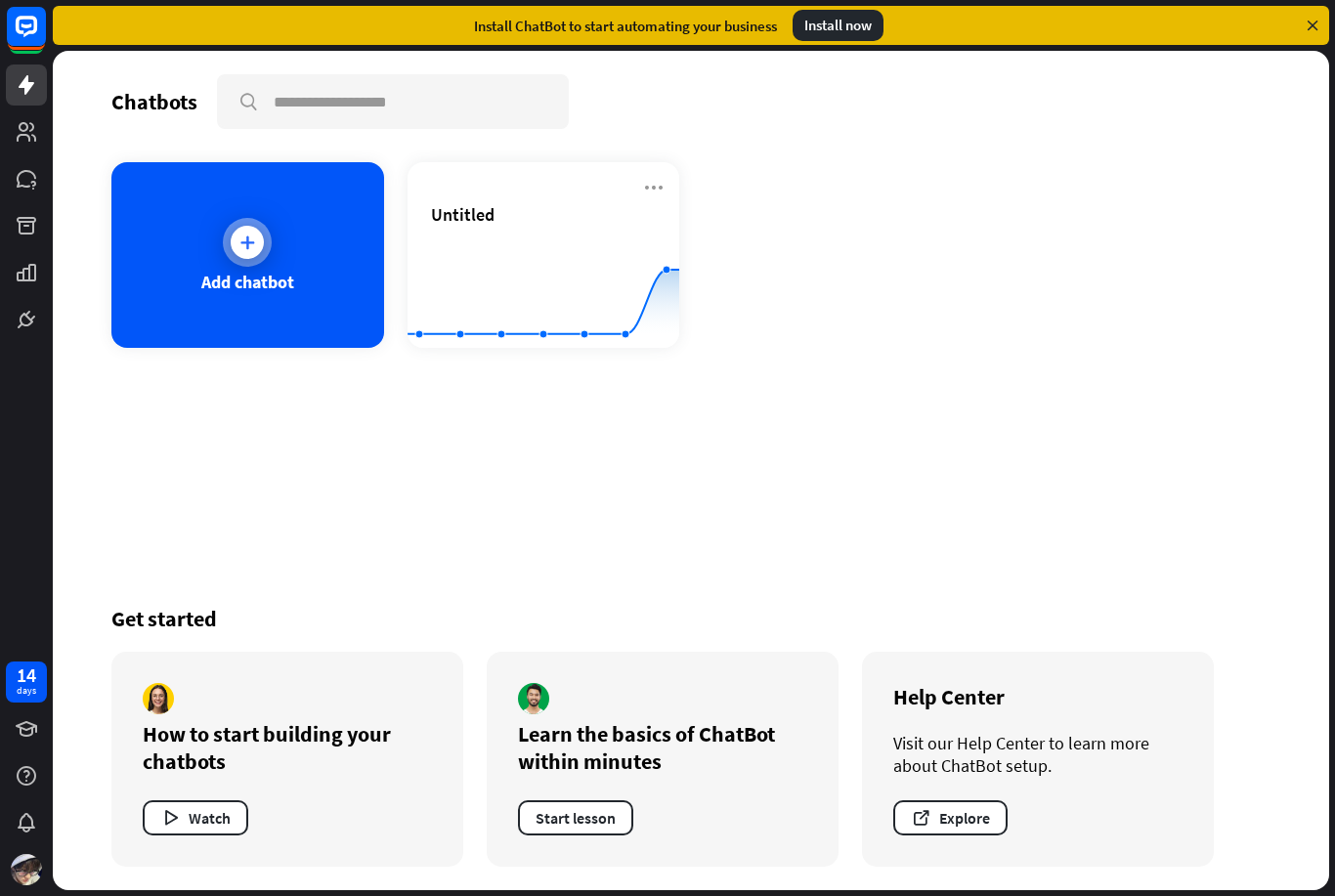
click at [304, 307] on div "Add chatbot" at bounding box center [248, 255] width 272 height 186
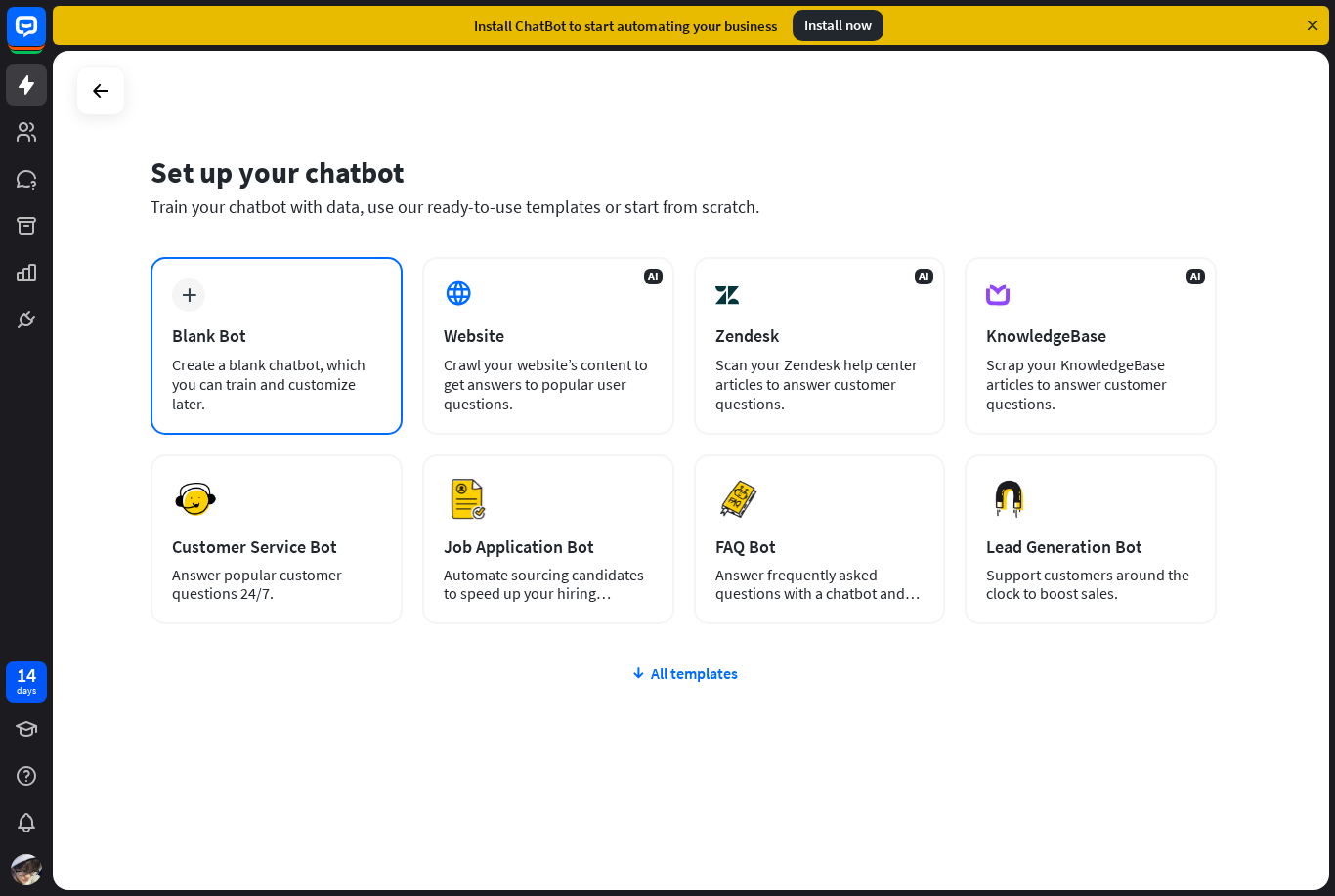
click at [316, 357] on div "Create a blank chatbot, which you can train and customize later." at bounding box center [276, 383] width 209 height 58
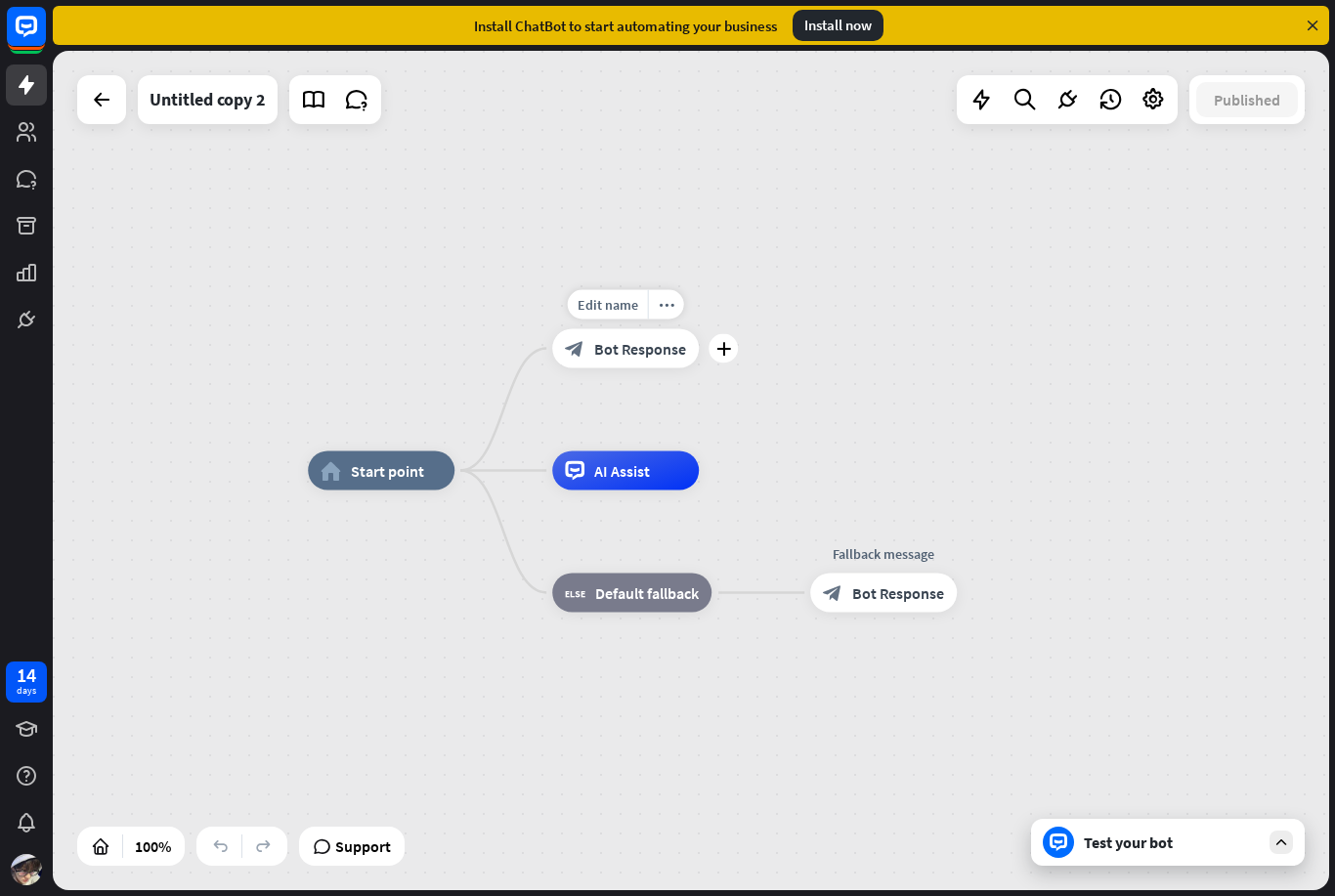
click at [1182, 854] on div "Test your bot" at bounding box center [1168, 842] width 273 height 47
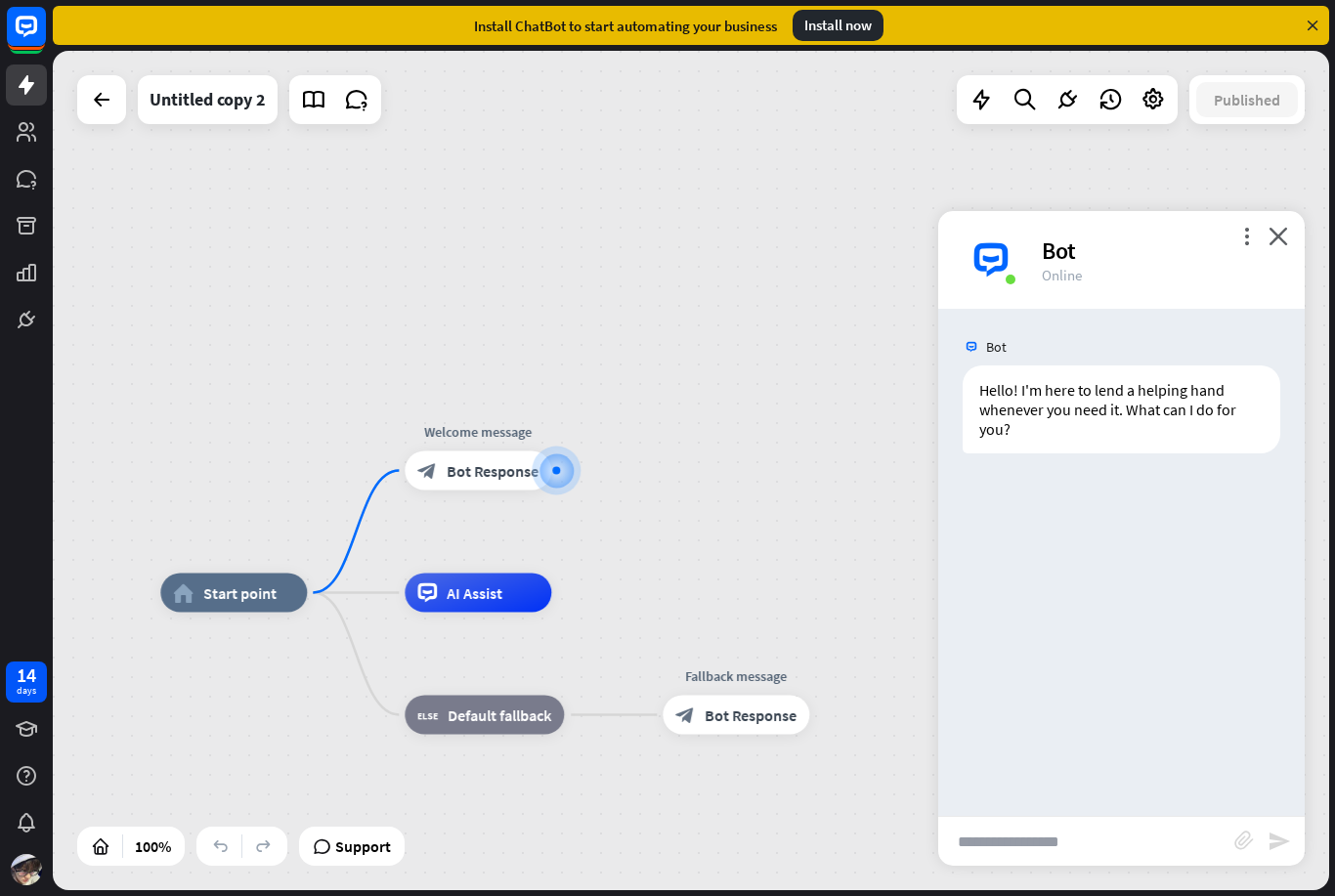
click at [1264, 233] on div "more_vert close Bot Online" at bounding box center [1122, 259] width 366 height 98
click at [1274, 227] on icon "close" at bounding box center [1279, 236] width 20 height 19
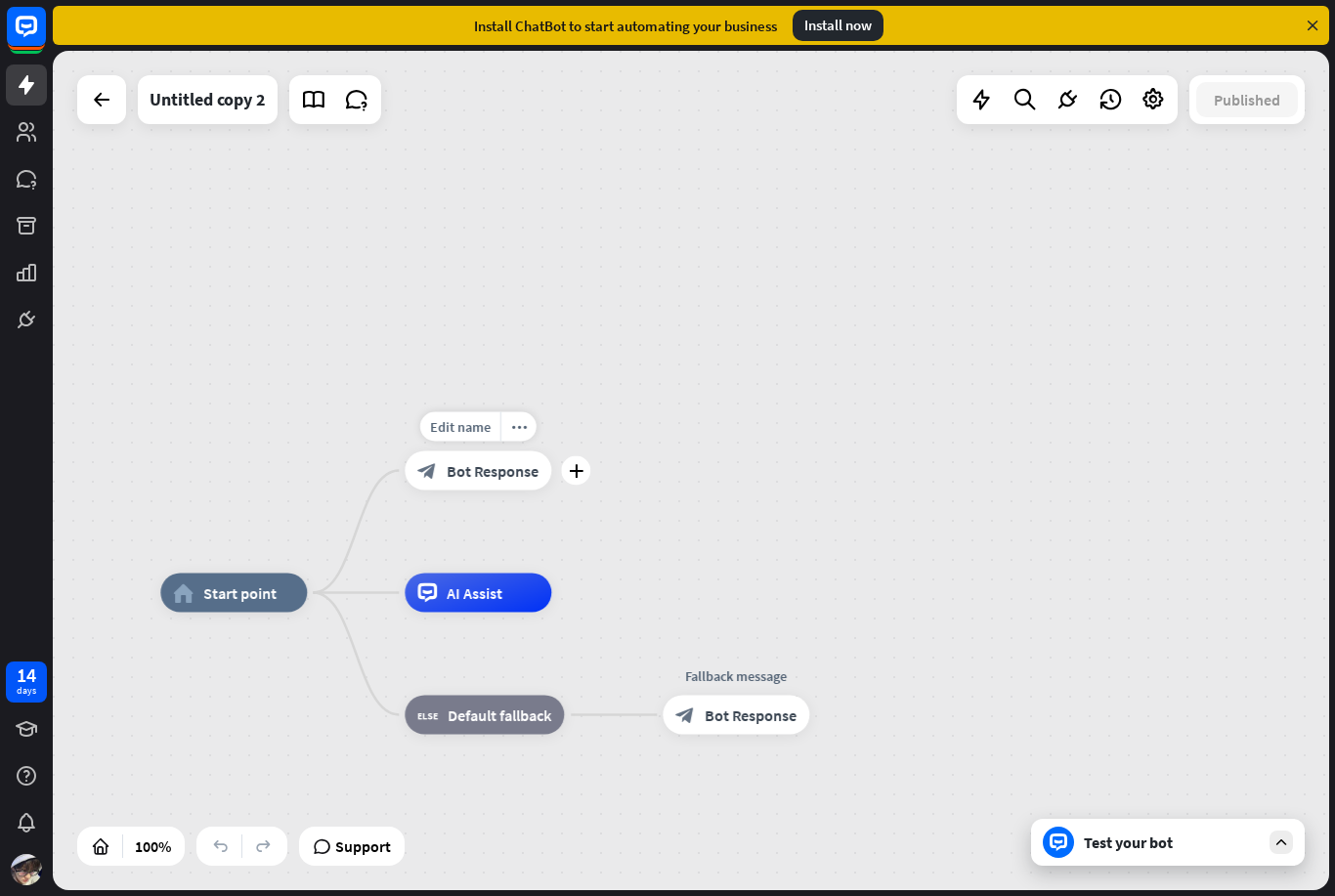
click at [477, 469] on span "Bot Response" at bounding box center [492, 471] width 92 height 20
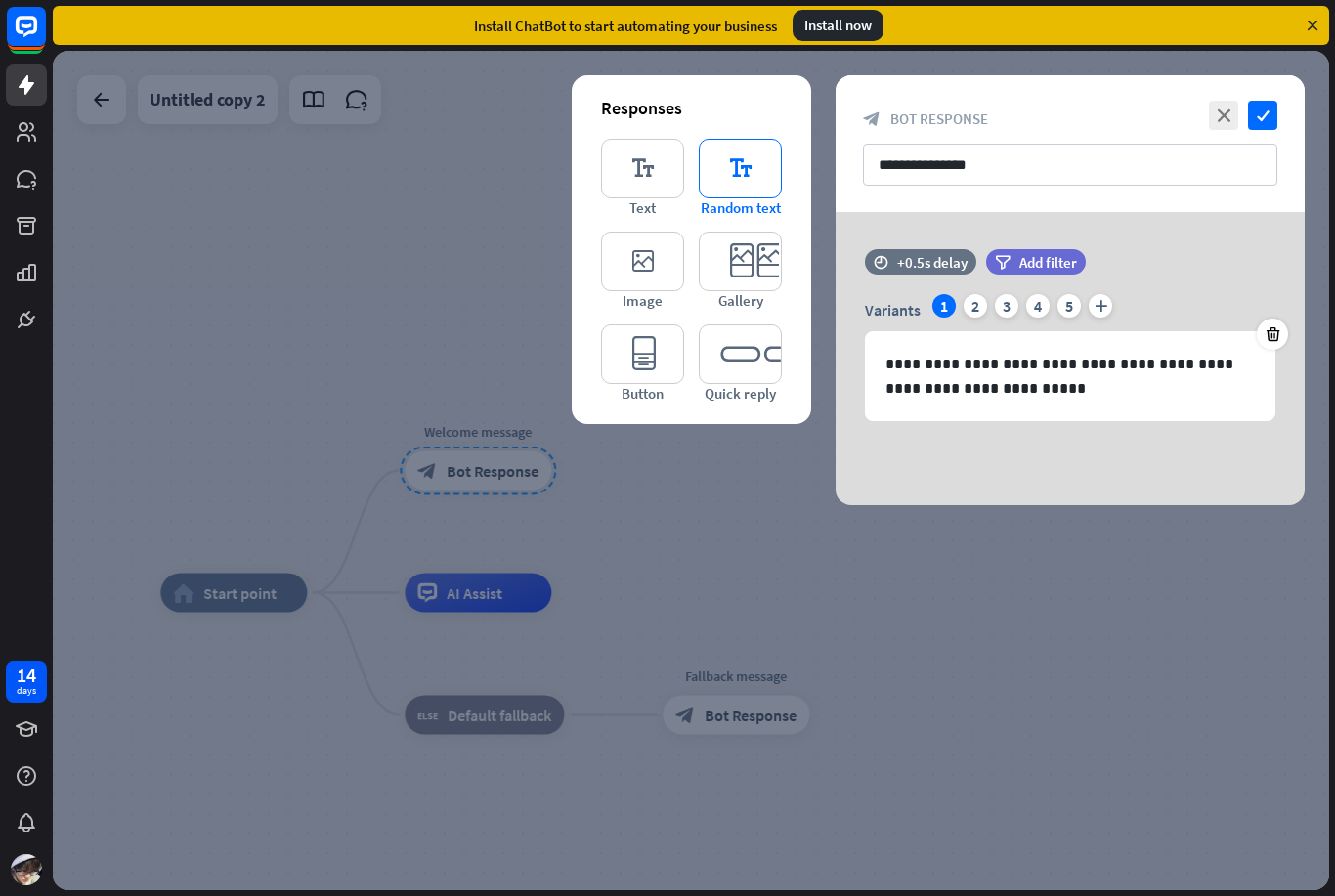
click at [757, 168] on icon "editor_text" at bounding box center [741, 168] width 83 height 59
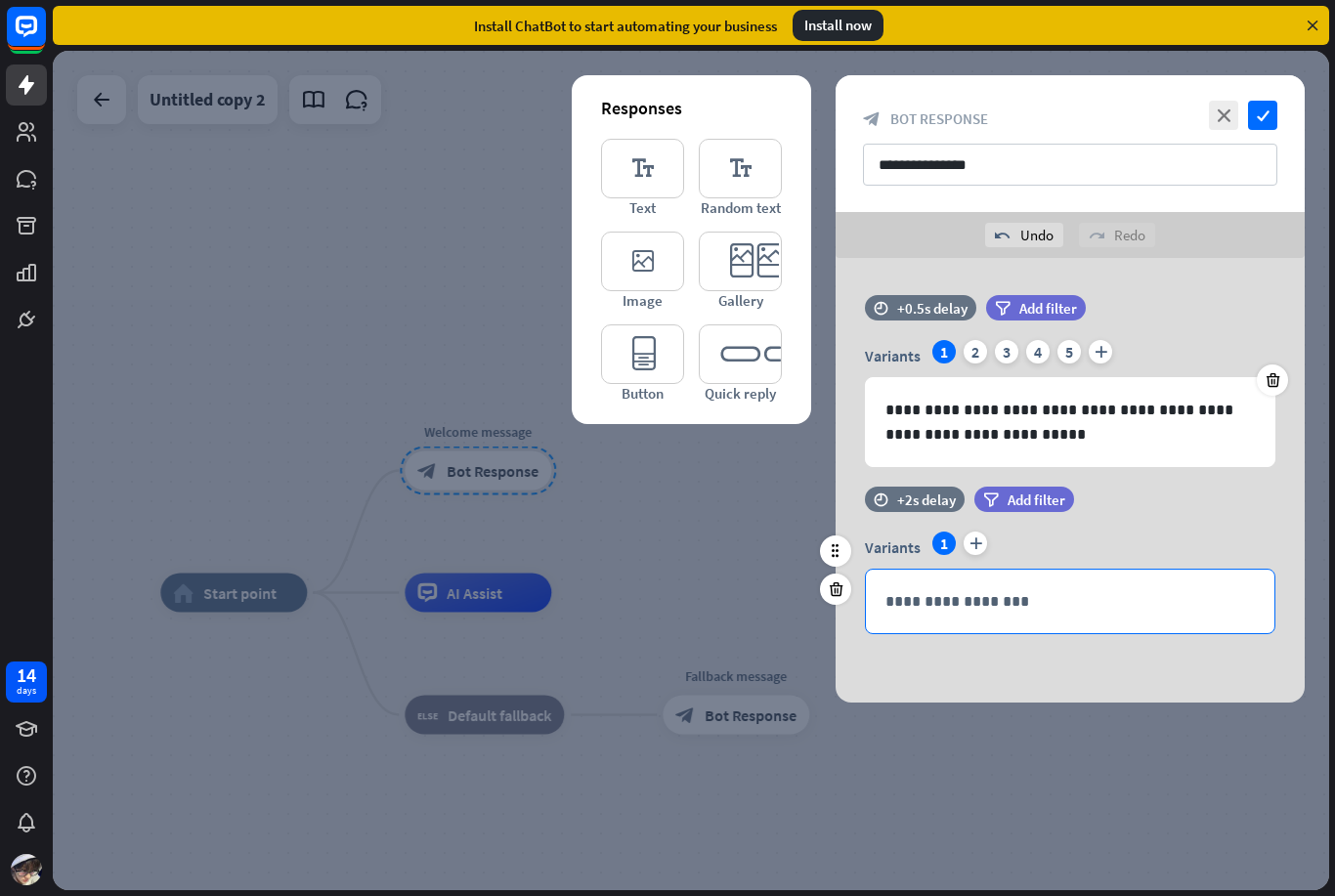
click at [1069, 589] on p "**********" at bounding box center [1070, 601] width 369 height 25
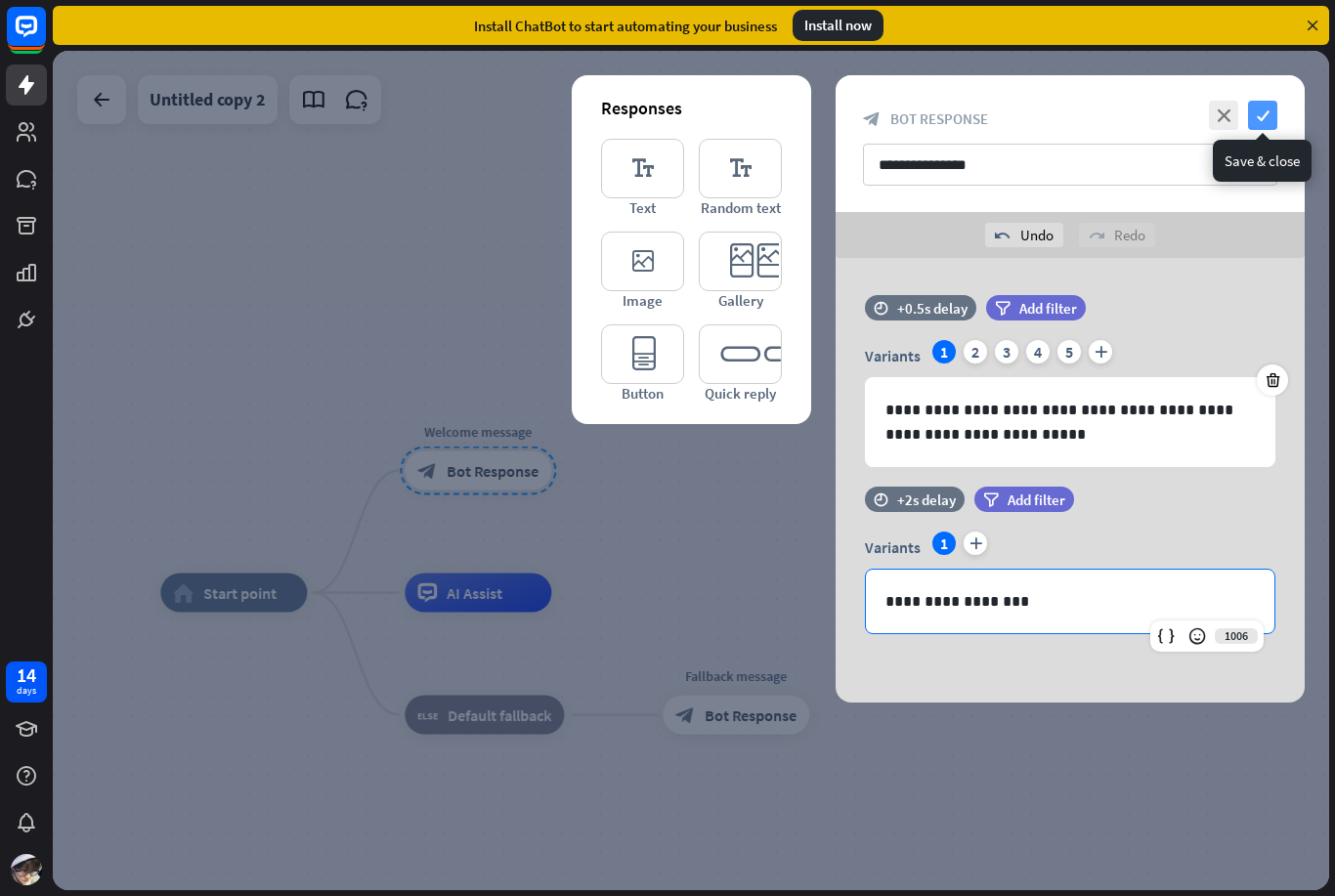
click at [1264, 126] on icon "check" at bounding box center [1264, 116] width 30 height 30
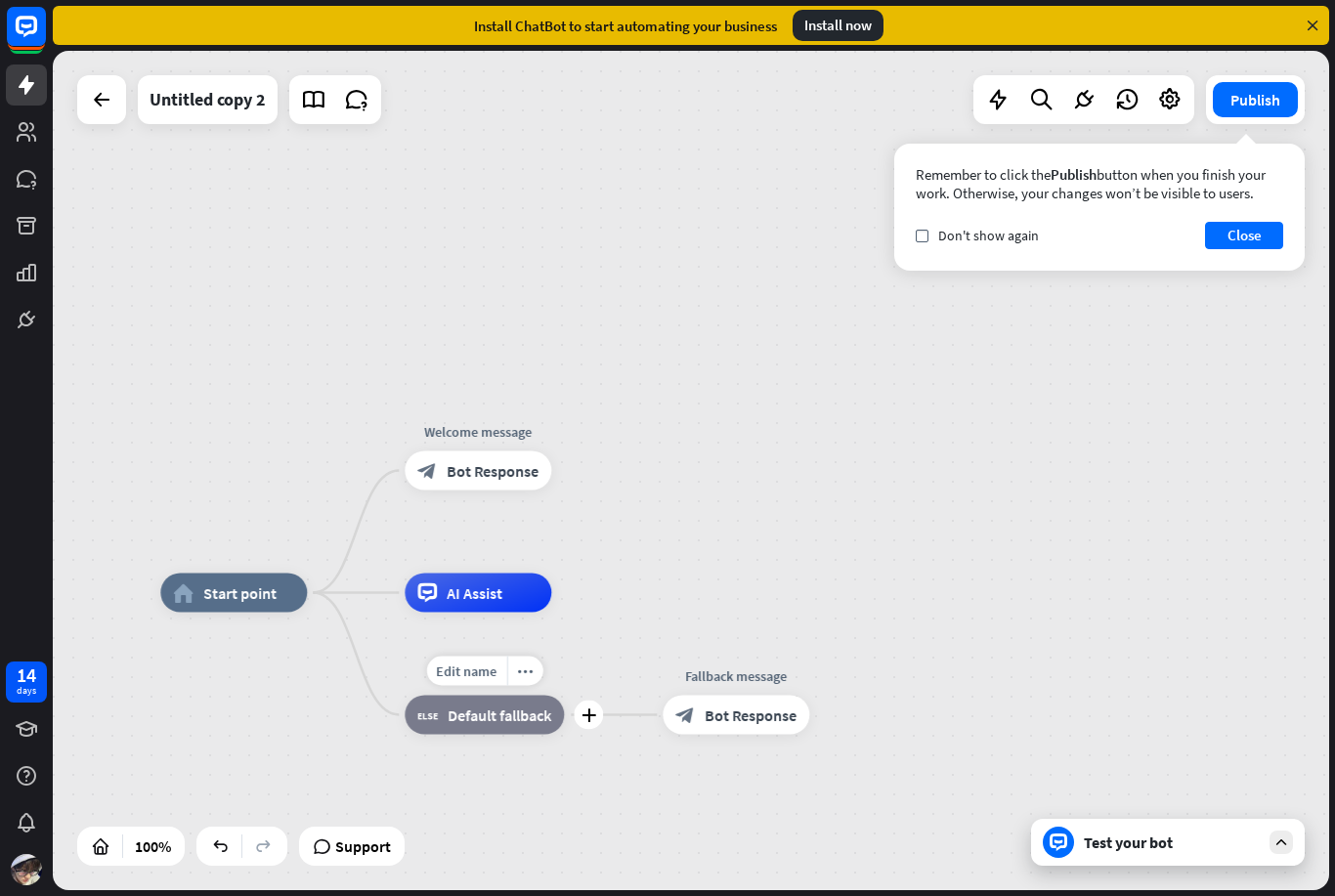
click at [1263, 828] on div "Test your bot" at bounding box center [1168, 842] width 273 height 47
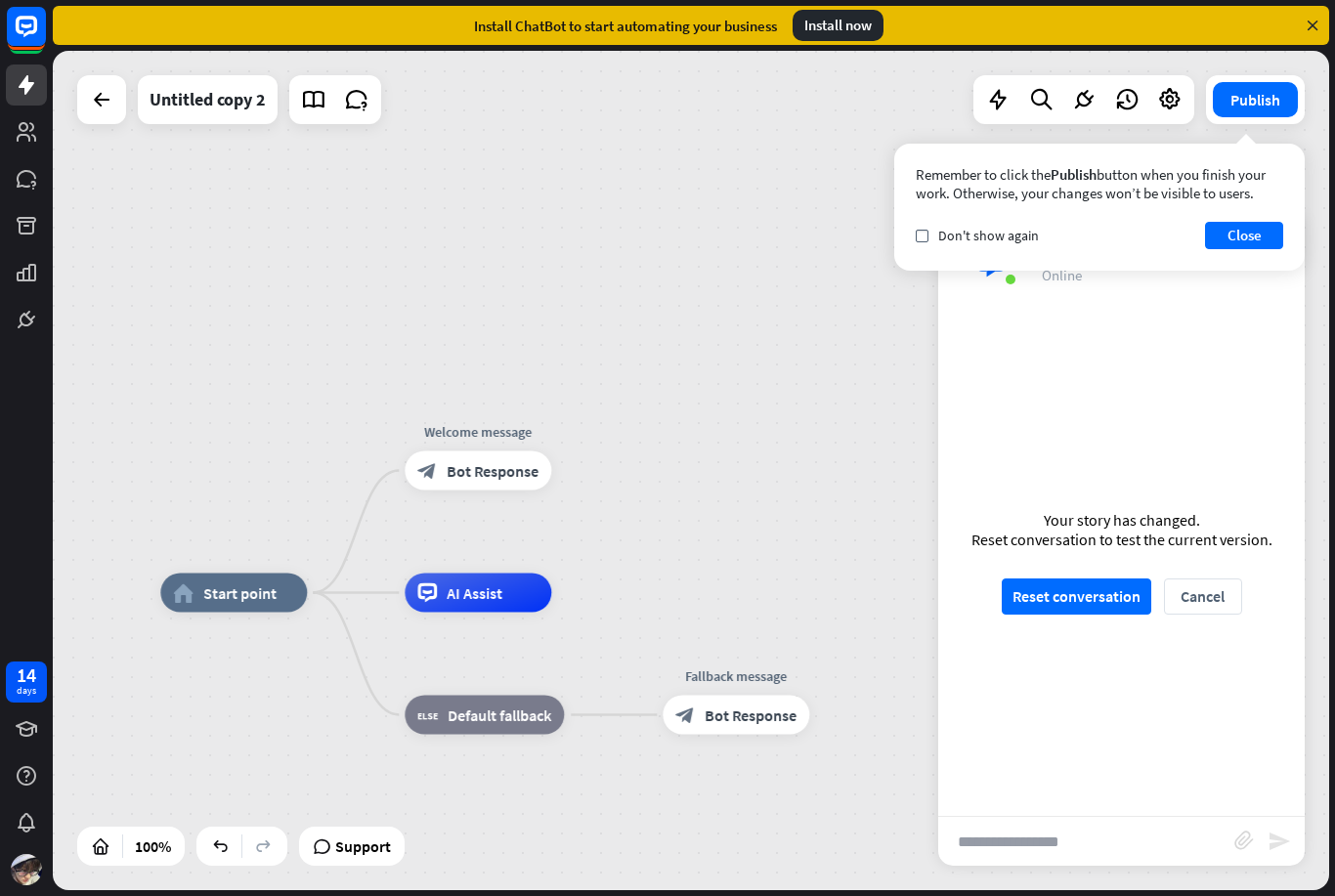
click at [1279, 845] on icon "send" at bounding box center [1280, 842] width 24 height 24
click at [1255, 237] on button "Close" at bounding box center [1244, 236] width 78 height 28
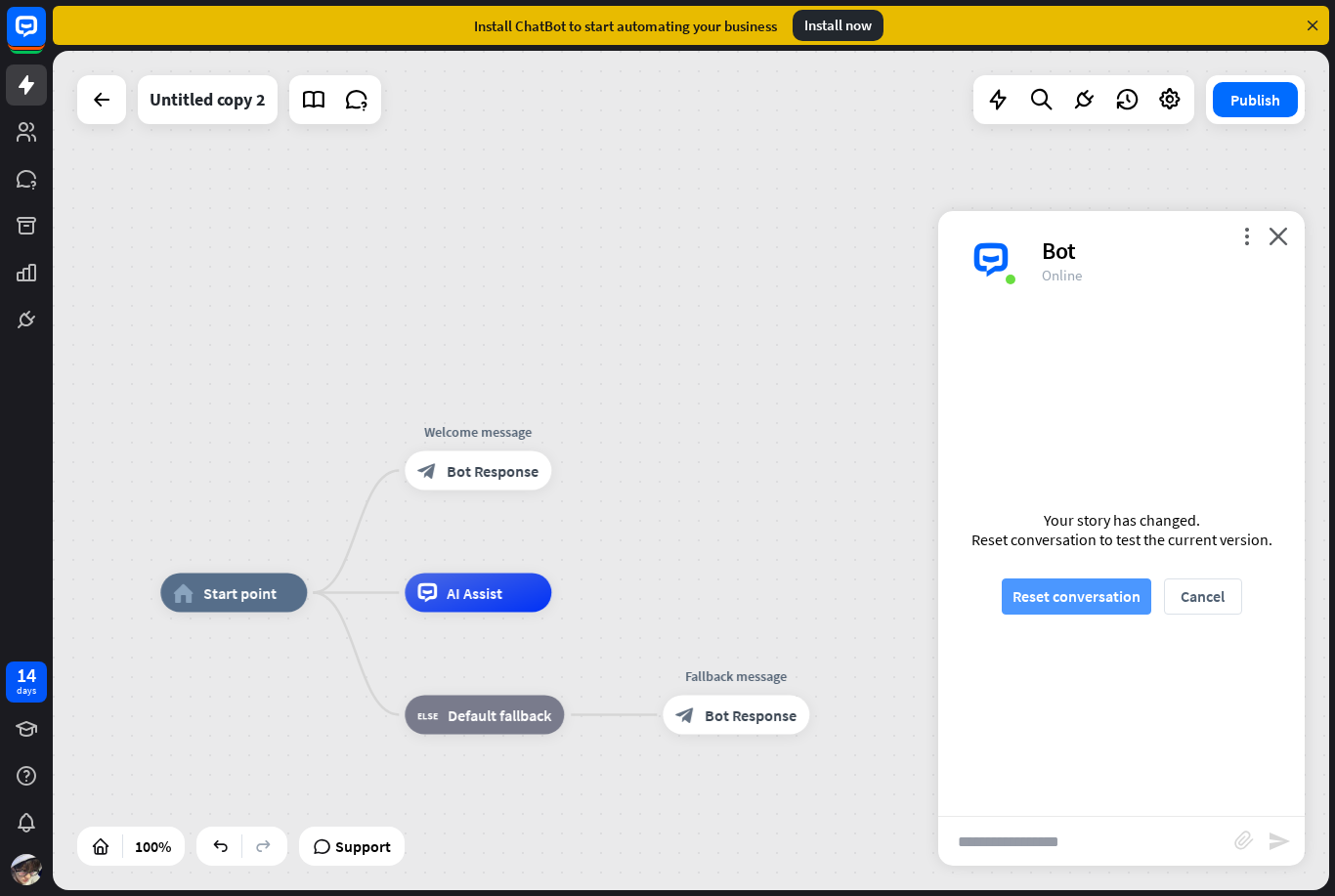
click at [1093, 584] on button "Reset conversation" at bounding box center [1077, 596] width 150 height 37
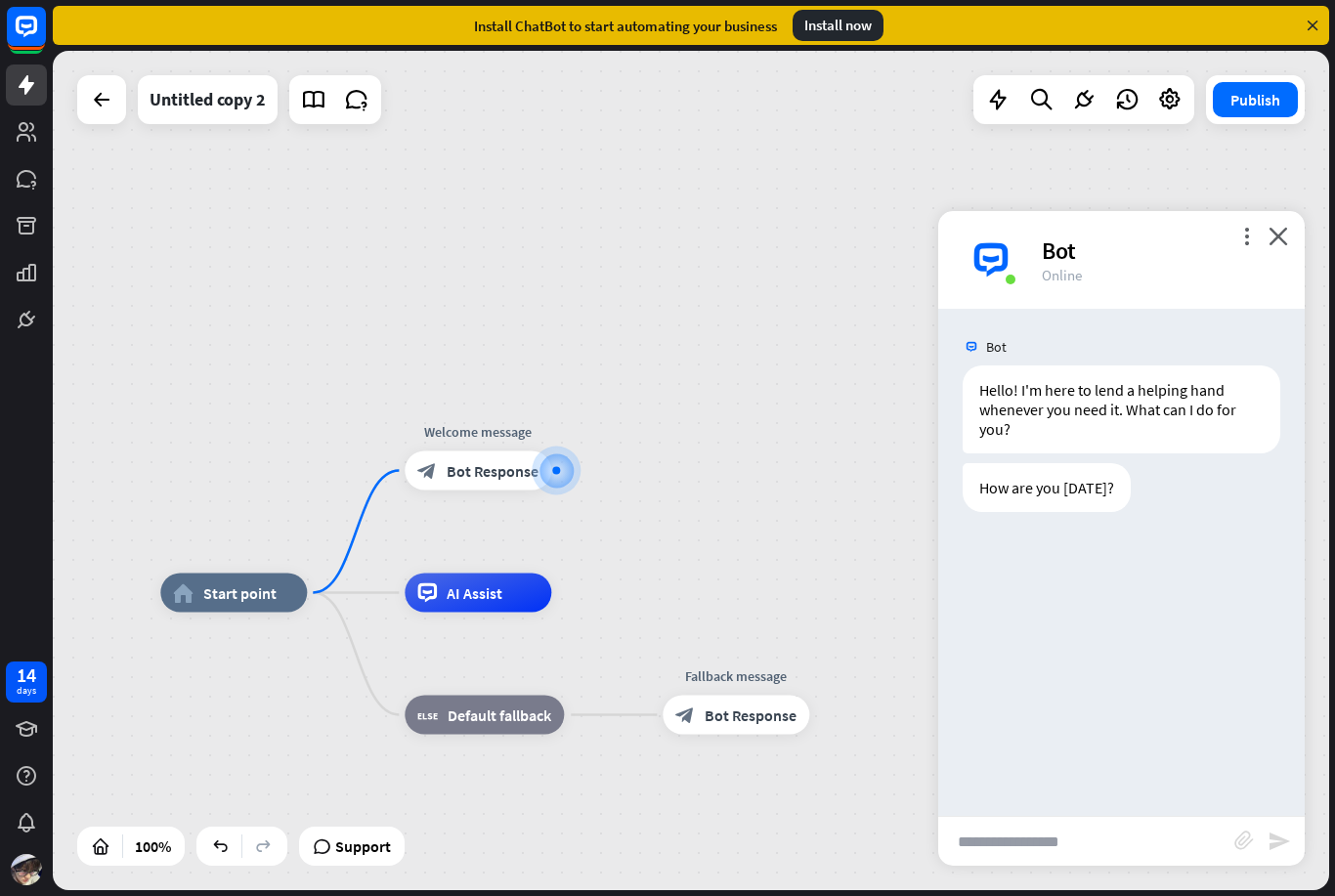
click at [1115, 842] on input "text" at bounding box center [1086, 841] width 296 height 49
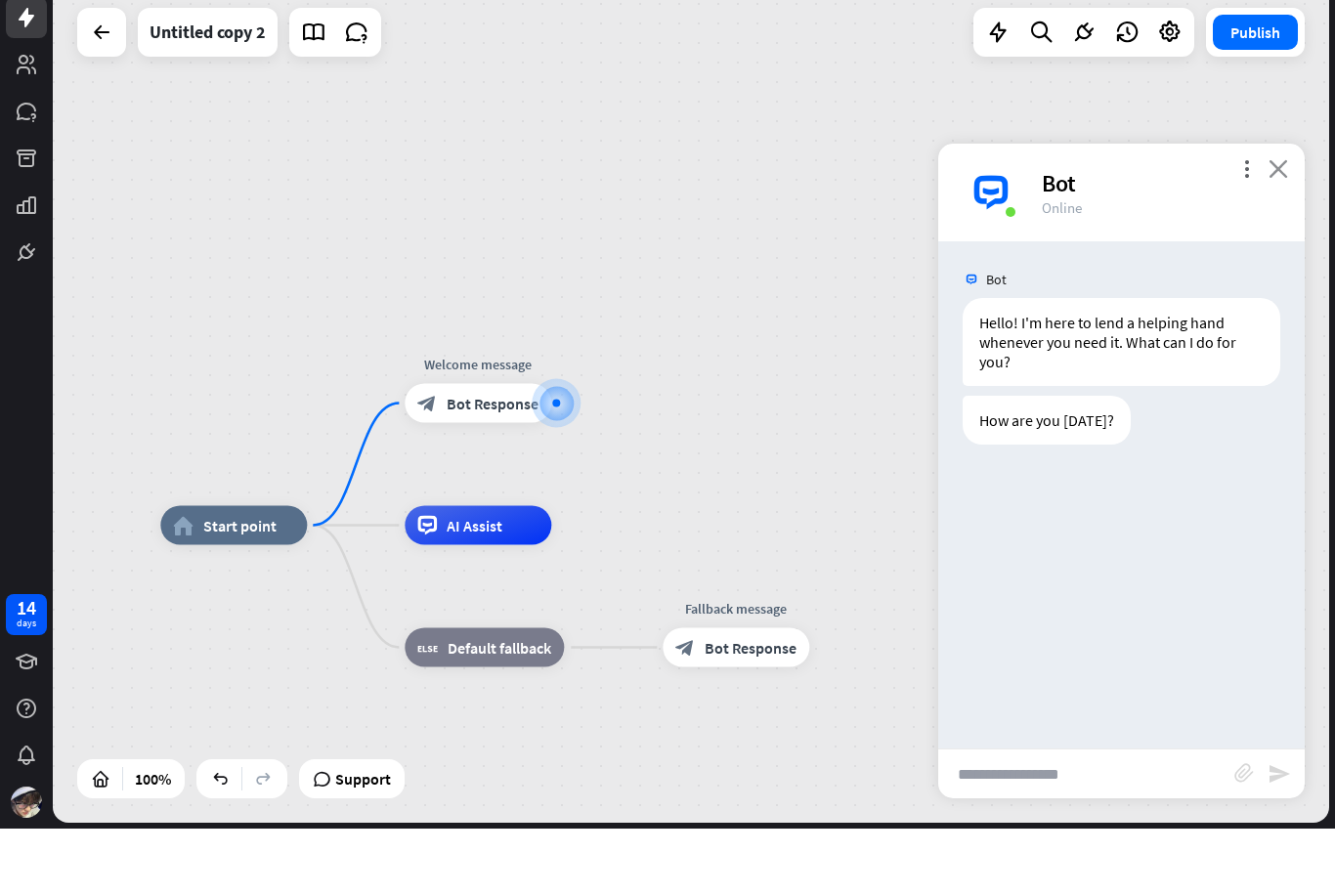
click at [1286, 227] on icon "close" at bounding box center [1279, 236] width 20 height 19
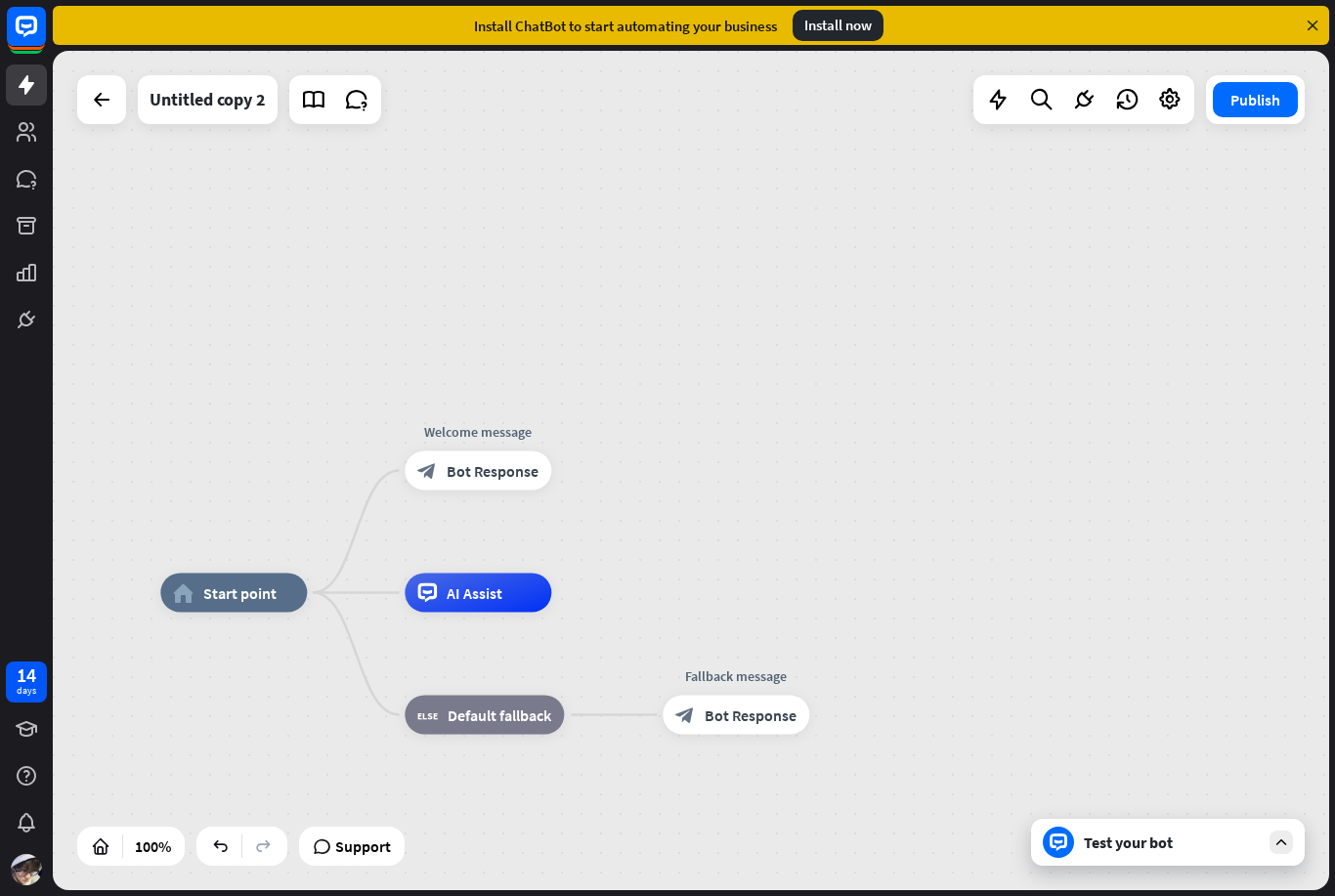
click at [504, 400] on div "home_2 Start point Welcome message block_bot_response Bot Response AI Assist bl…" at bounding box center [690, 470] width 1277 height 840
click at [492, 468] on span "Bot Response" at bounding box center [492, 471] width 92 height 20
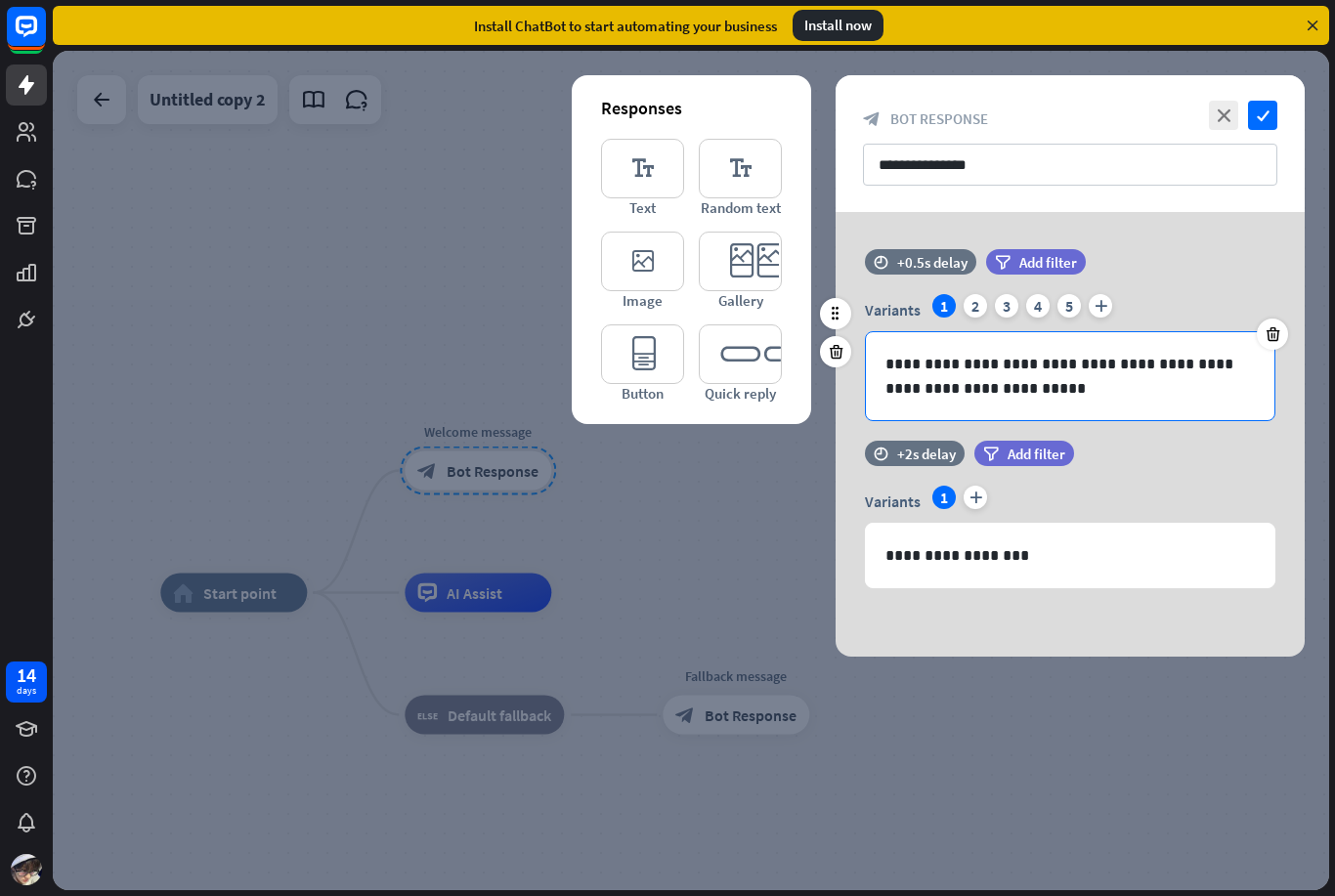
click at [1094, 381] on p "**********" at bounding box center [1070, 375] width 369 height 49
click at [1191, 349] on div "**********" at bounding box center [1071, 376] width 409 height 88
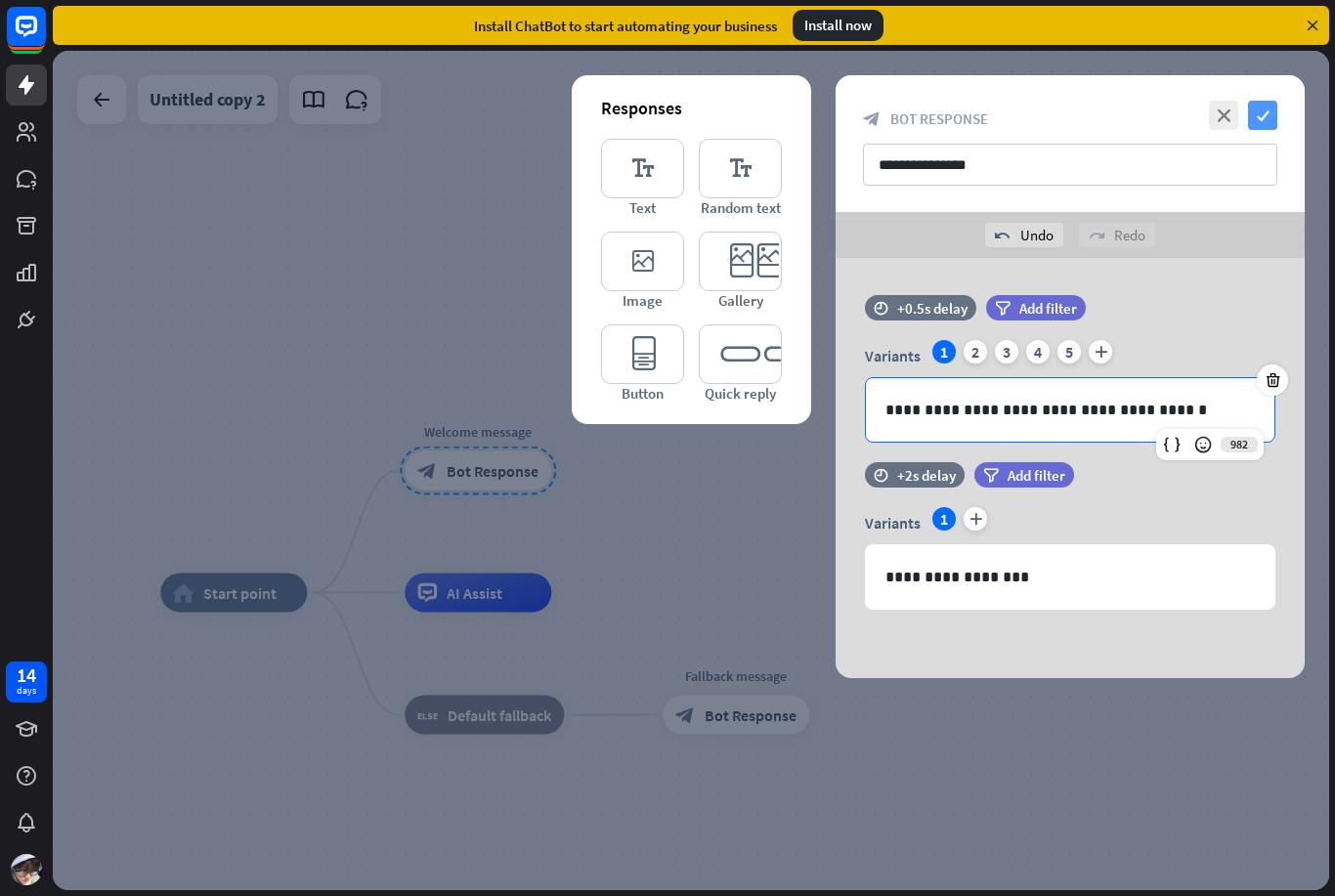
click at [1267, 117] on icon "check" at bounding box center [1264, 116] width 30 height 30
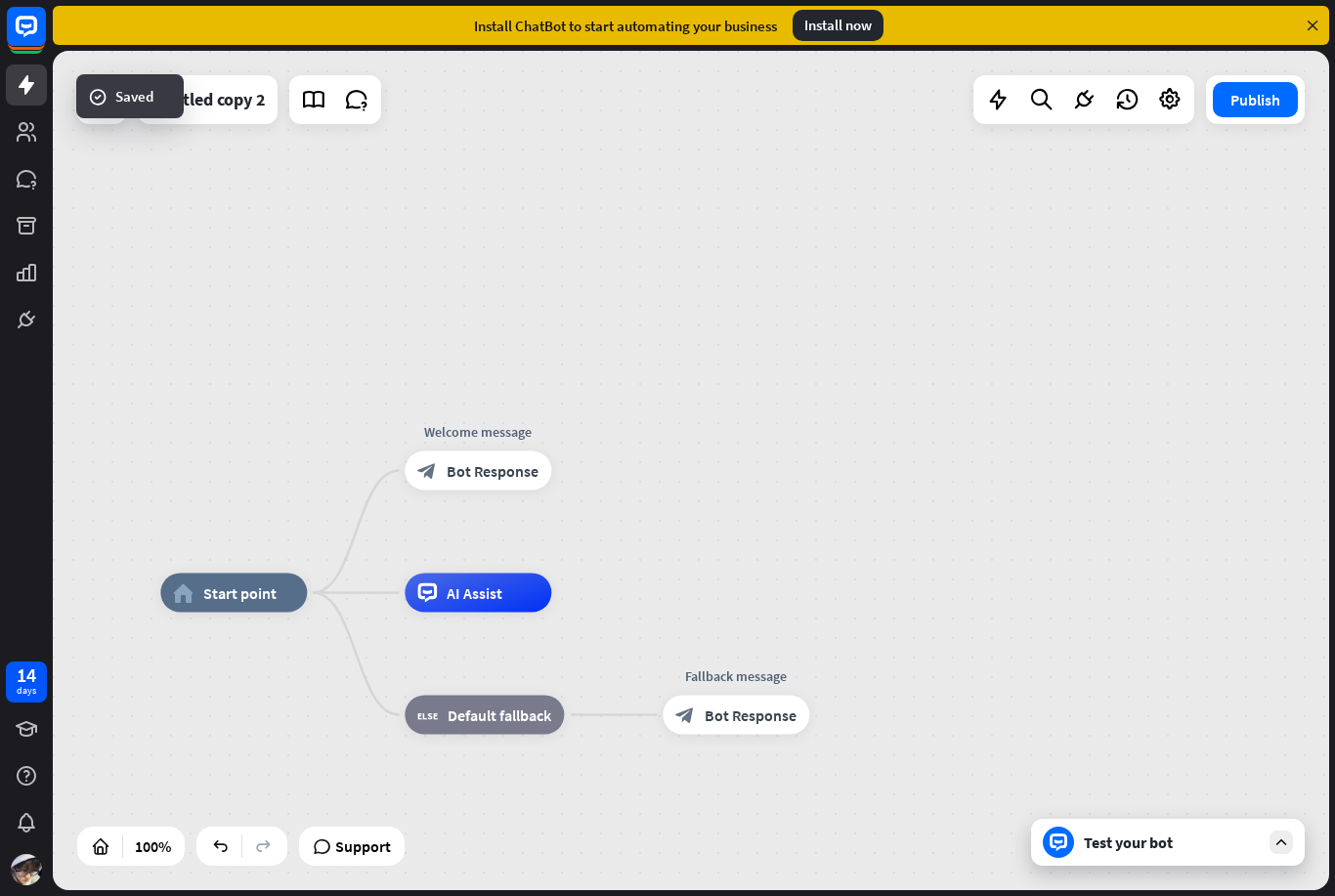
click at [1215, 846] on div "Test your bot" at bounding box center [1173, 843] width 176 height 20
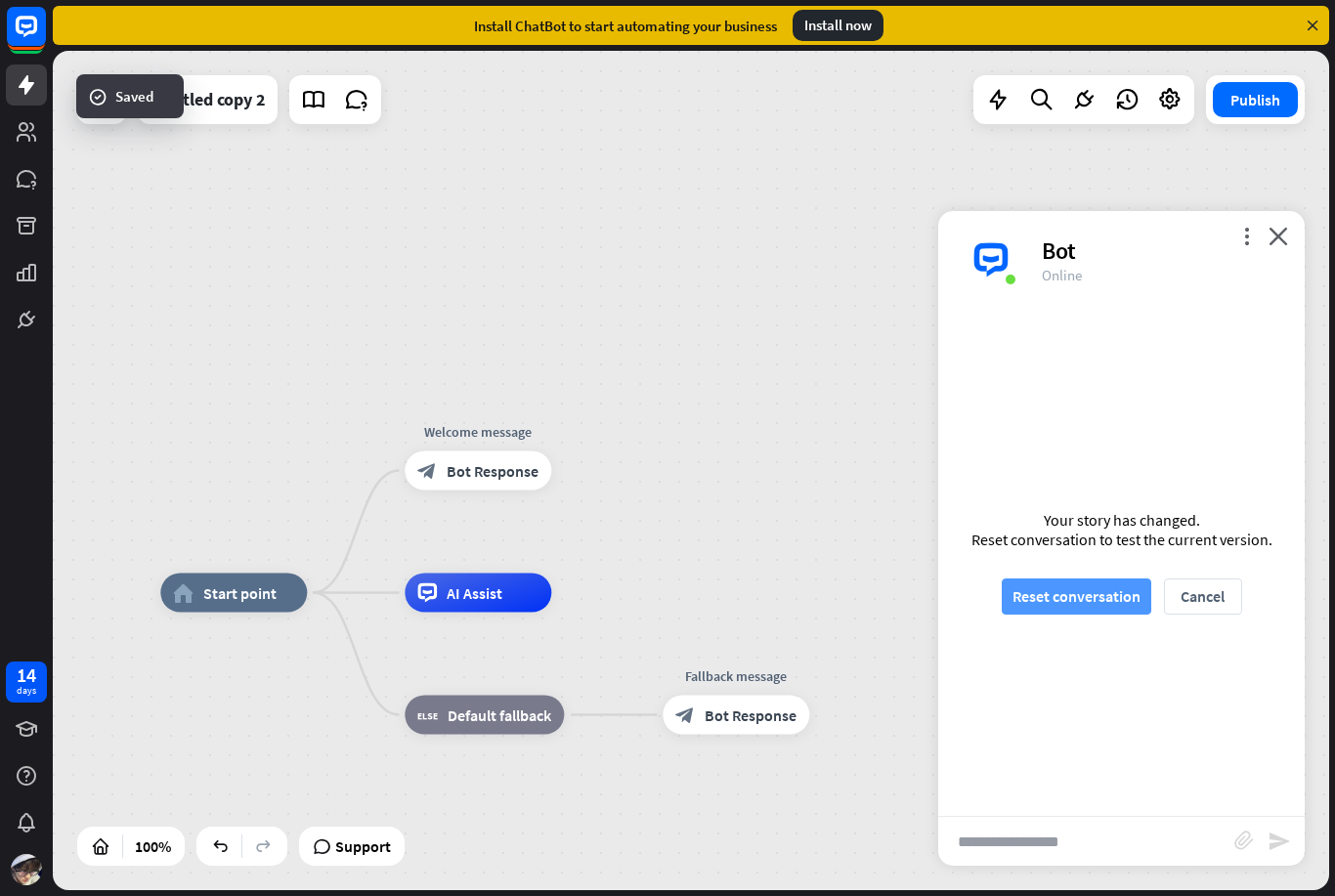
click at [1088, 601] on button "Reset conversation" at bounding box center [1077, 596] width 150 height 37
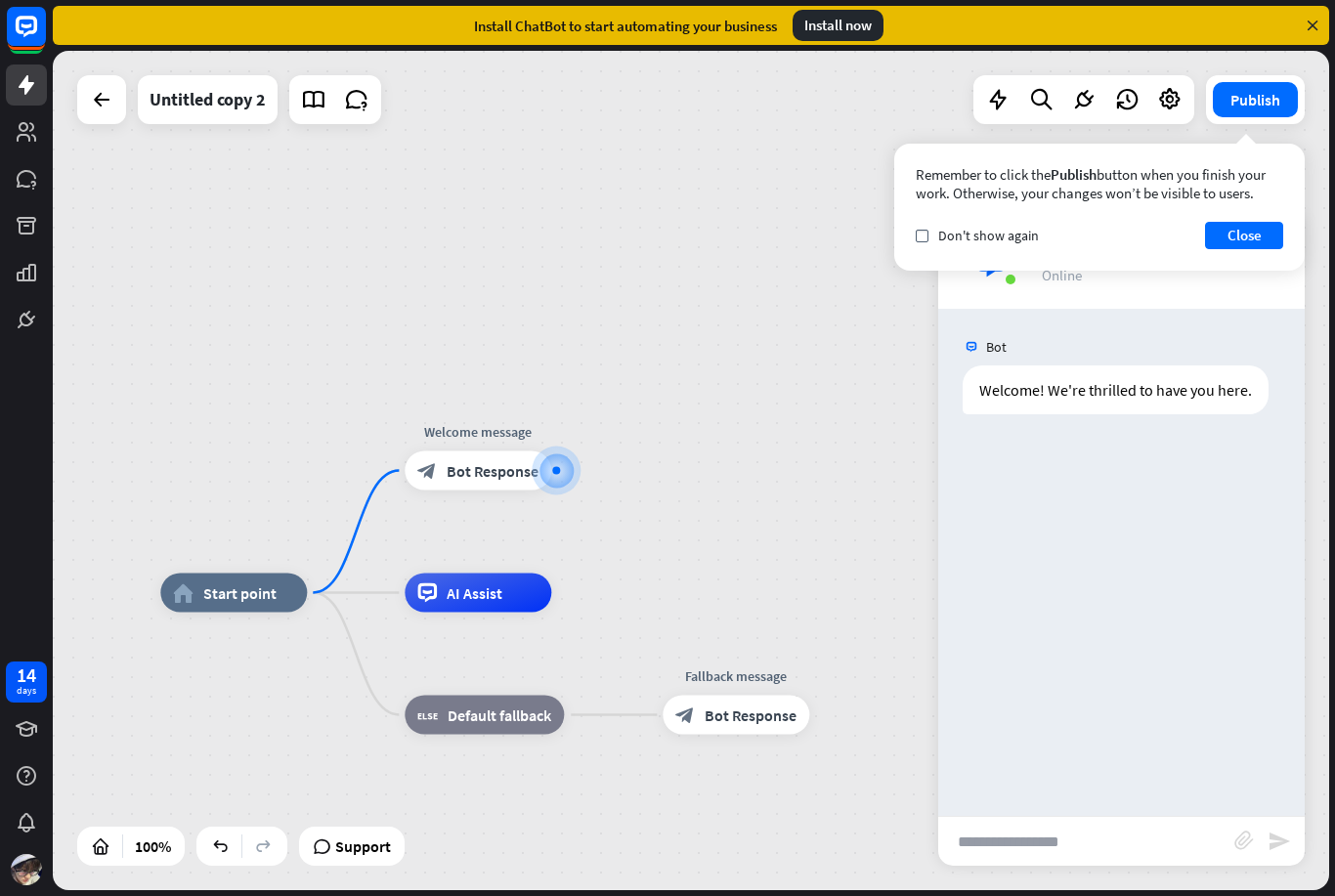
click at [1268, 216] on div "Remember to click the Publish button when you finish your work. Otherwise, your…" at bounding box center [1099, 207] width 411 height 127
click at [1246, 222] on button "Close" at bounding box center [1244, 236] width 78 height 28
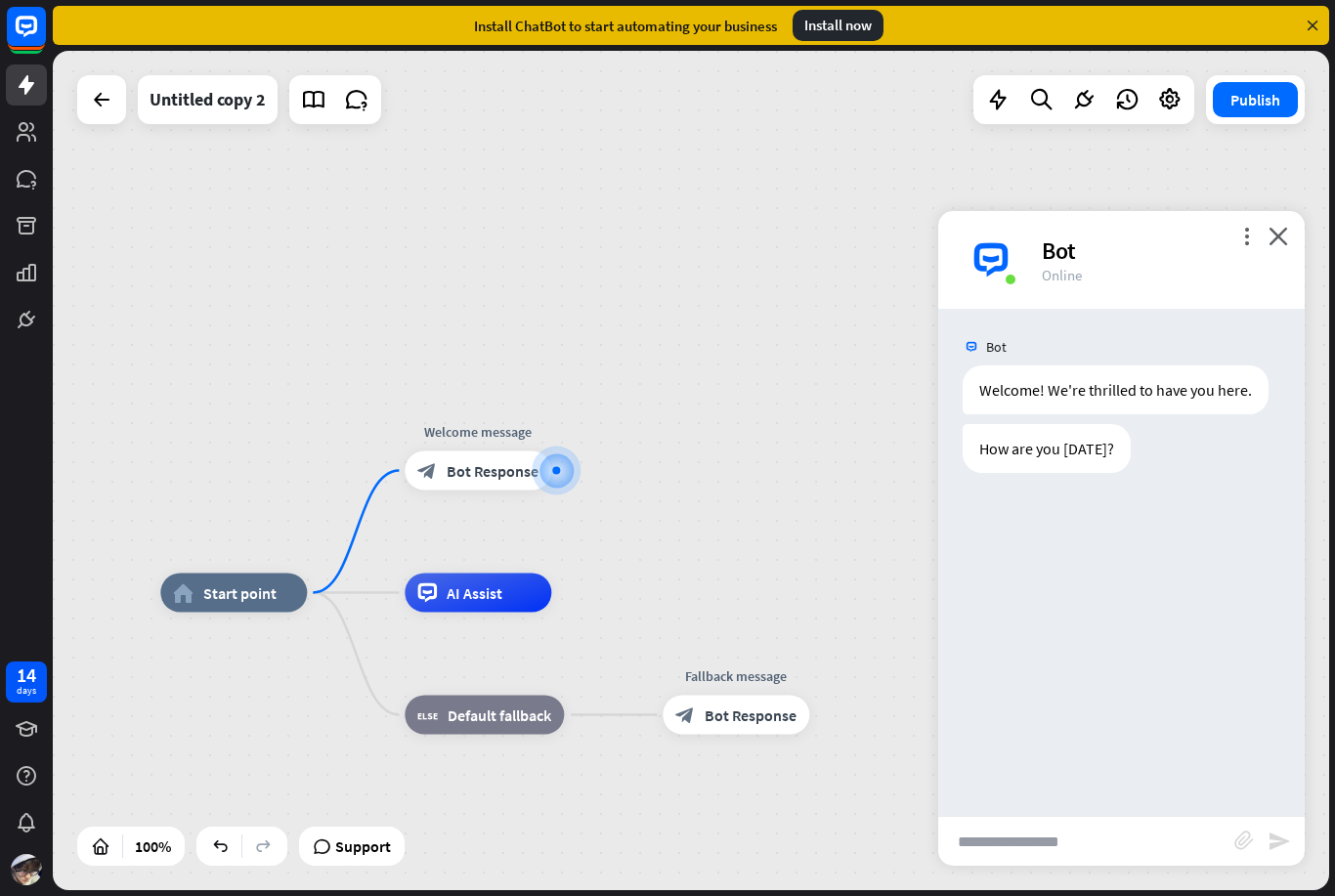
click at [1098, 839] on input "text" at bounding box center [1086, 841] width 296 height 49
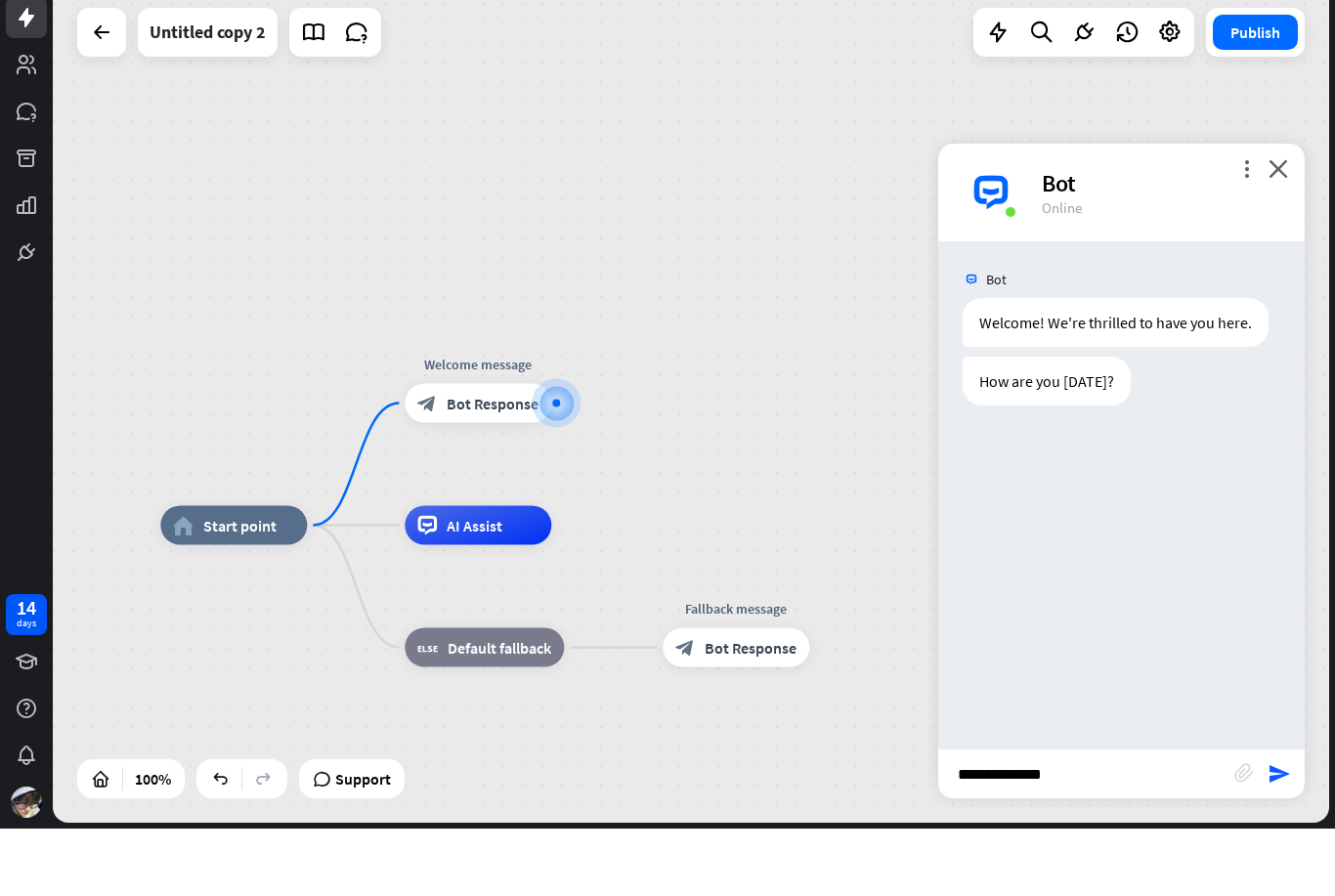
type input "**********"
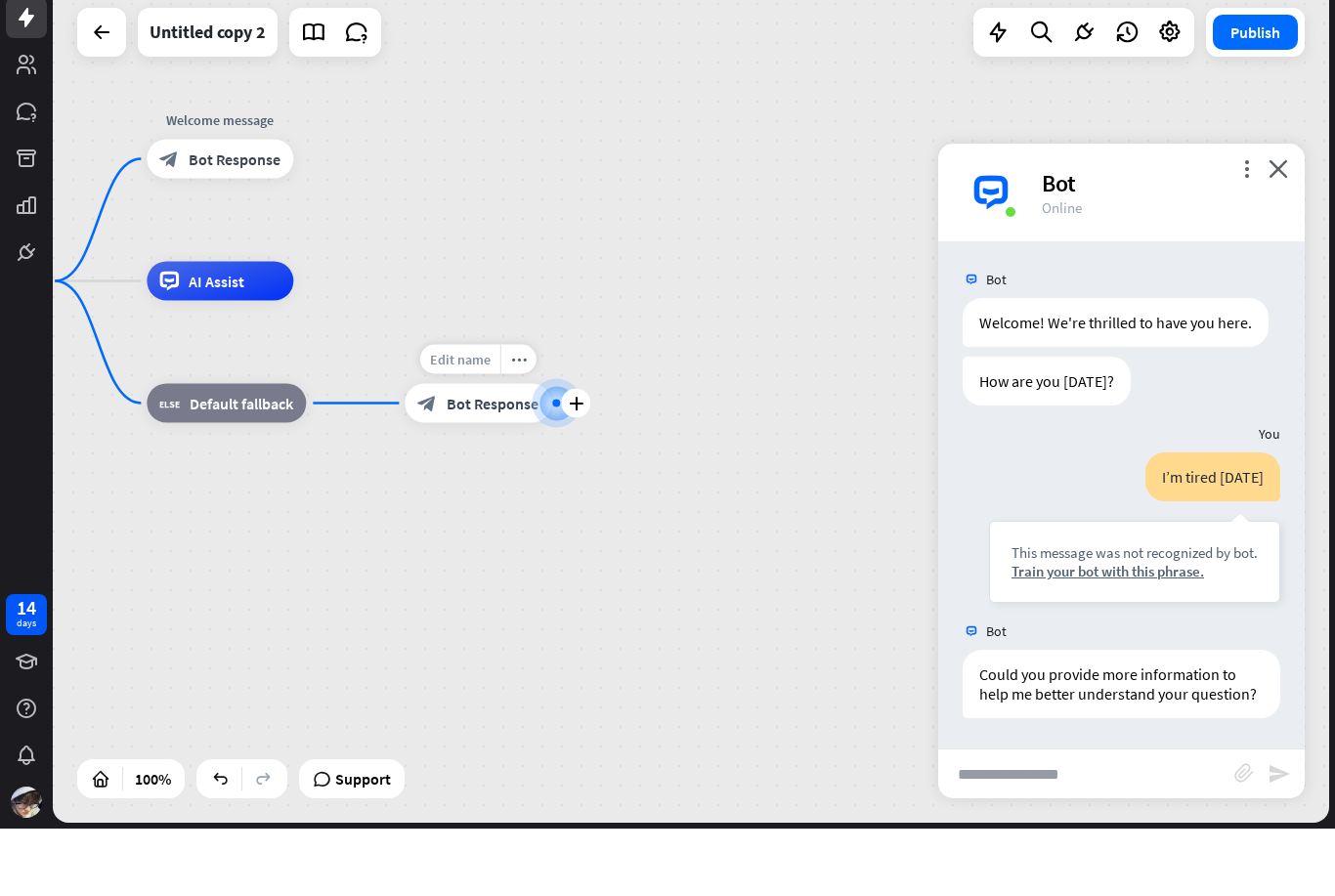
click at [464, 418] on span "Edit name" at bounding box center [460, 427] width 60 height 18
click at [483, 451] on div "block_bot_response Bot Response" at bounding box center [478, 470] width 147 height 39
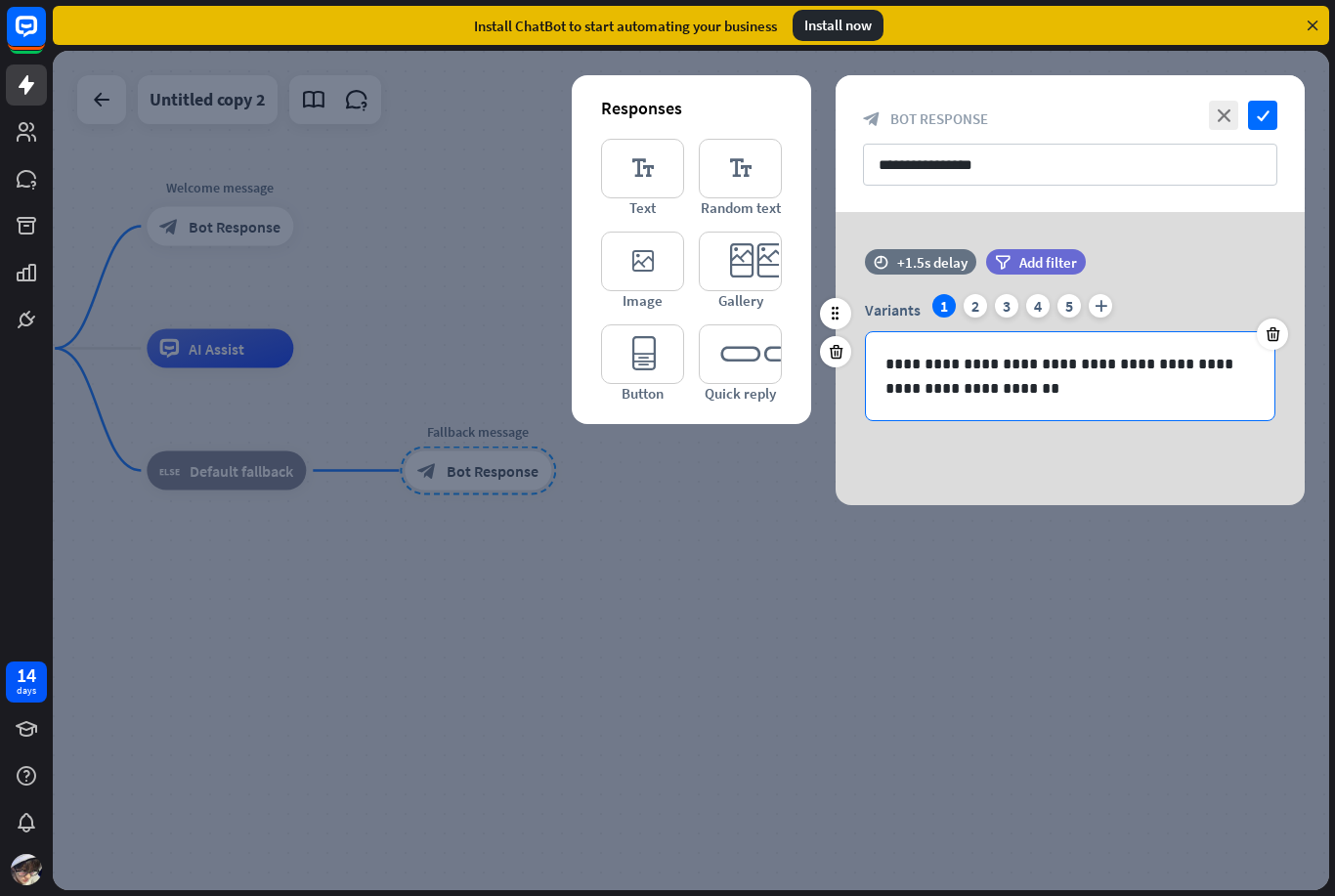
click at [895, 355] on p "**********" at bounding box center [1070, 375] width 369 height 49
click at [897, 363] on p "**********" at bounding box center [1070, 375] width 369 height 49
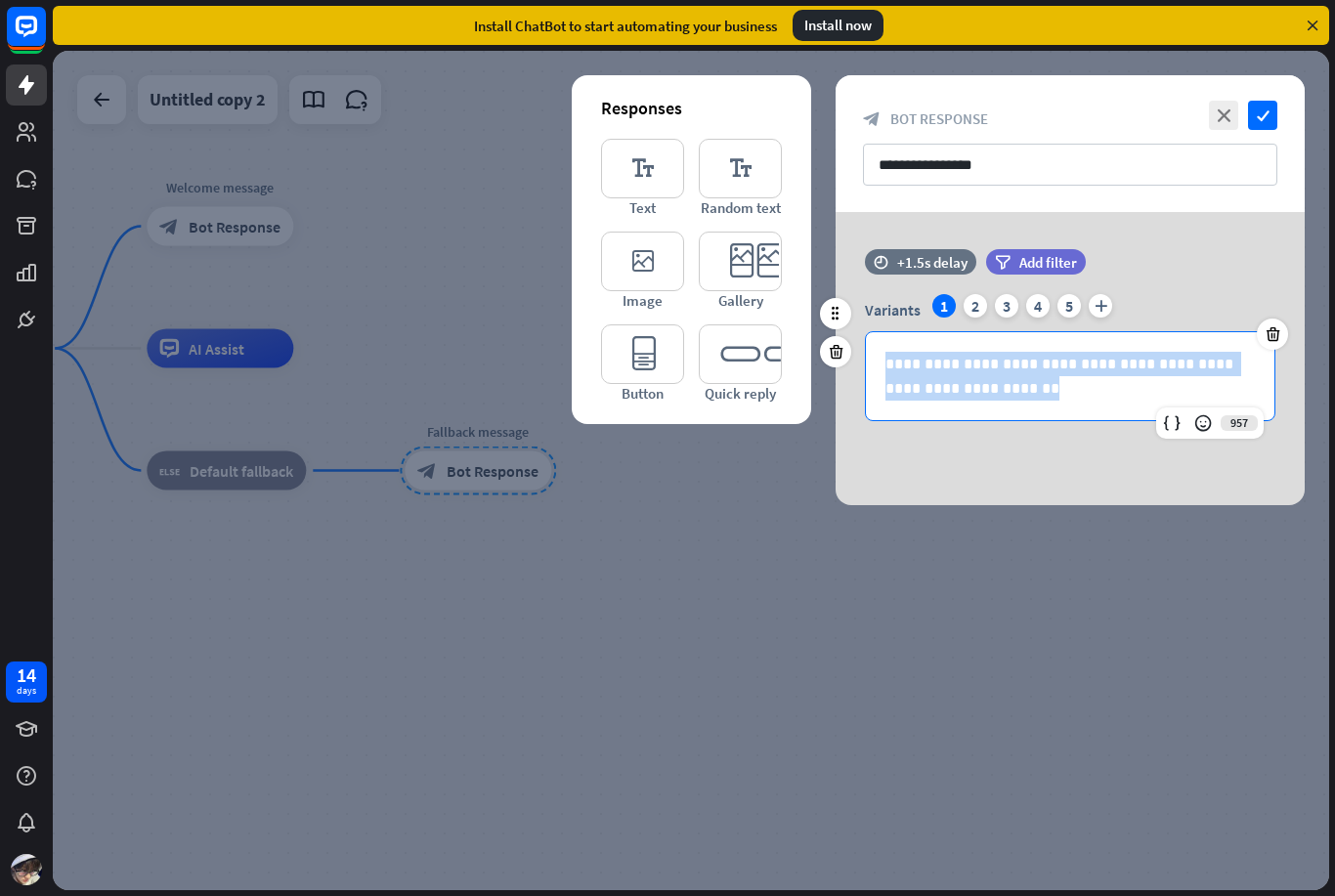
paste div
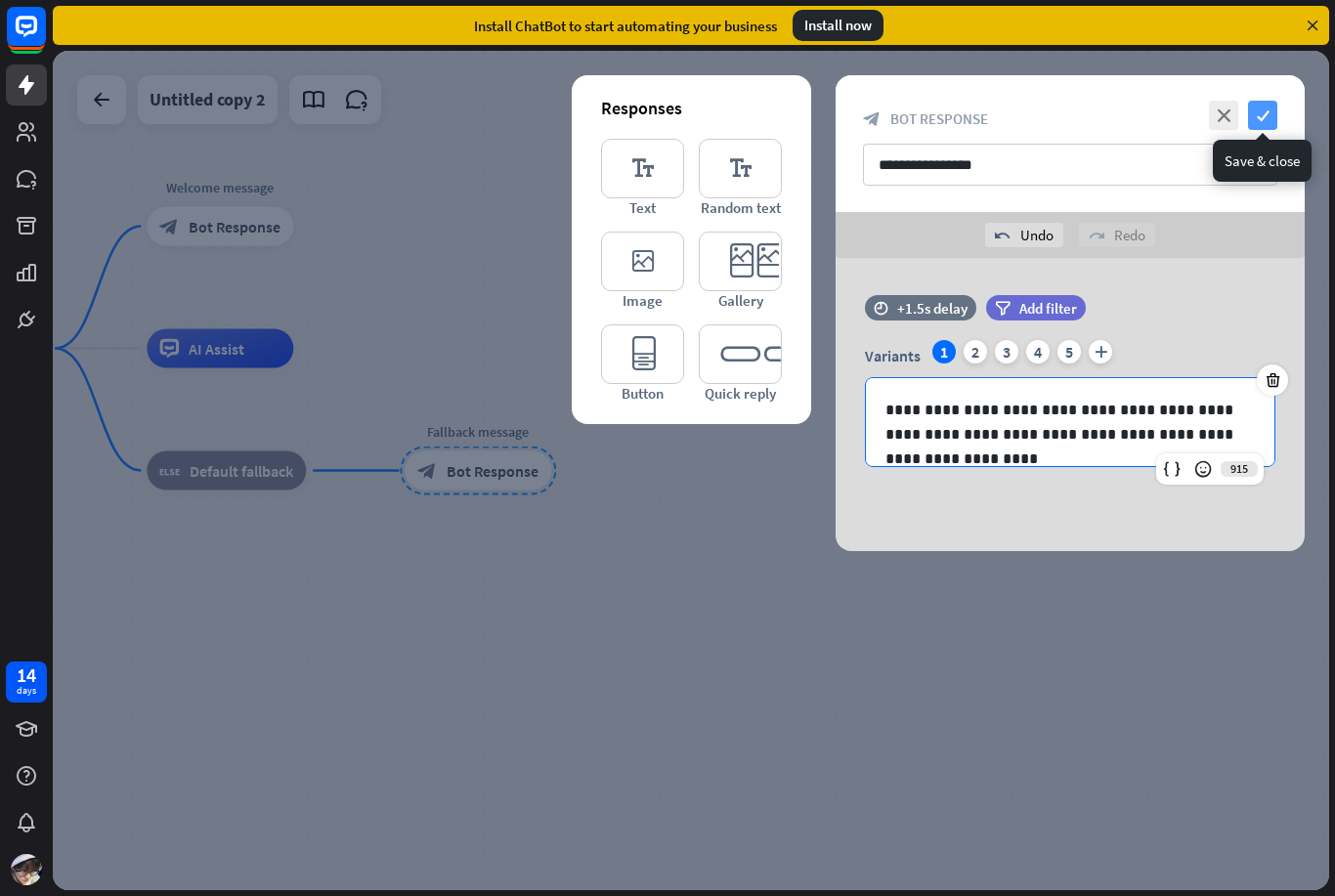
click at [1267, 118] on icon "check" at bounding box center [1264, 116] width 30 height 30
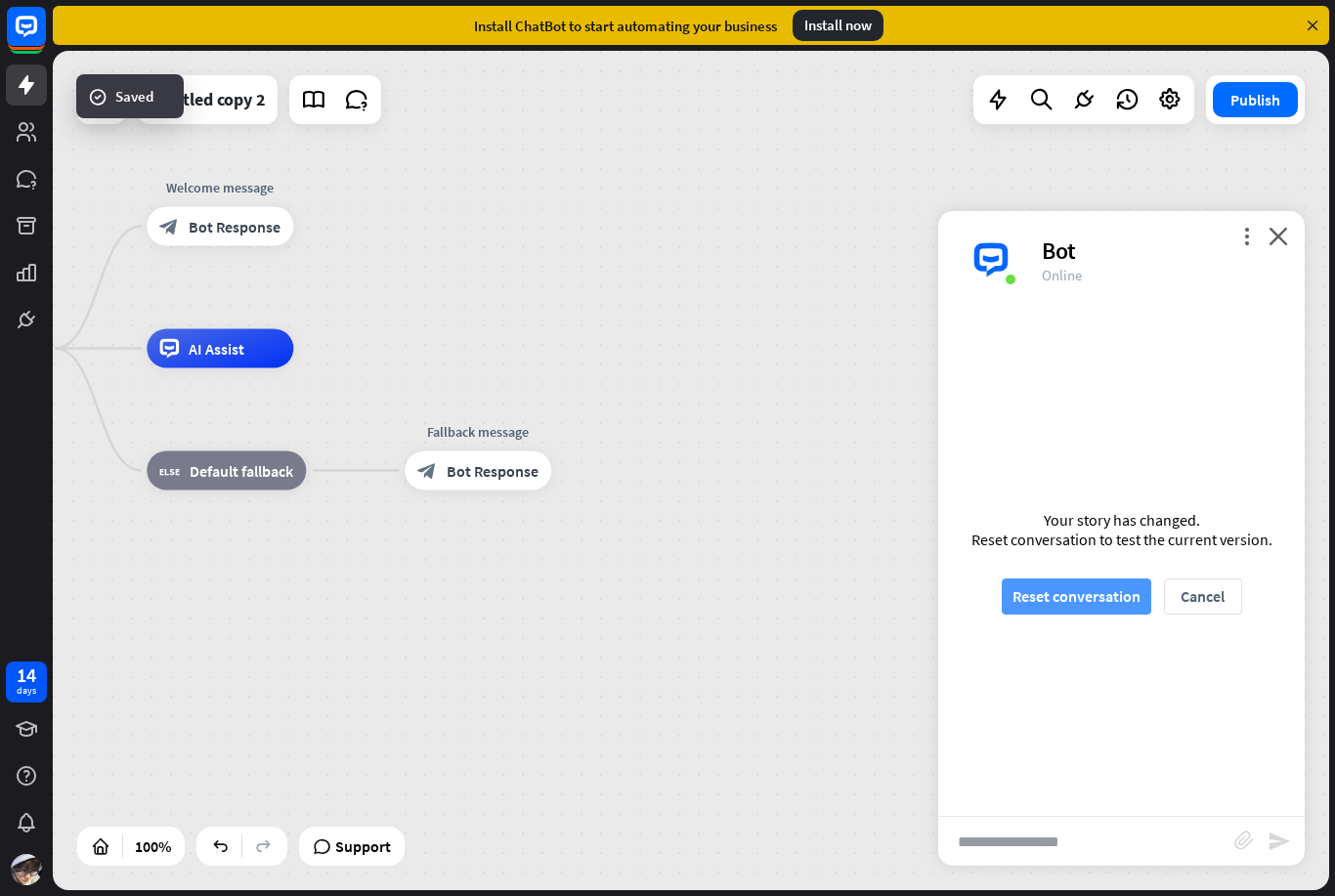
click at [1092, 602] on button "Reset conversation" at bounding box center [1077, 596] width 150 height 37
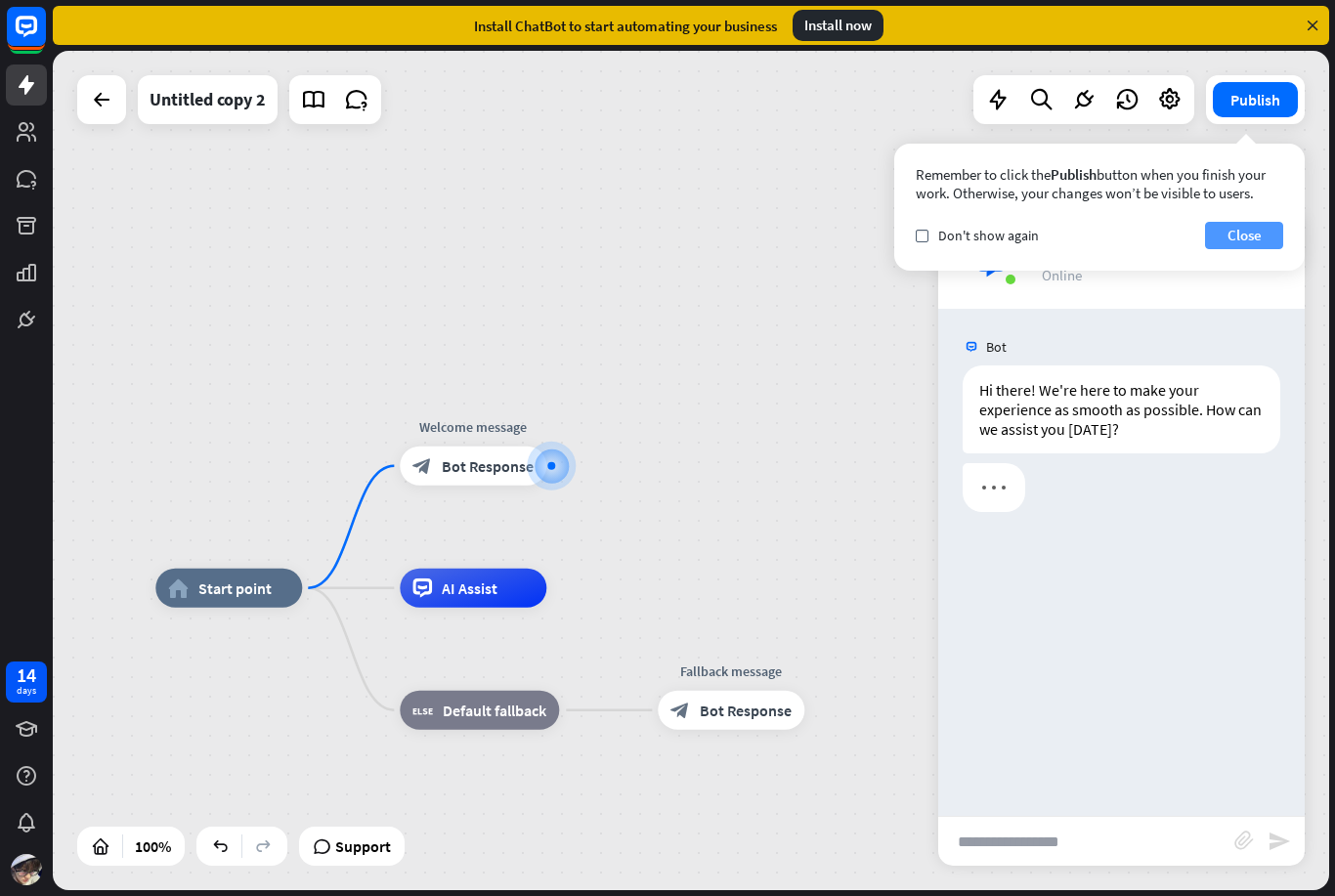
click at [1244, 223] on button "Close" at bounding box center [1244, 236] width 78 height 28
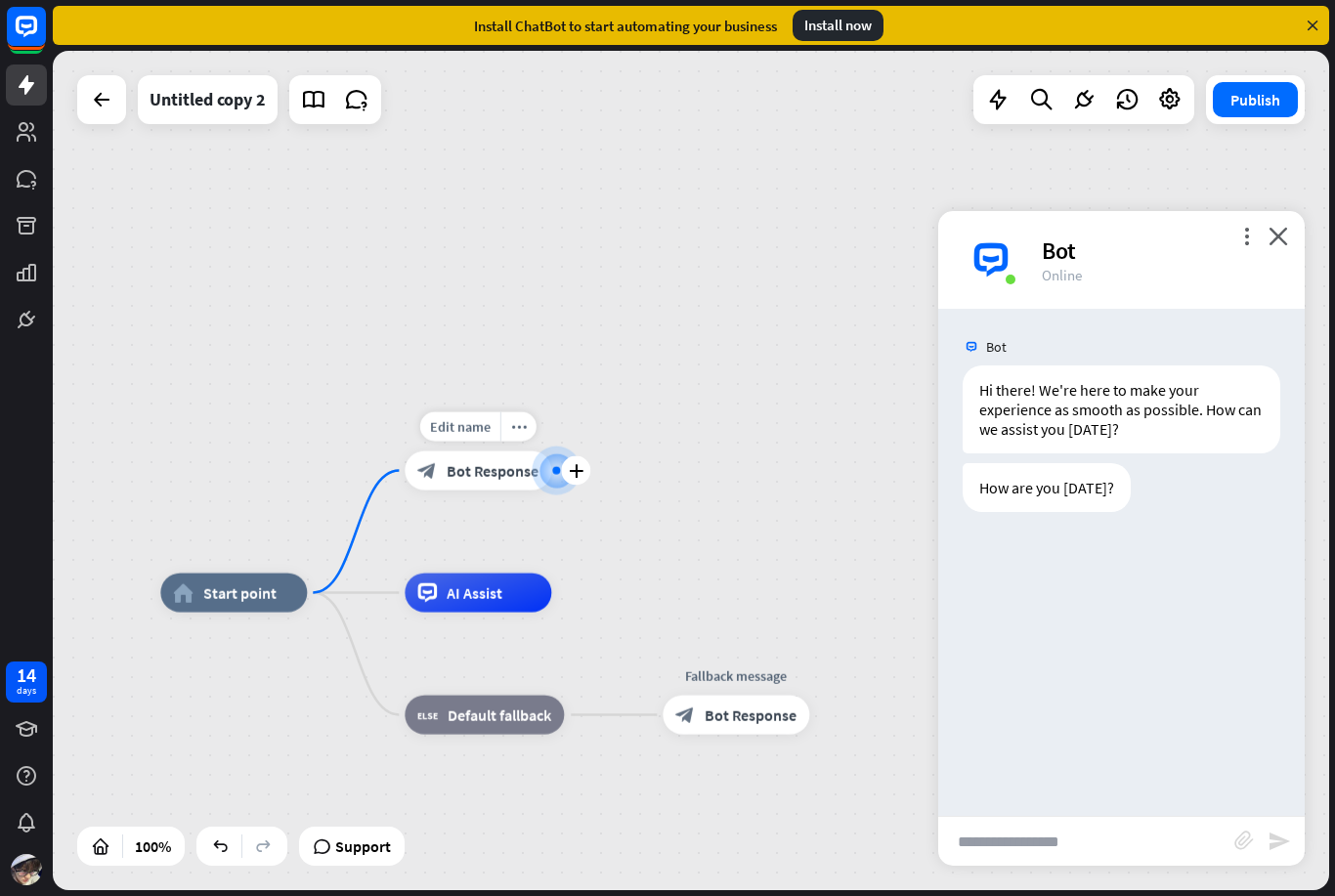
click at [488, 471] on span "Bot Response" at bounding box center [492, 471] width 92 height 20
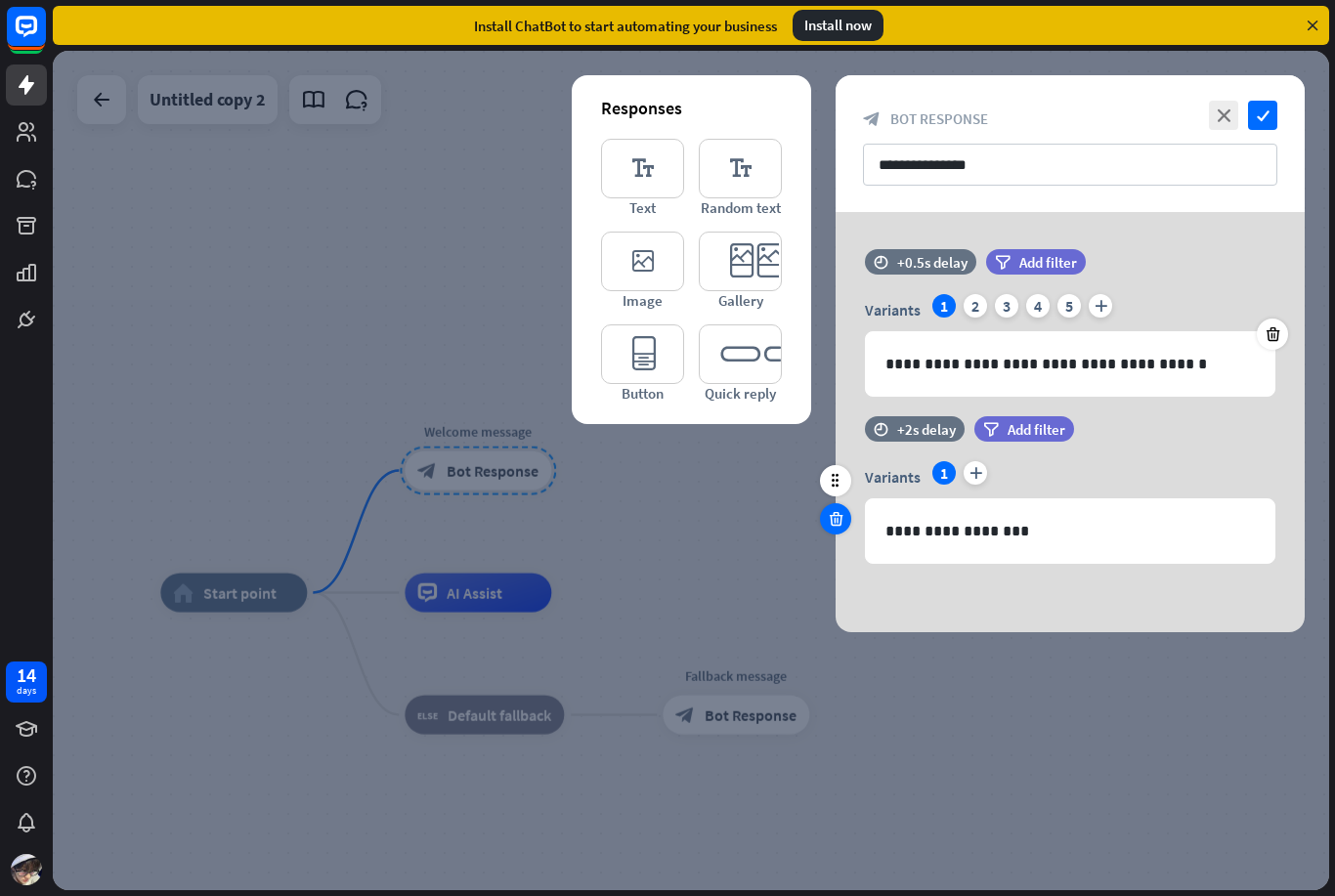
click at [824, 509] on div at bounding box center [836, 519] width 32 height 32
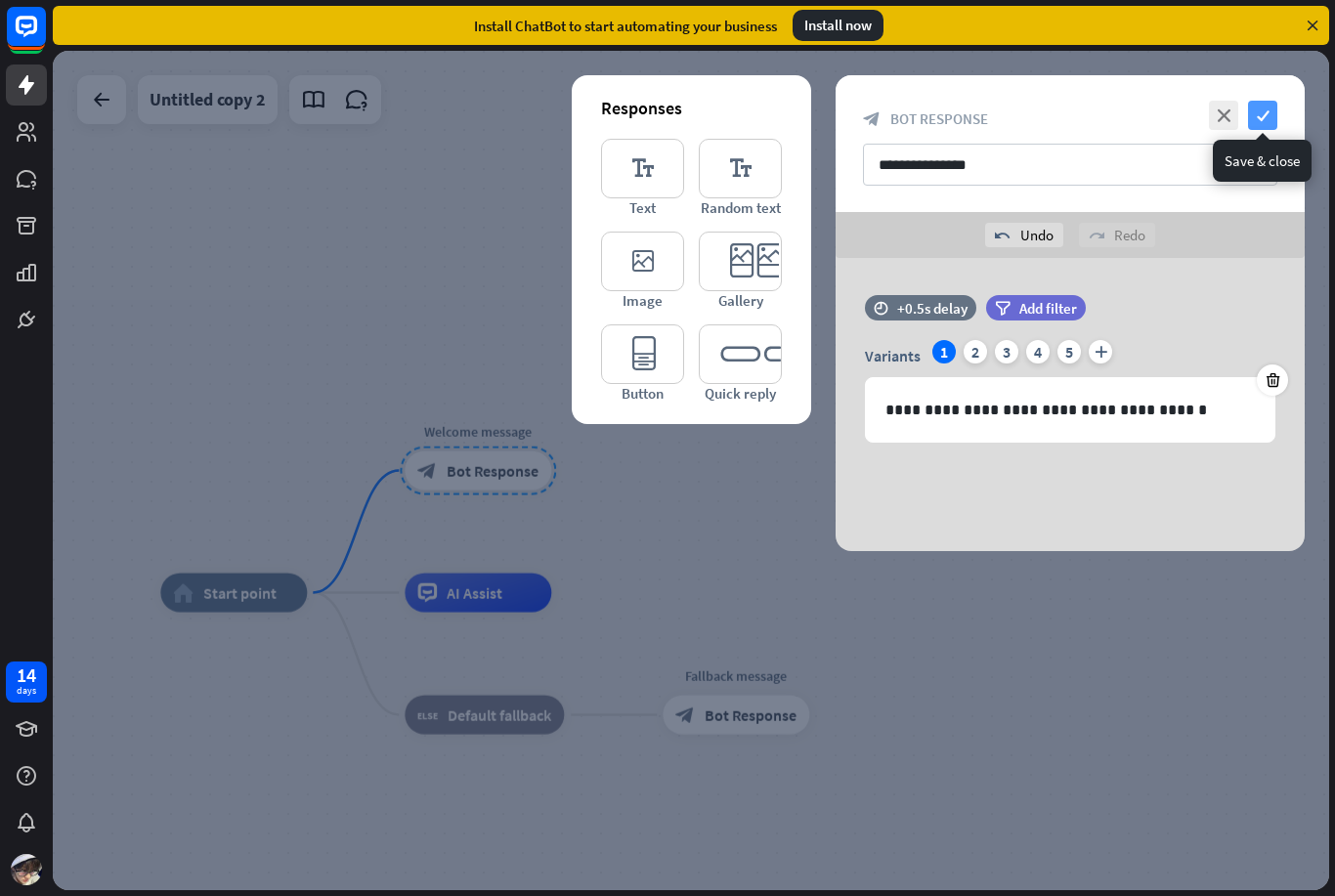
click at [1274, 113] on icon "check" at bounding box center [1264, 116] width 30 height 30
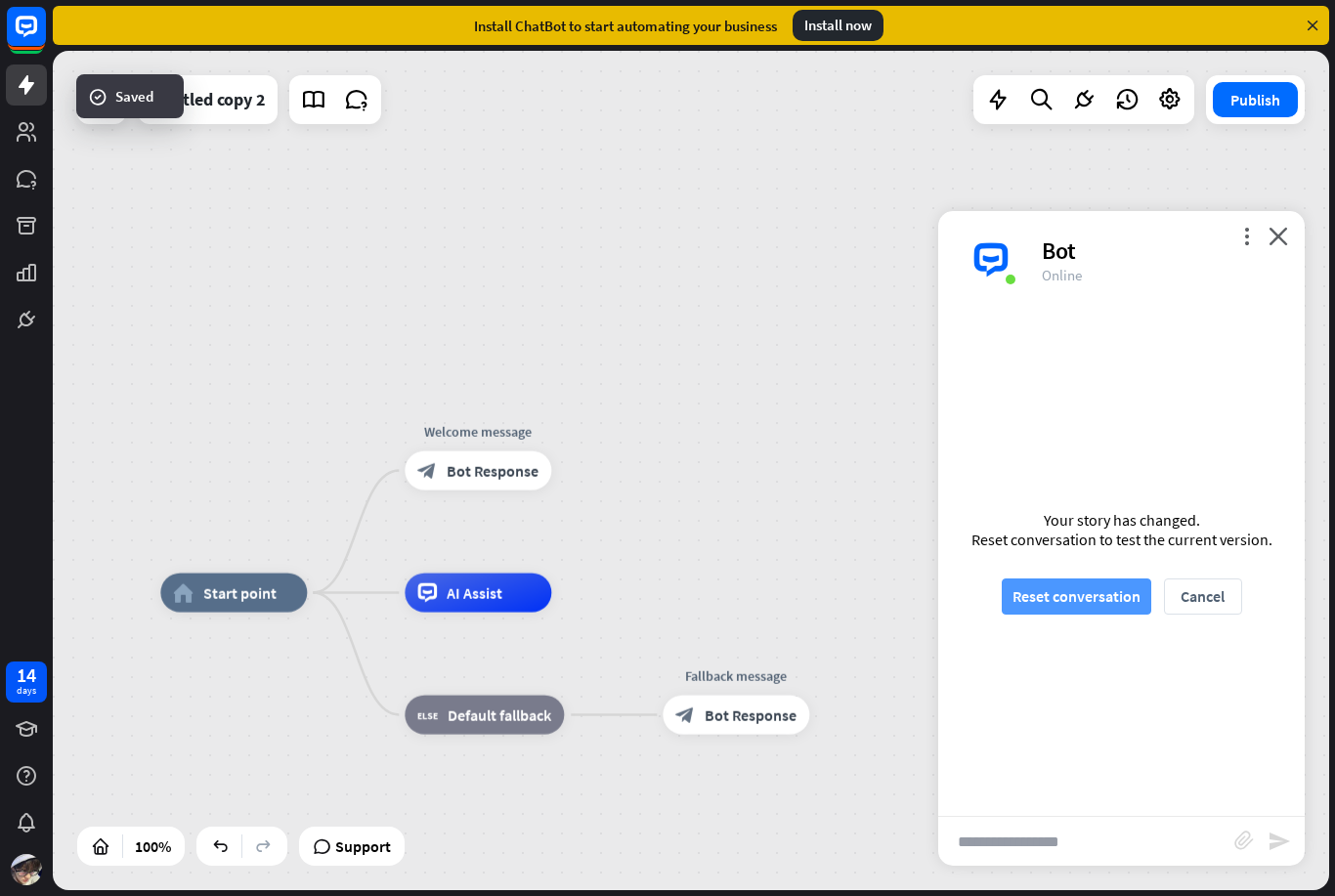
click at [1122, 597] on button "Reset conversation" at bounding box center [1077, 596] width 150 height 37
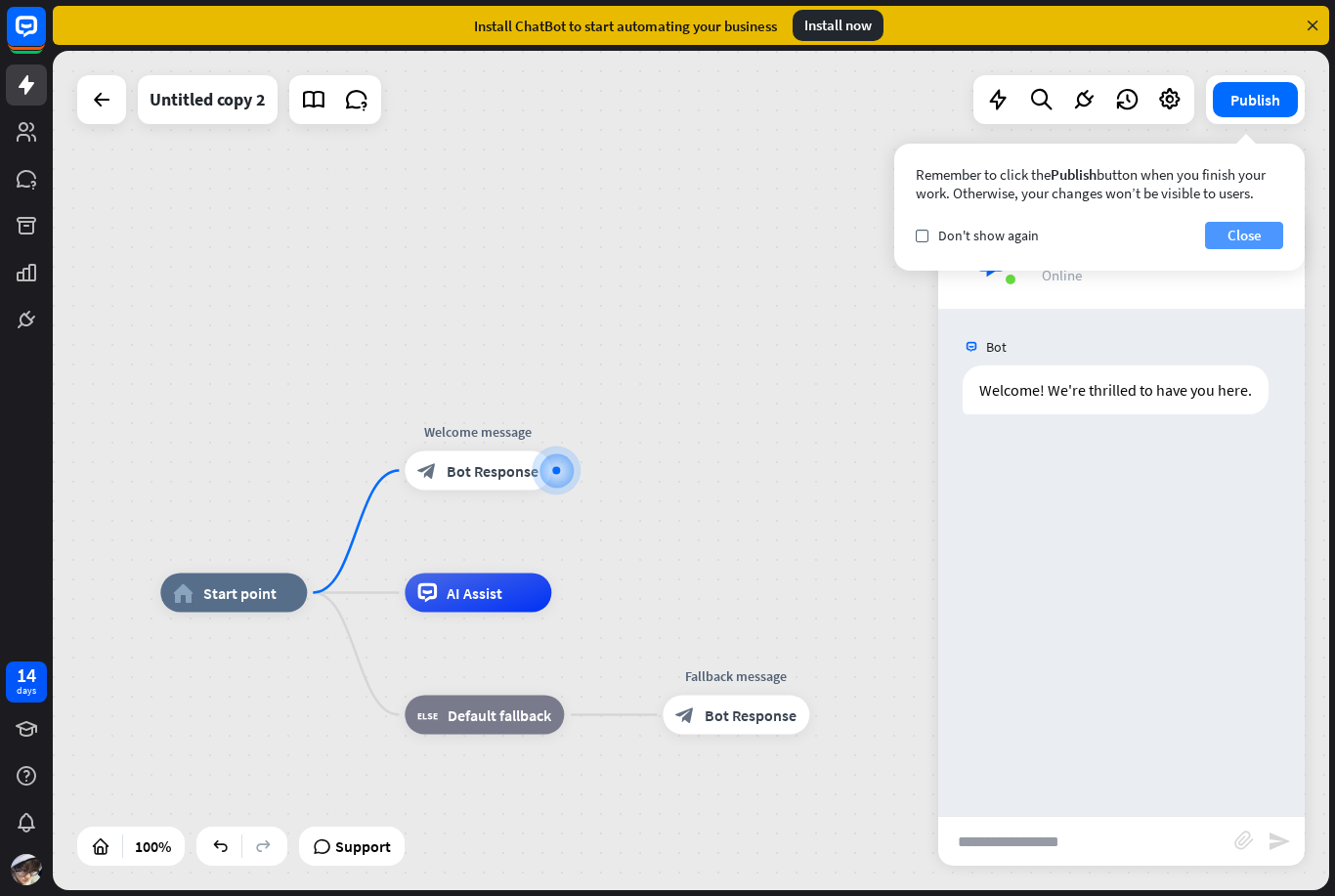
click at [1241, 233] on button "Close" at bounding box center [1244, 236] width 78 height 28
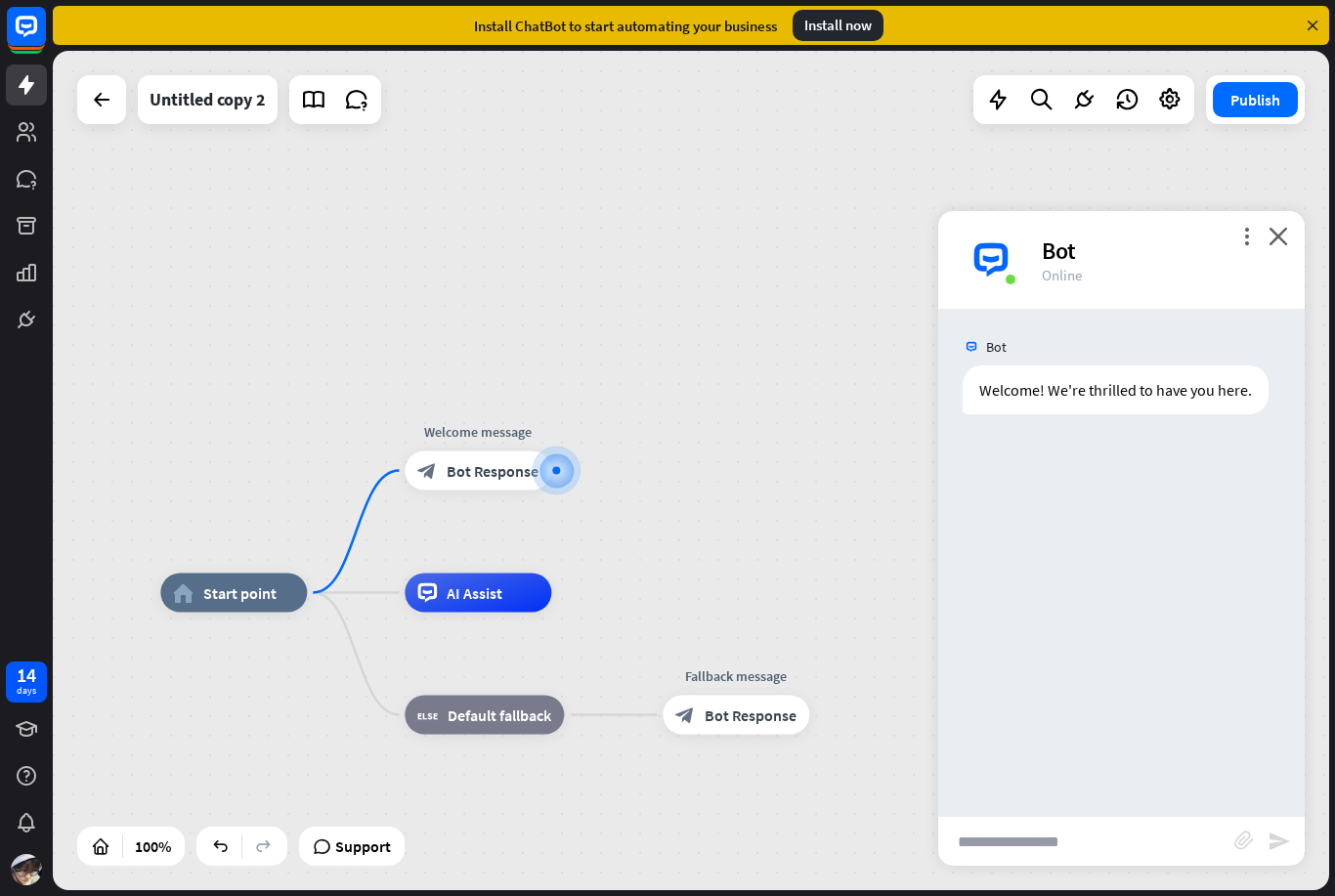
click at [1101, 844] on input "text" at bounding box center [1086, 841] width 296 height 49
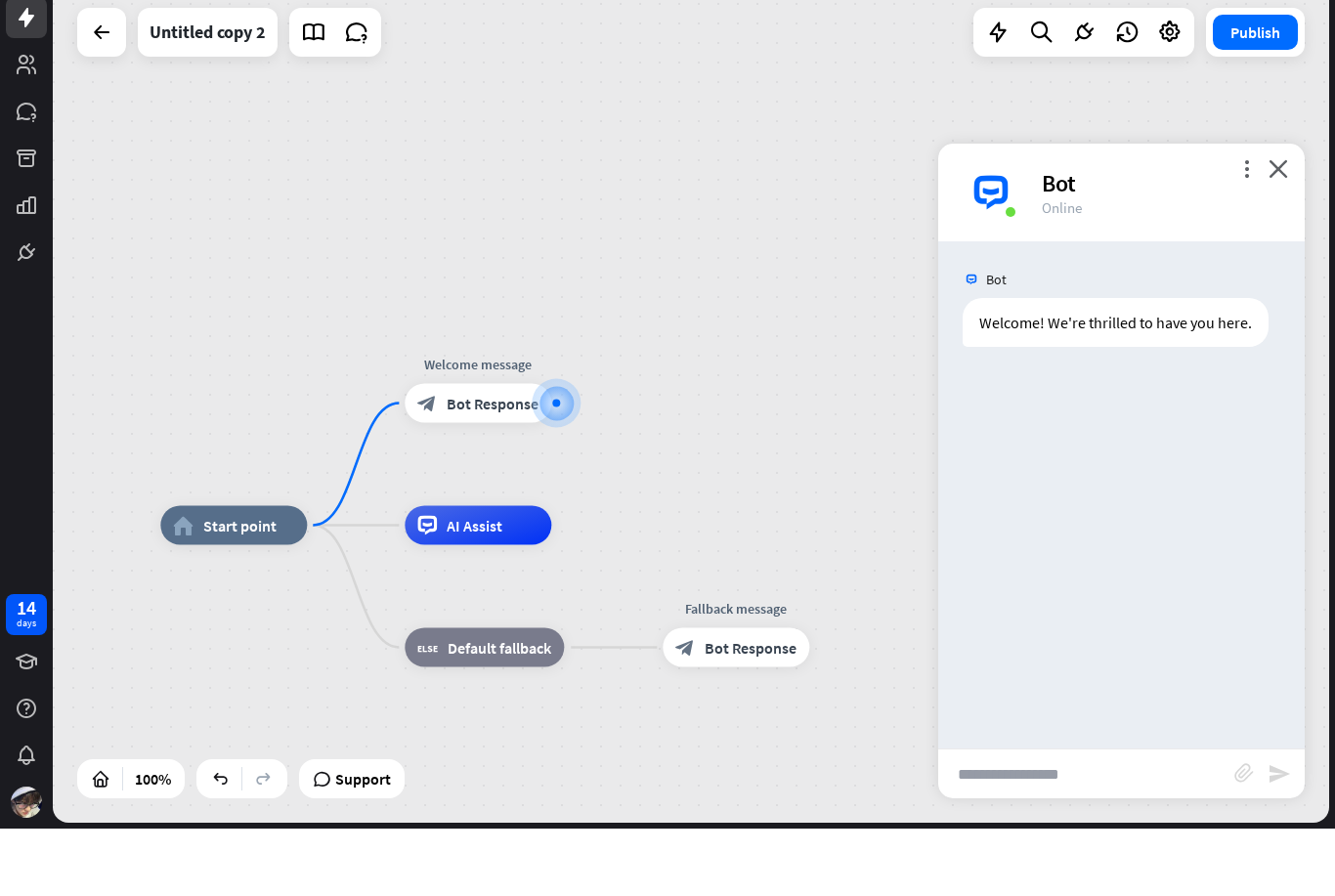
click at [495, 451] on div "block_bot_response Bot Response" at bounding box center [478, 470] width 147 height 39
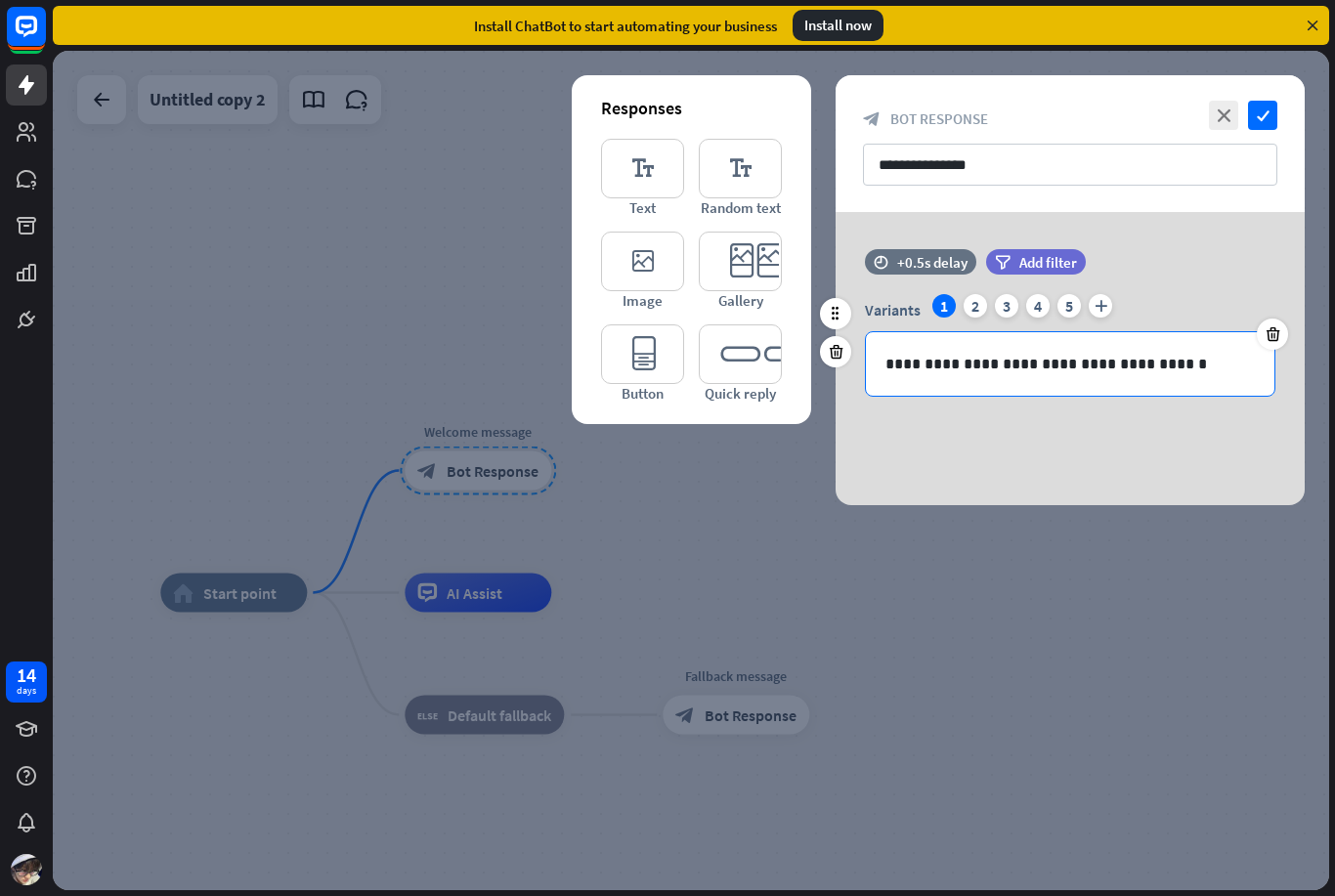
click at [1236, 372] on p "**********" at bounding box center [1070, 363] width 369 height 25
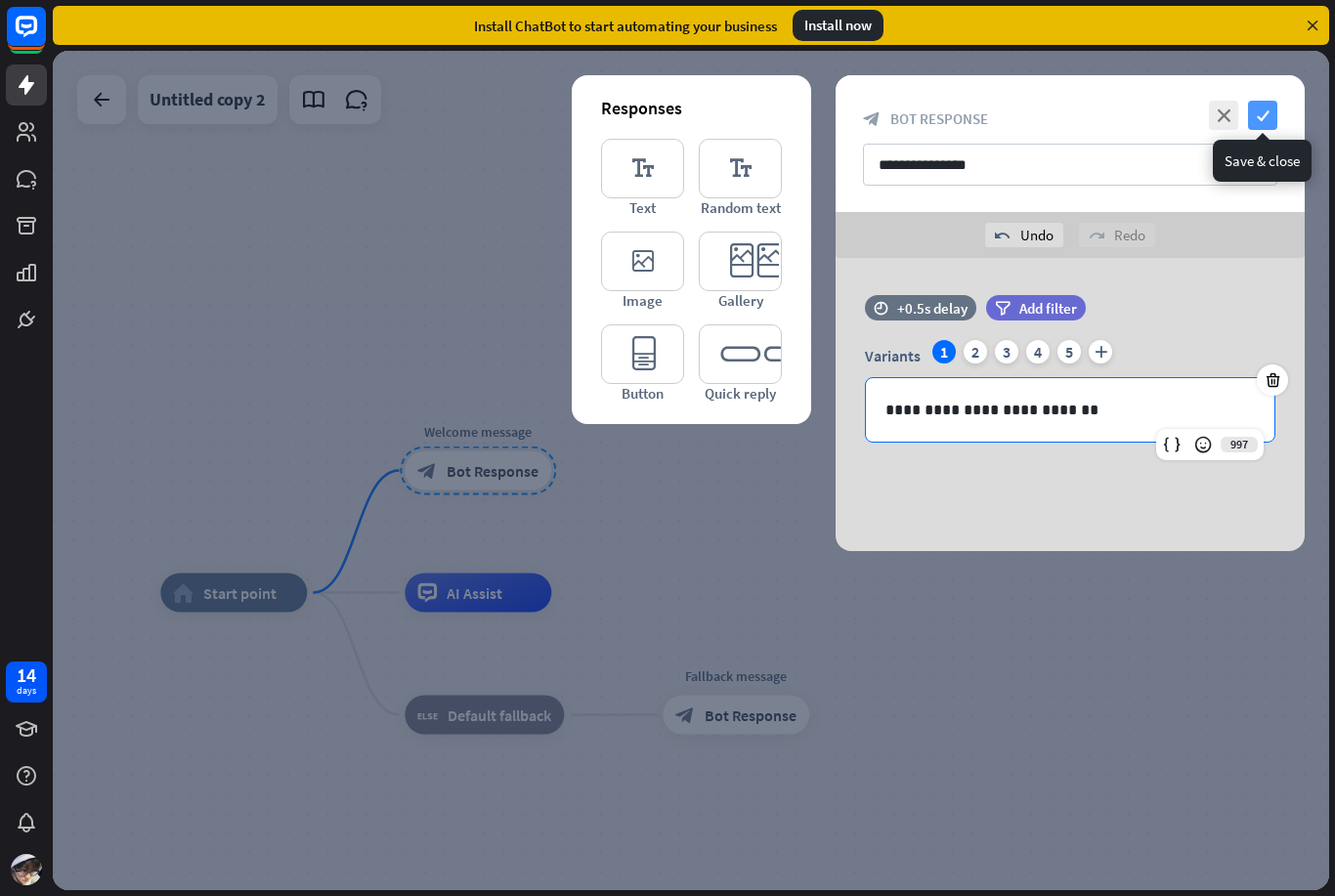
click at [1264, 127] on icon "check" at bounding box center [1264, 116] width 30 height 30
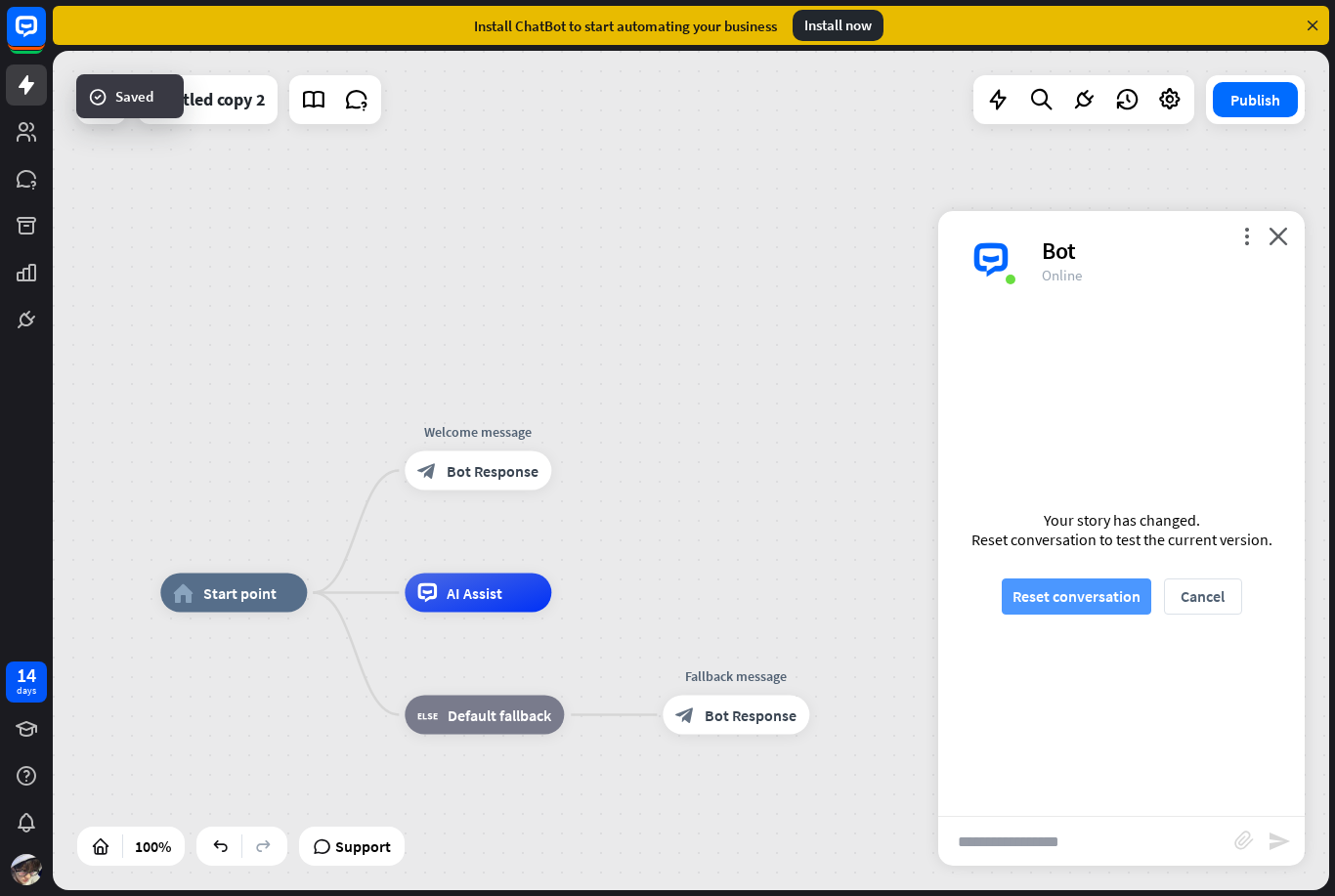
click at [1091, 581] on button "Reset conversation" at bounding box center [1077, 596] width 150 height 37
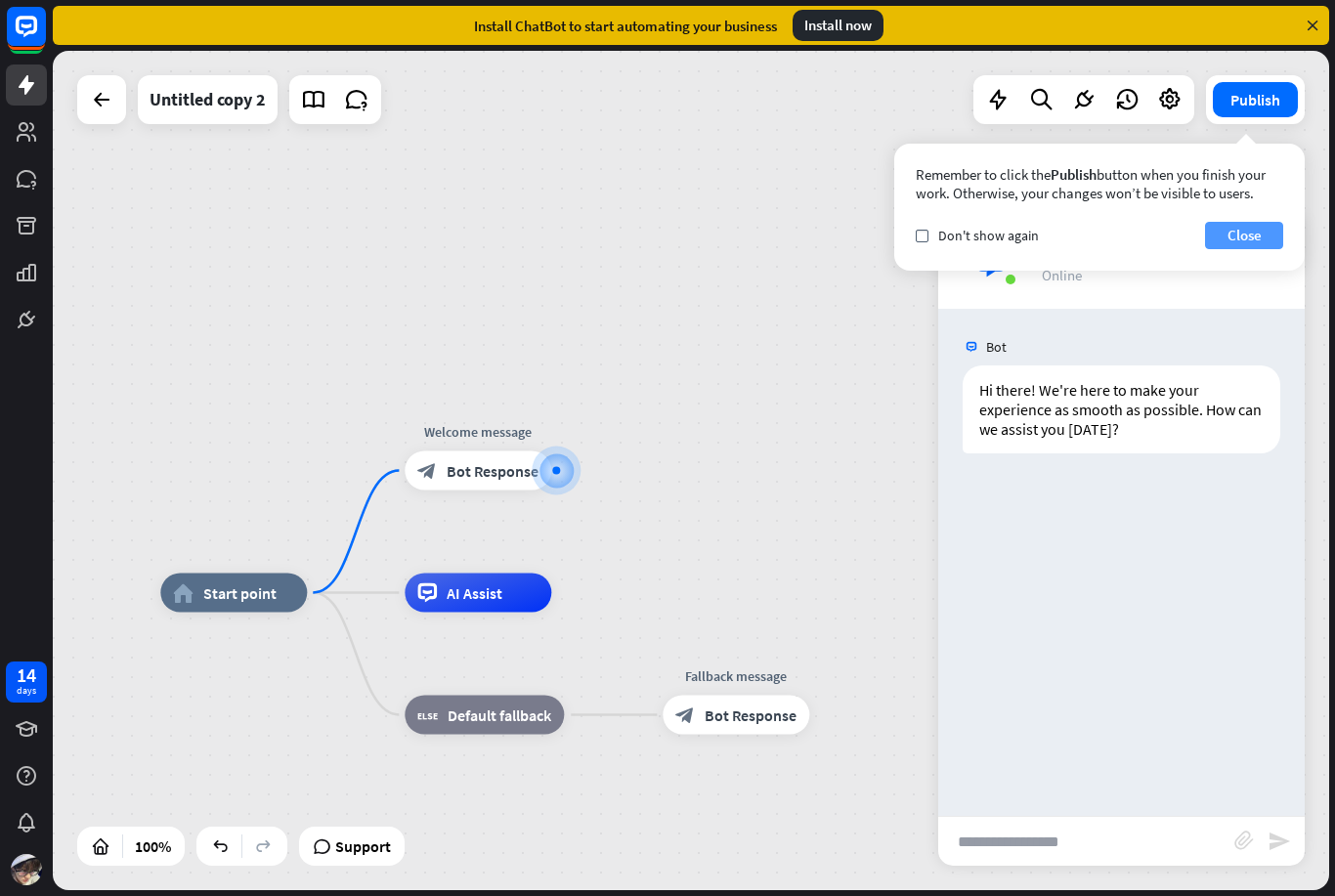
click at [1258, 239] on button "Close" at bounding box center [1244, 236] width 78 height 28
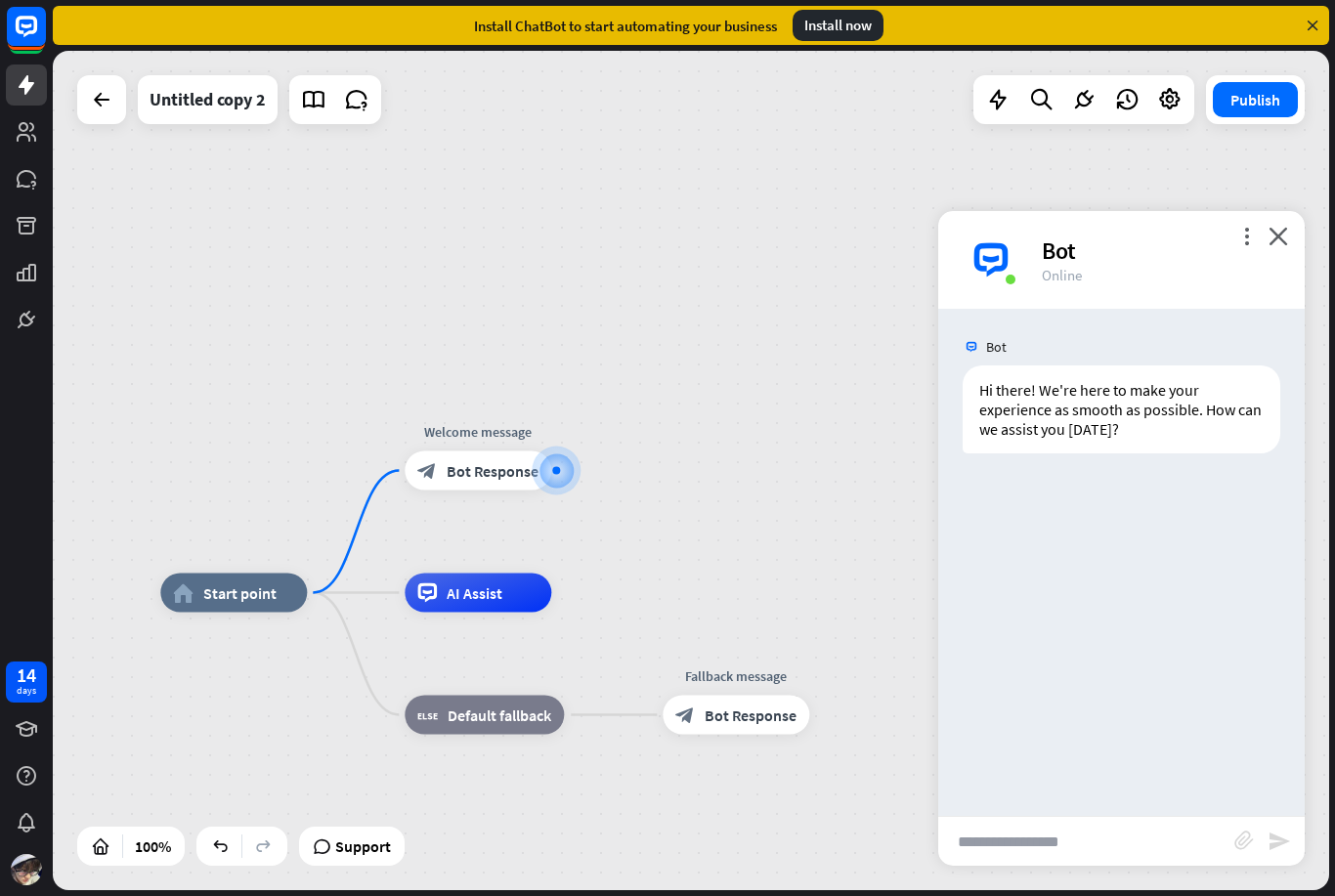
click at [1088, 827] on input "text" at bounding box center [1086, 841] width 296 height 49
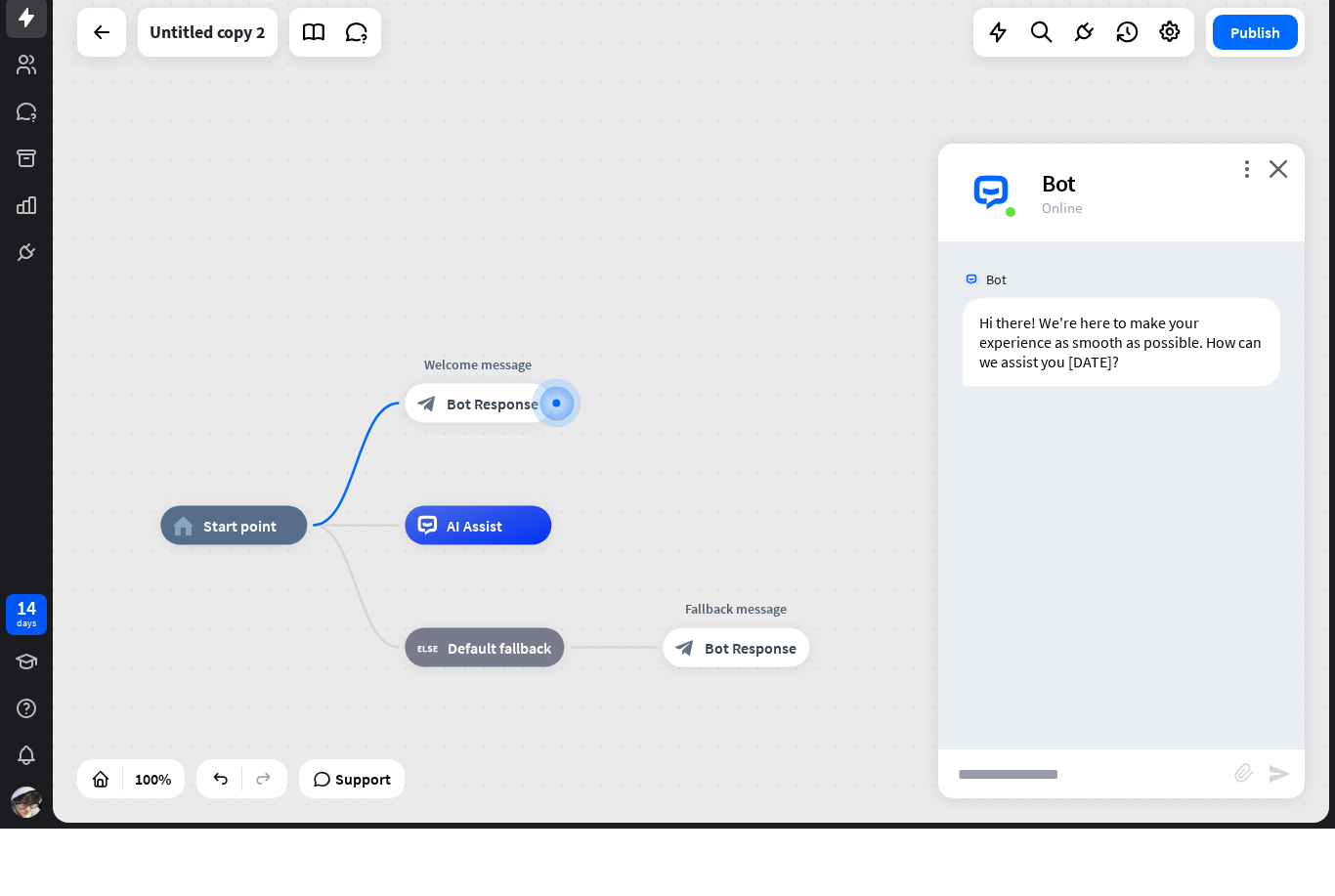
click at [1100, 817] on input "text" at bounding box center [1086, 841] width 296 height 49
type input "**********"
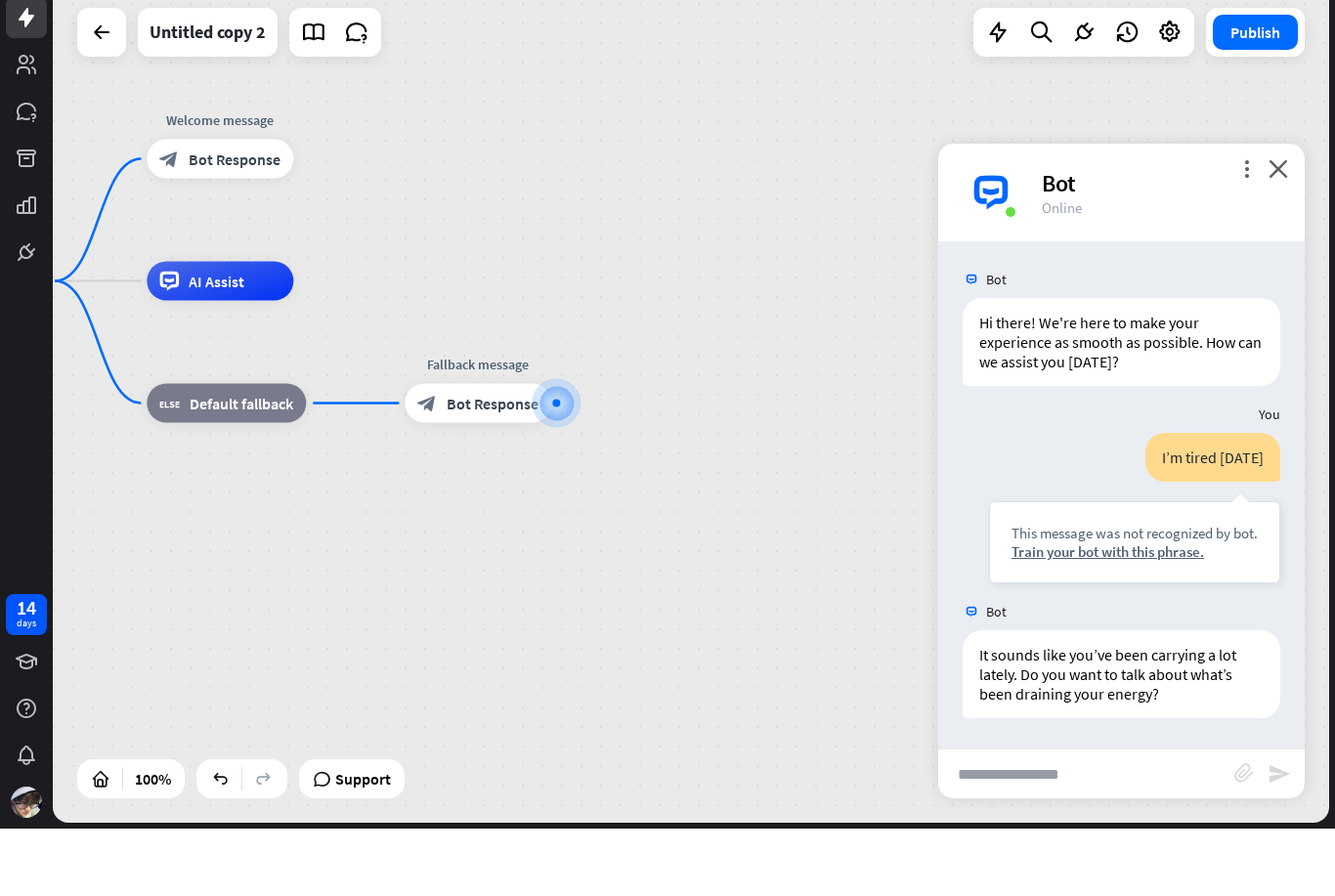
click at [1273, 586] on div "I’m tired [DATE] This message was not recognized by bot. Train your bot with th…" at bounding box center [1122, 580] width 366 height 160
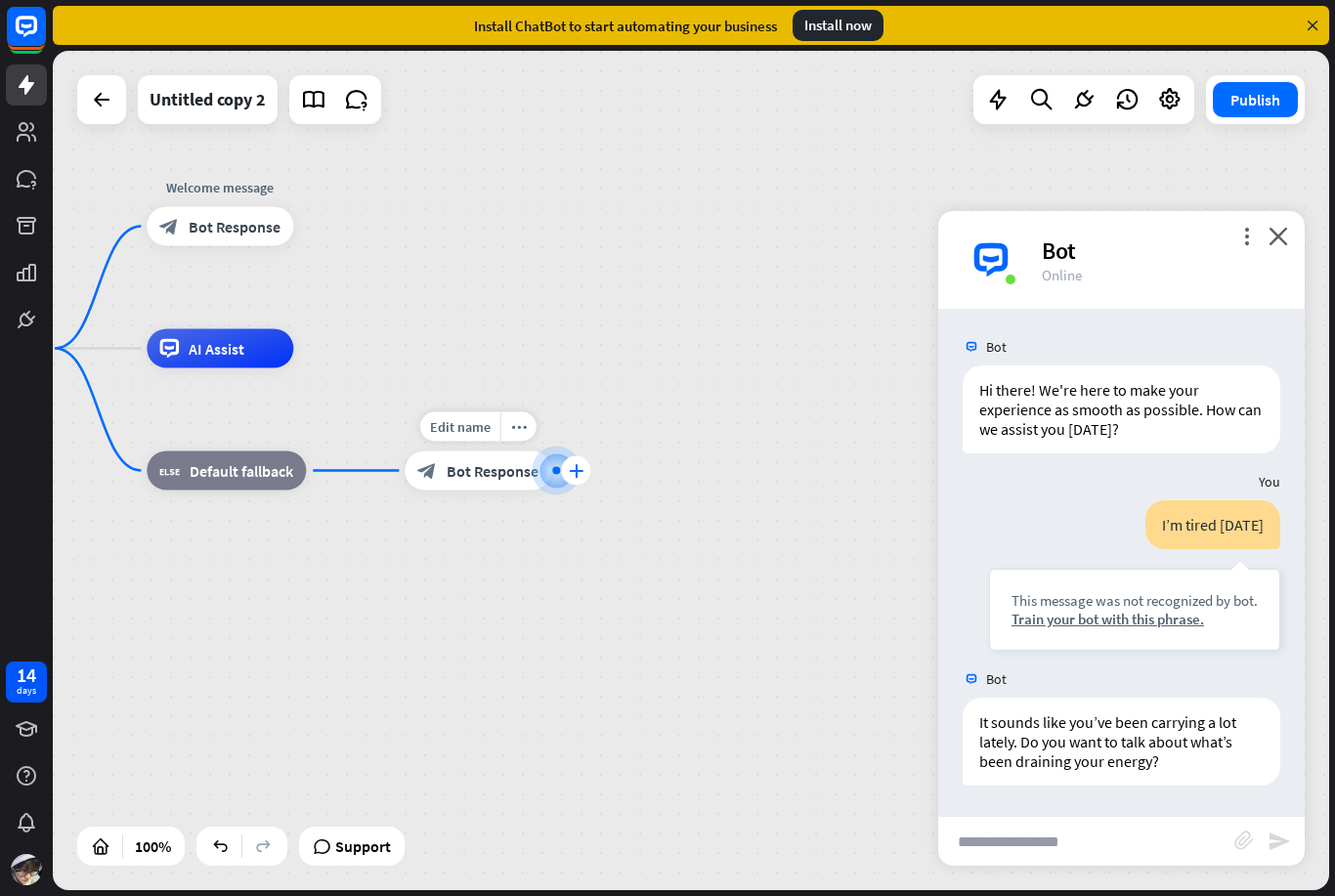
click at [573, 478] on div "plus" at bounding box center [576, 471] width 30 height 30
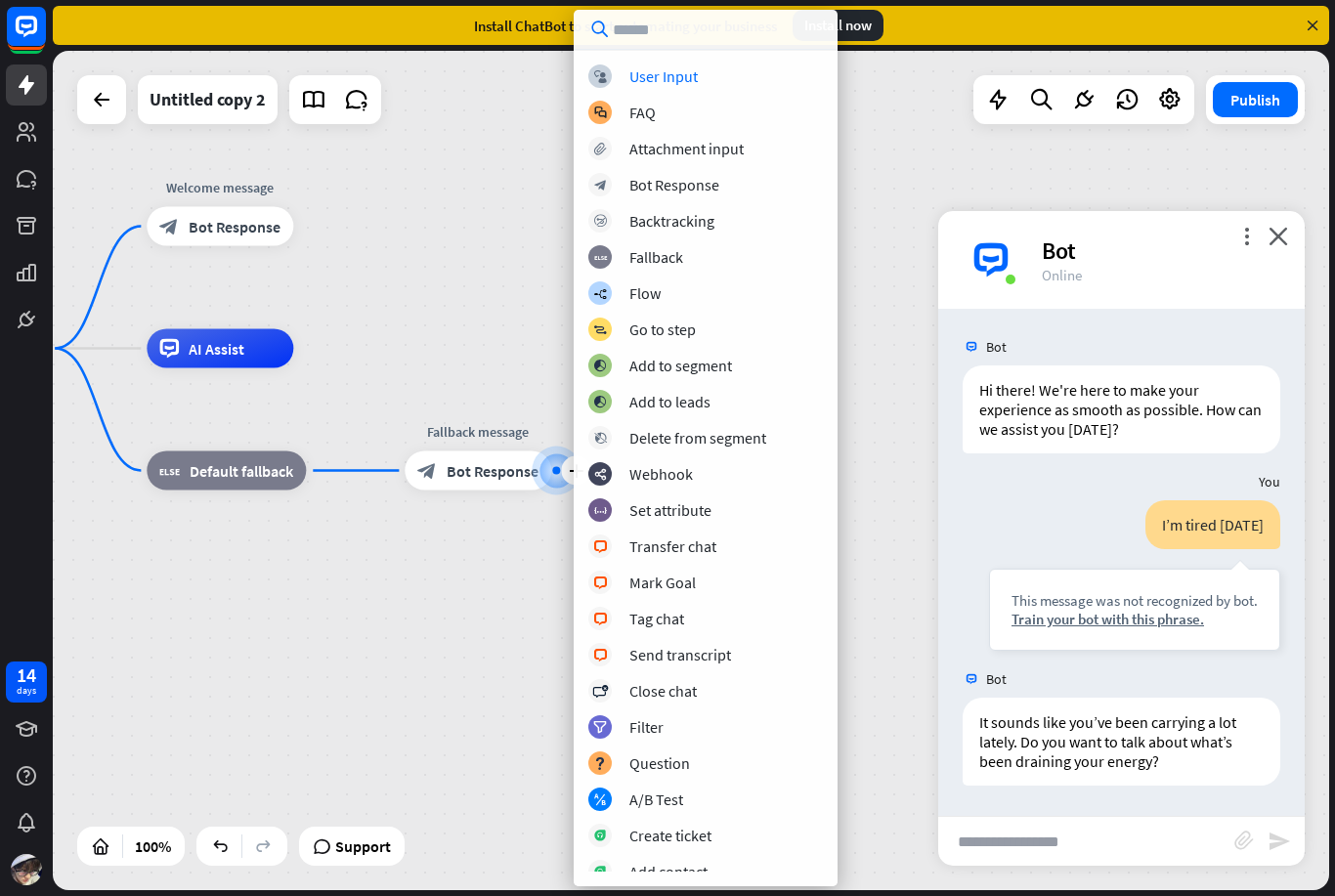
click at [912, 395] on div "home_2 Start point Welcome message block_bot_response Bot Response AI Assist bl…" at bounding box center [540, 768] width 1277 height 840
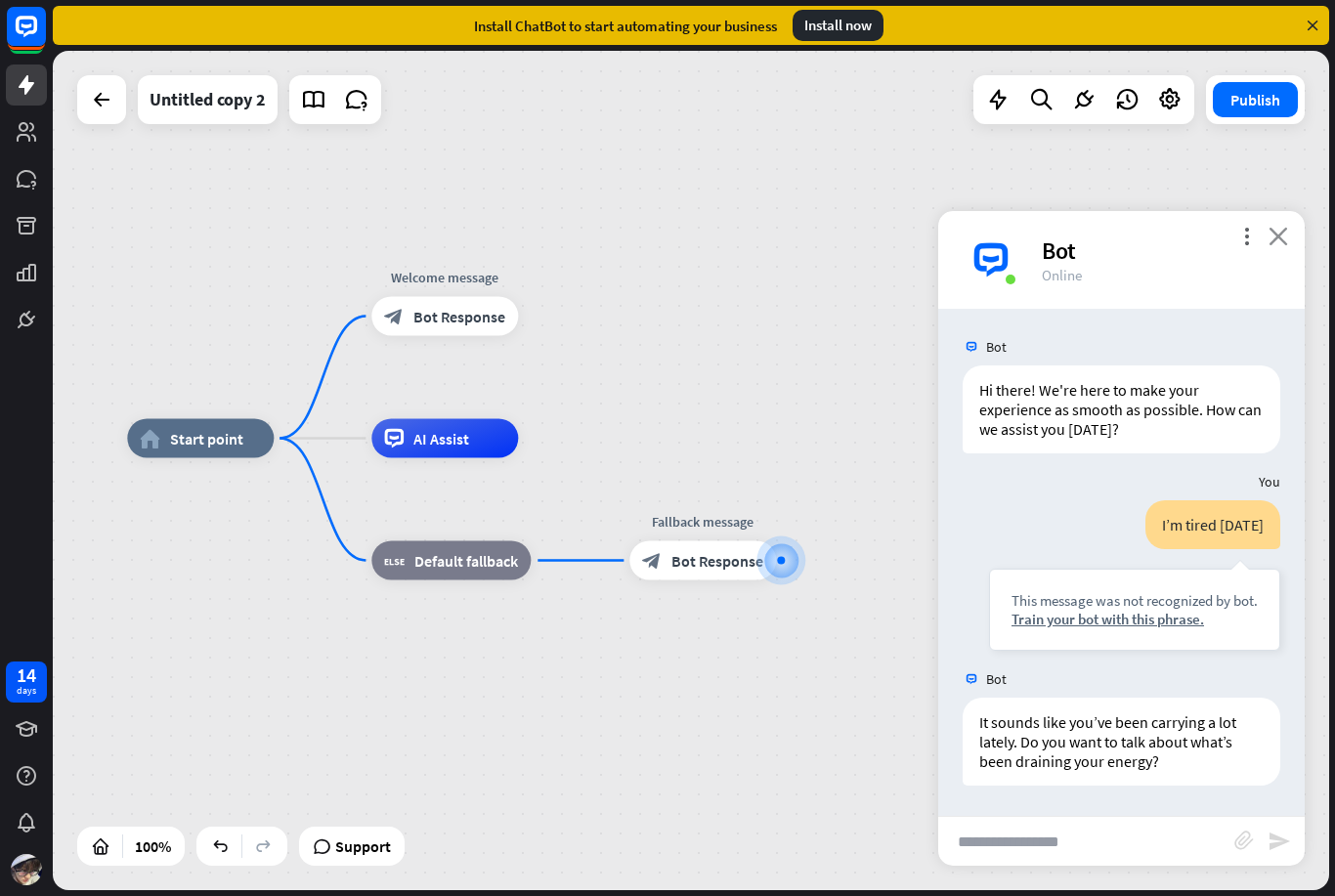
click at [1283, 237] on icon "close" at bounding box center [1279, 236] width 20 height 19
